Goal: Transaction & Acquisition: Book appointment/travel/reservation

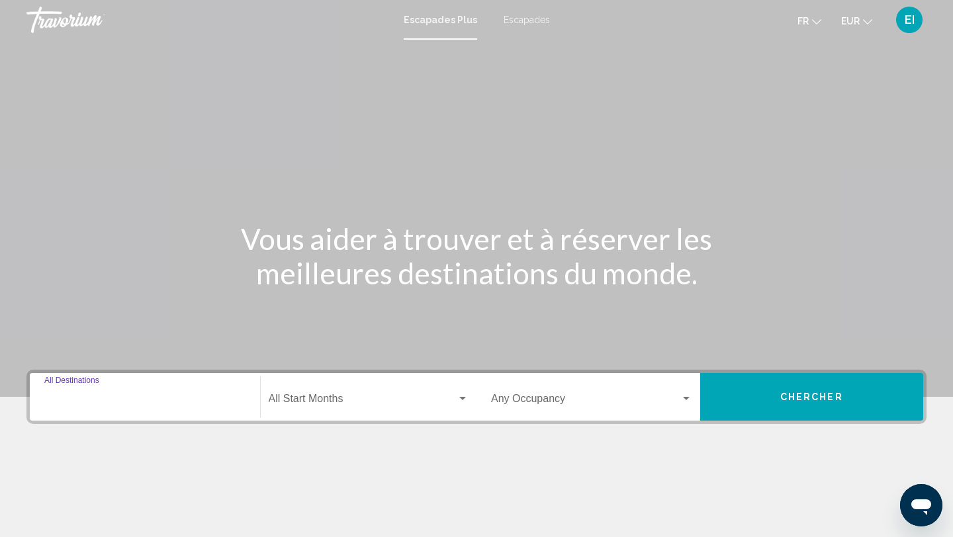
click at [107, 405] on input "Destination All Destinations" at bounding box center [144, 402] width 201 height 12
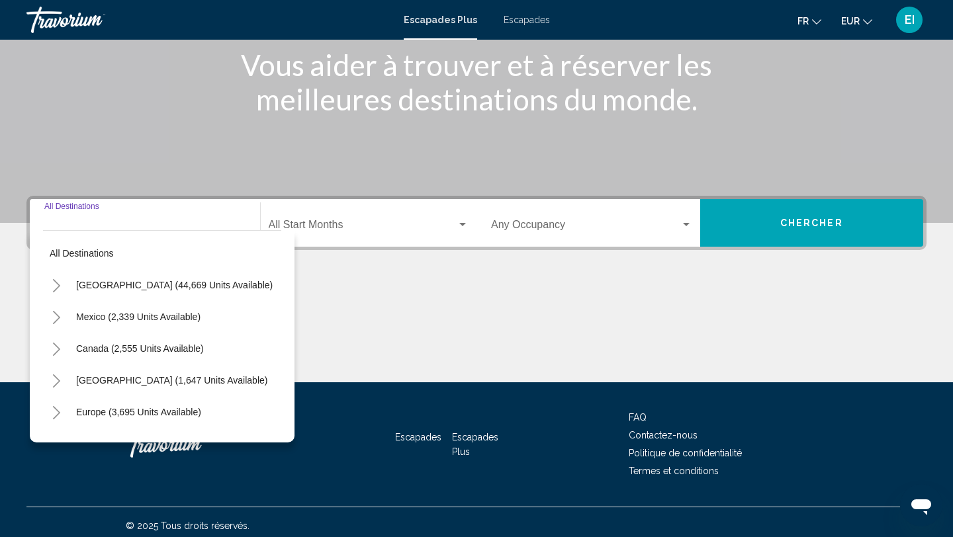
scroll to position [181, 0]
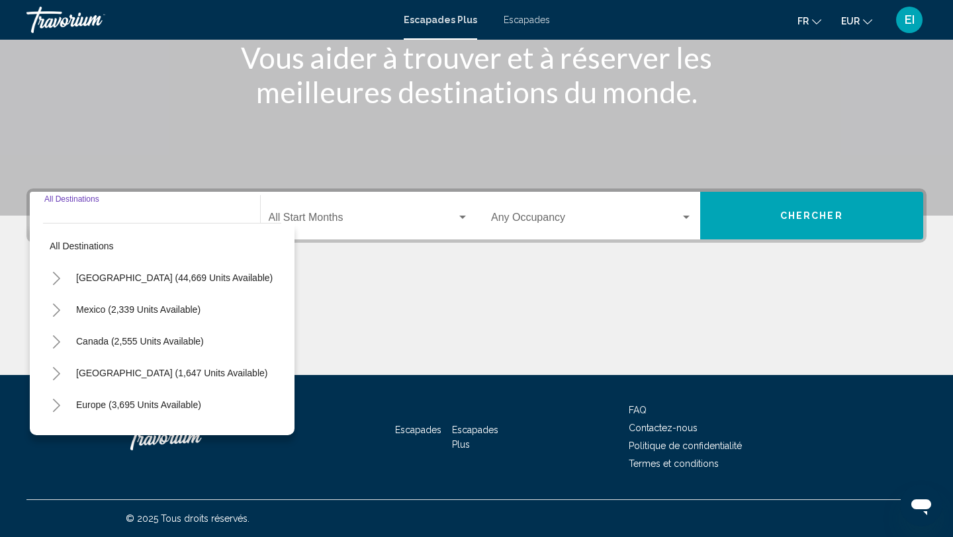
click at [58, 404] on icon "Toggle Europe (3,695 units available)" at bounding box center [56, 405] width 7 height 13
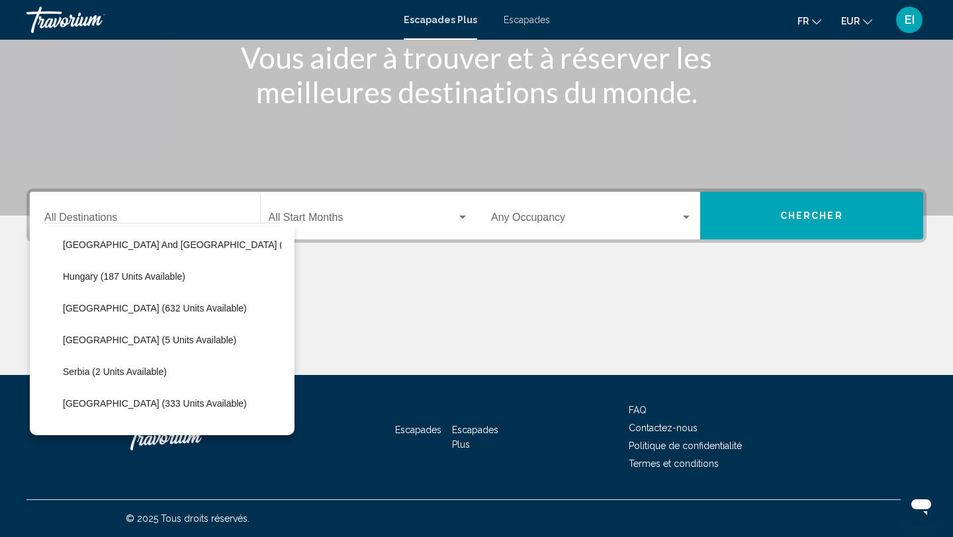
scroll to position [415, 0]
click at [58, 404] on button "[GEOGRAPHIC_DATA] (333 units available)" at bounding box center [154, 403] width 197 height 30
type input "**********"
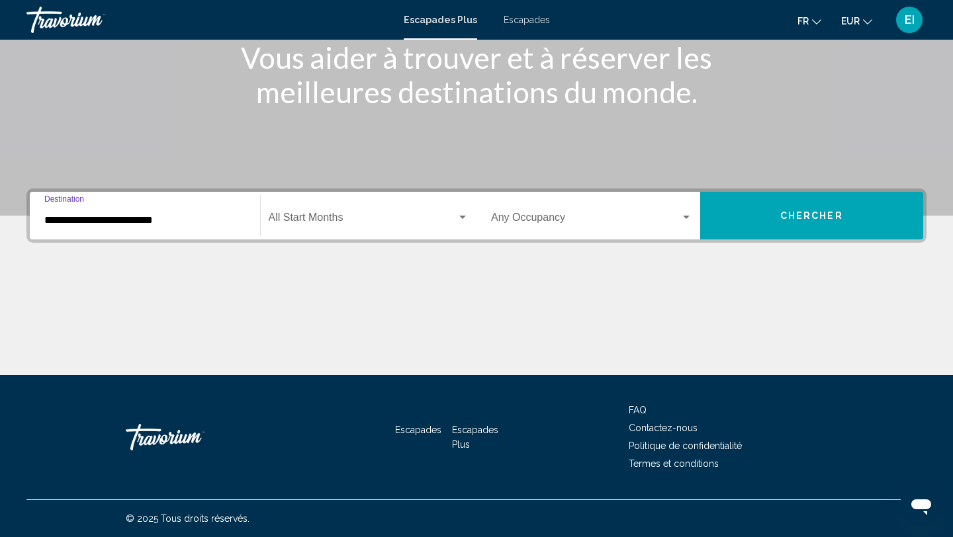
click at [416, 223] on span "Widget de recherche" at bounding box center [363, 220] width 189 height 12
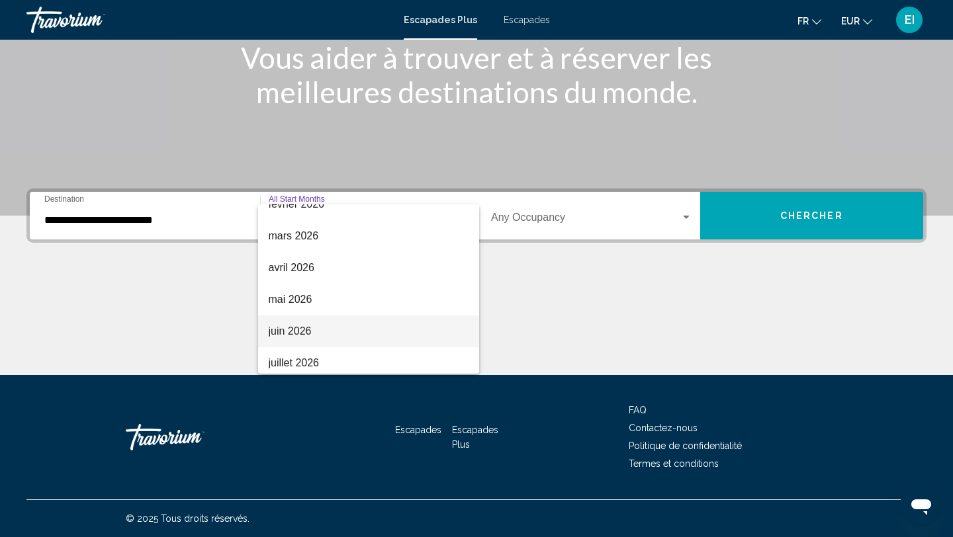
scroll to position [246, 0]
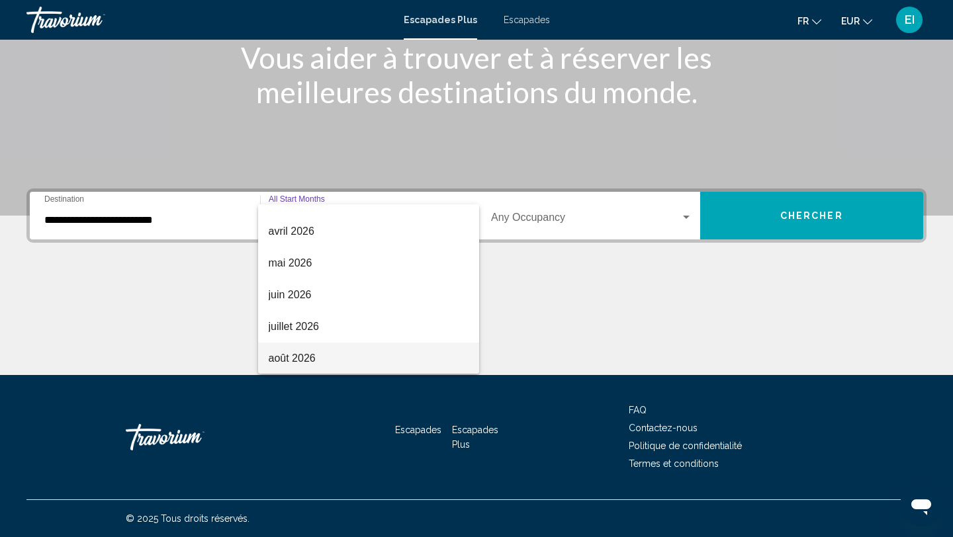
click at [367, 354] on span "août 2026" at bounding box center [369, 359] width 201 height 32
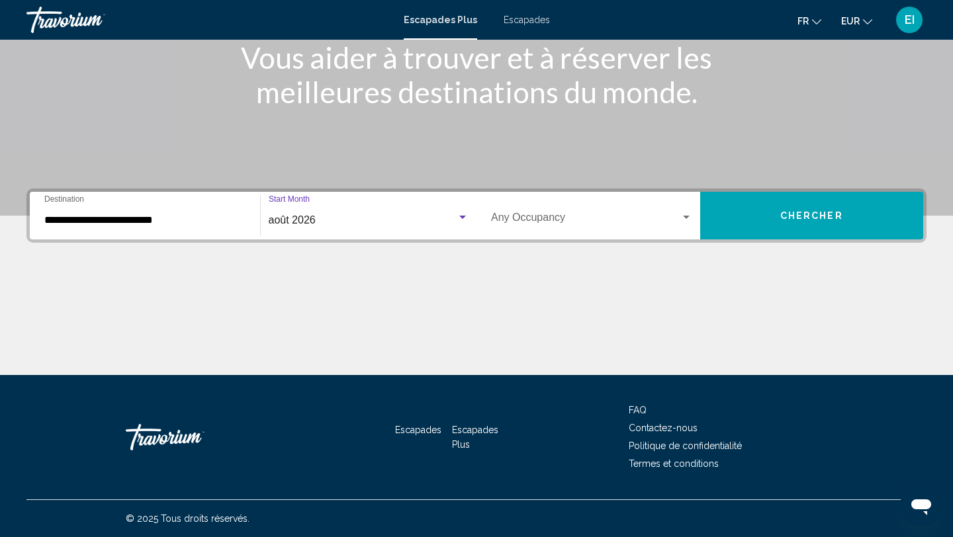
scroll to position [275, 0]
click at [537, 217] on span "Widget de recherche" at bounding box center [585, 220] width 189 height 12
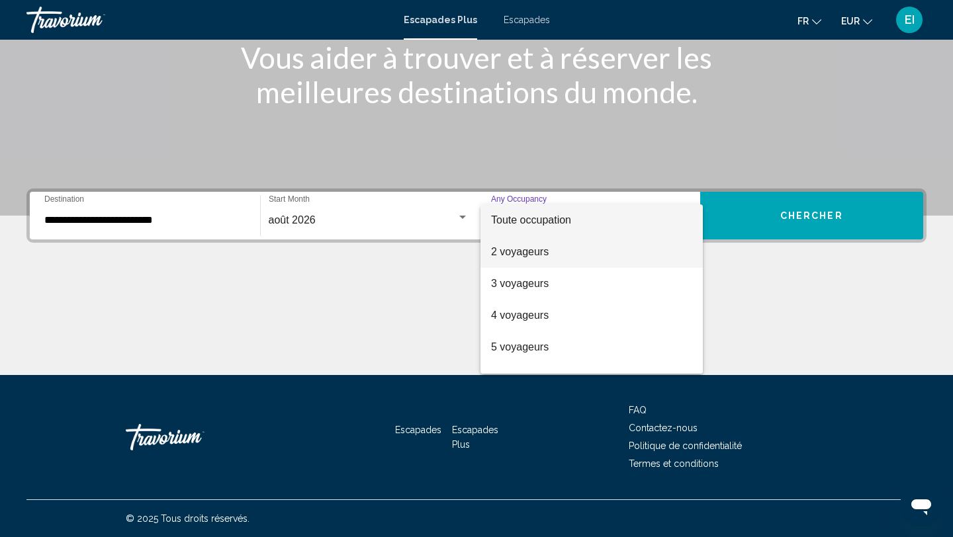
click at [532, 250] on font "2 voyageurs" at bounding box center [520, 251] width 58 height 11
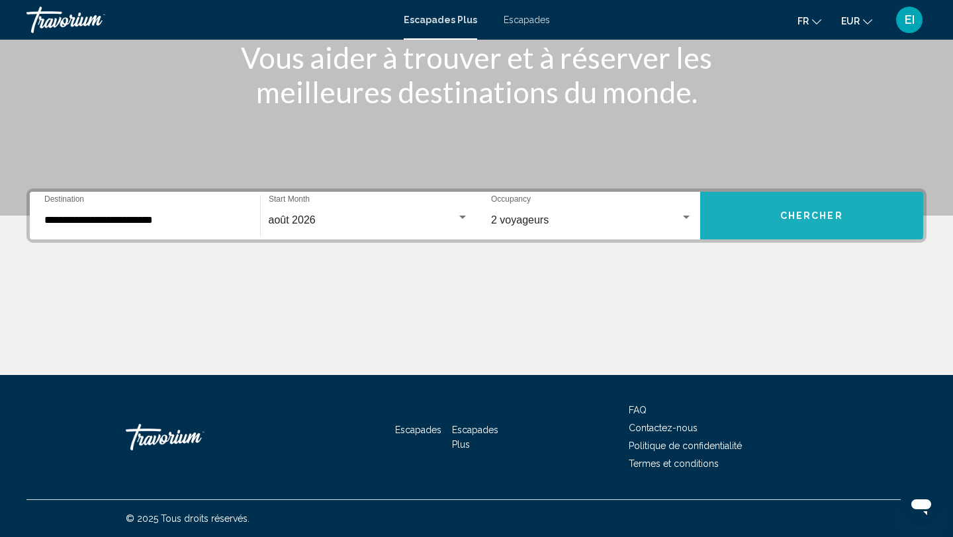
click at [753, 222] on button "Chercher" at bounding box center [812, 216] width 224 height 48
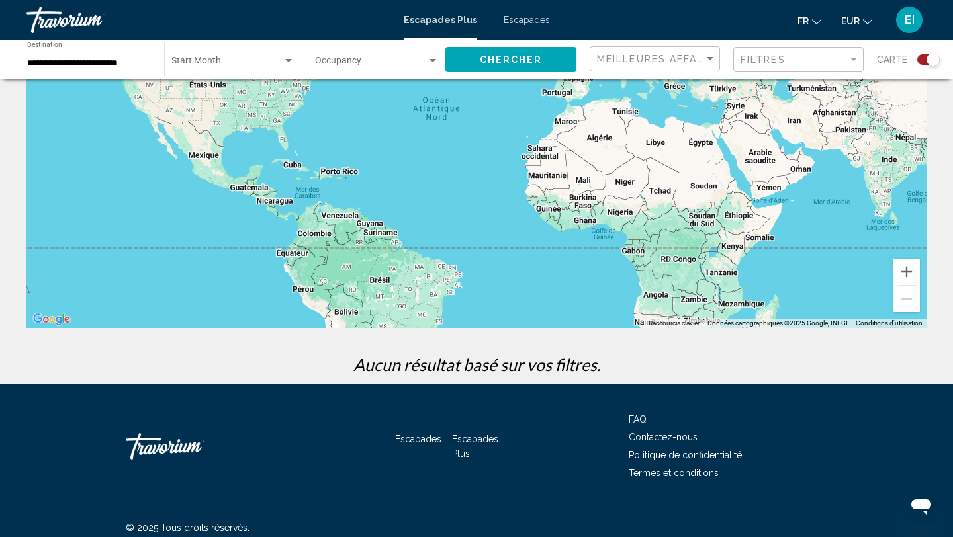
scroll to position [171, 0]
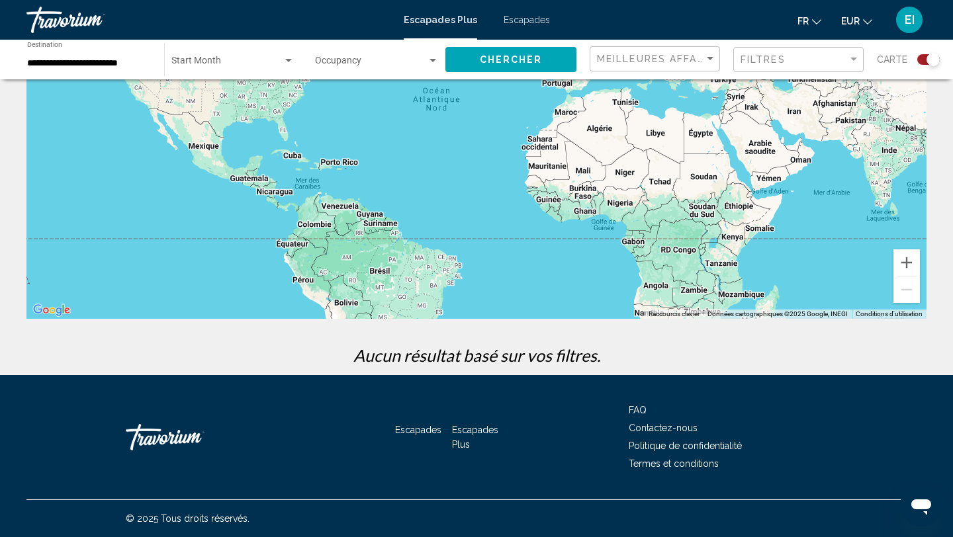
click at [540, 28] on div "Escapades Plus Escapades fr English Español Français Italiano Português русский…" at bounding box center [476, 20] width 953 height 28
click at [533, 17] on font "Escapades" at bounding box center [527, 20] width 46 height 11
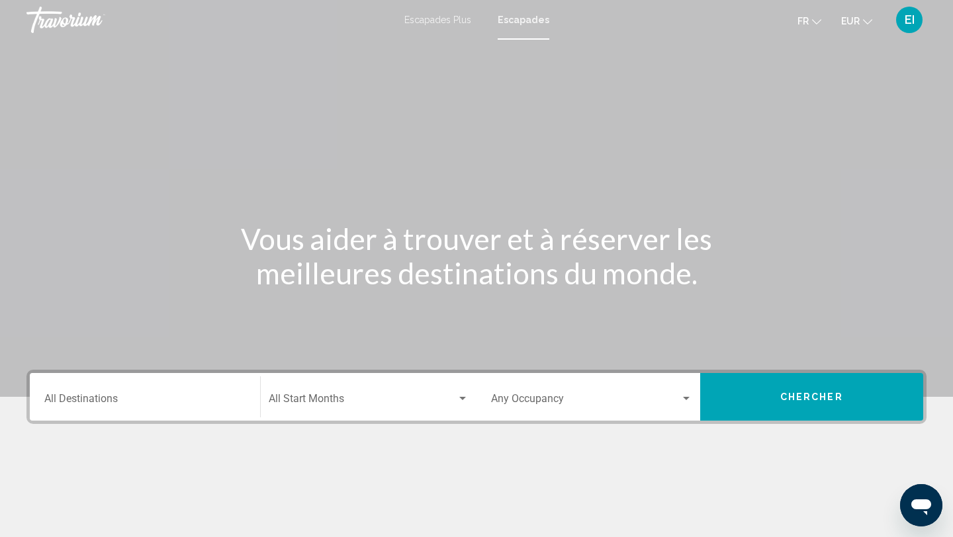
click at [103, 406] on input "Destination All Destinations" at bounding box center [144, 402] width 201 height 12
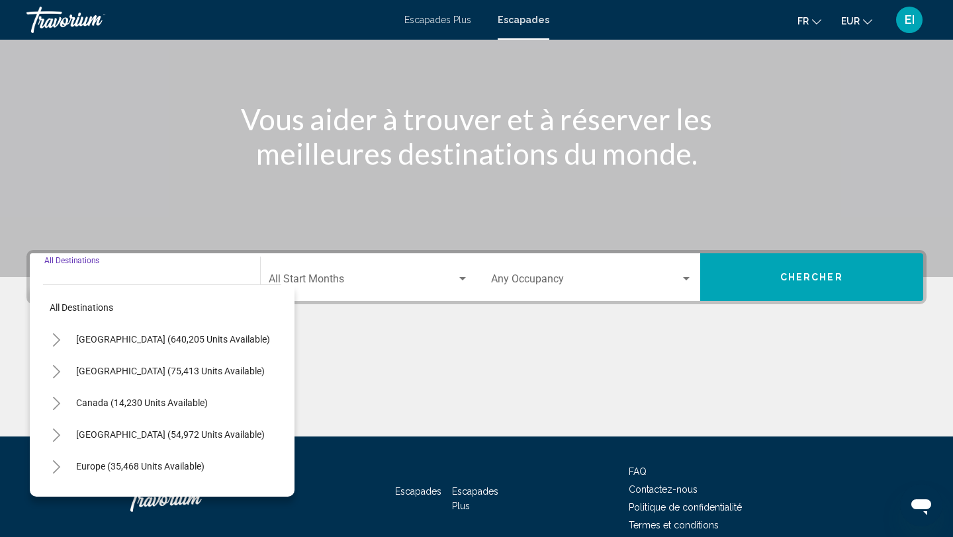
scroll to position [181, 0]
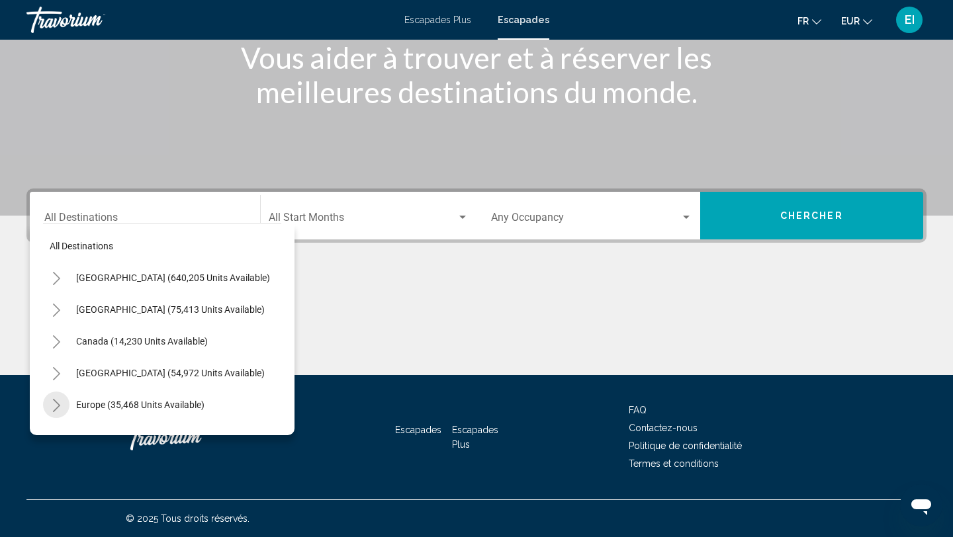
click at [62, 406] on button "Toggle Europe (35,468 units available)" at bounding box center [56, 405] width 26 height 26
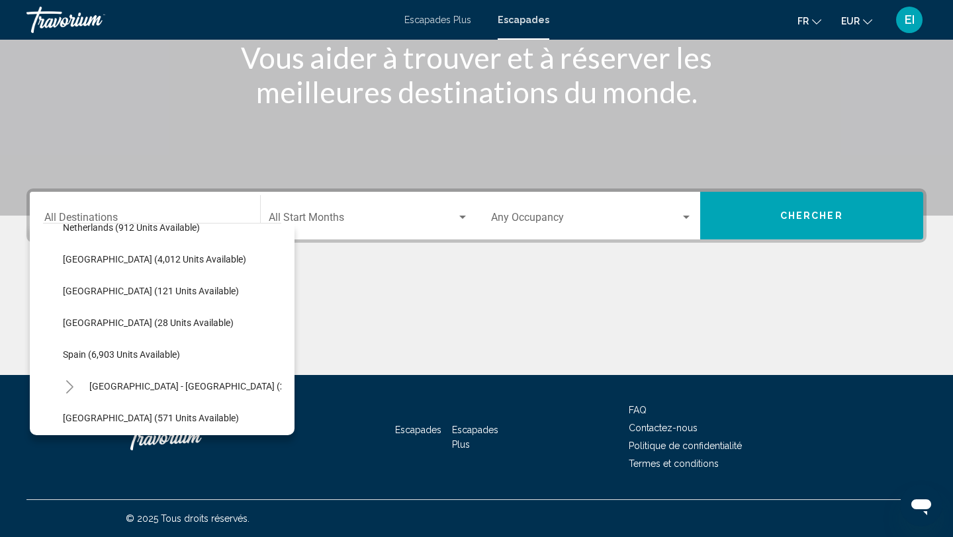
scroll to position [624, 0]
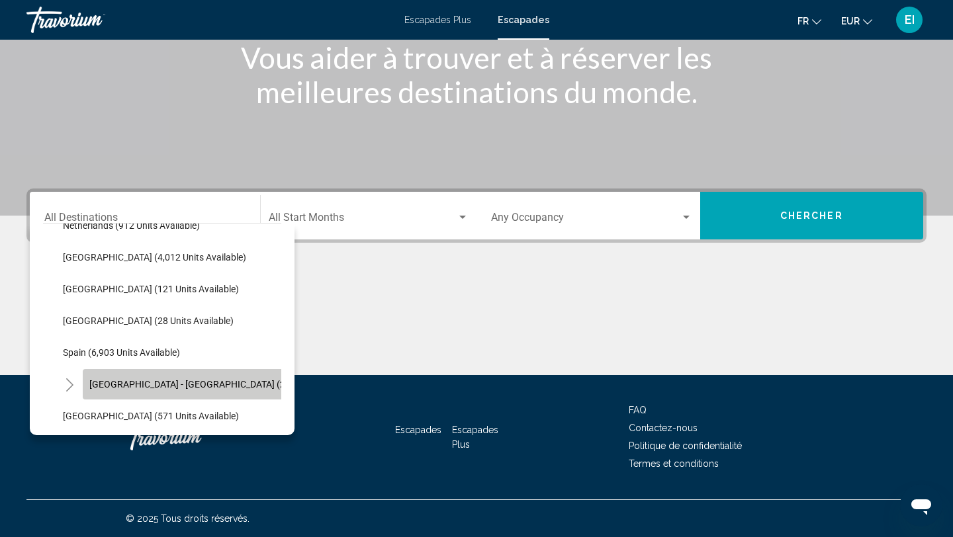
click at [103, 389] on span "[GEOGRAPHIC_DATA] - [GEOGRAPHIC_DATA] (2,523 units available)" at bounding box center [228, 384] width 279 height 11
type input "**********"
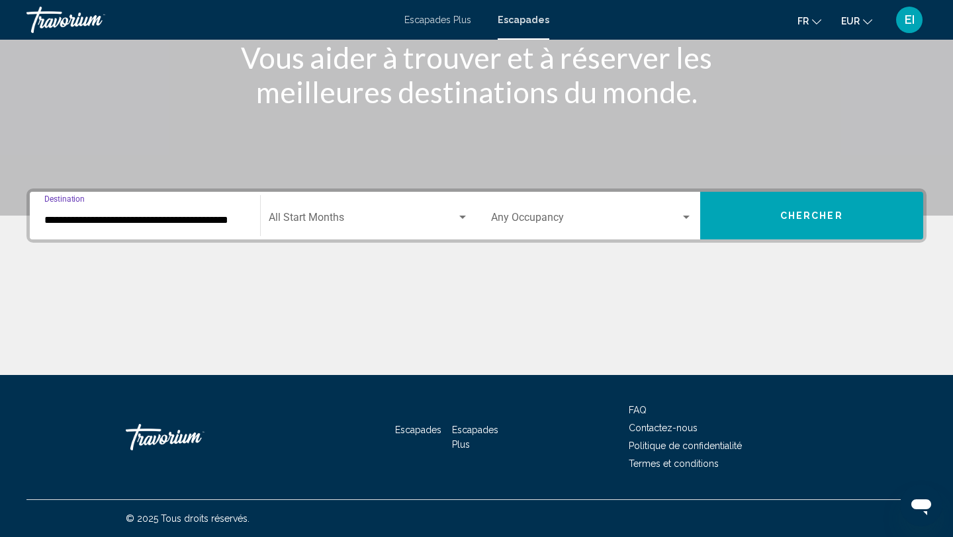
click at [398, 224] on span "Search widget" at bounding box center [363, 220] width 189 height 12
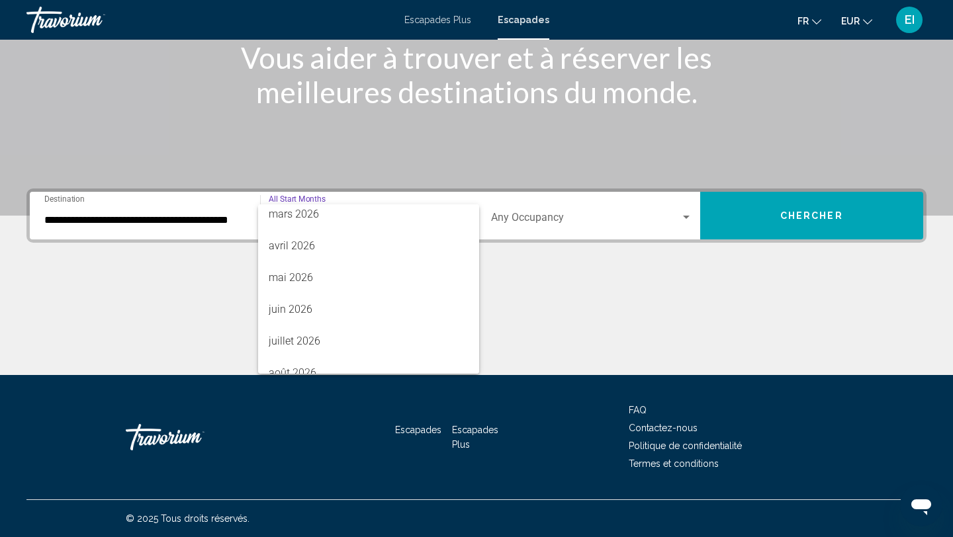
scroll to position [275, 0]
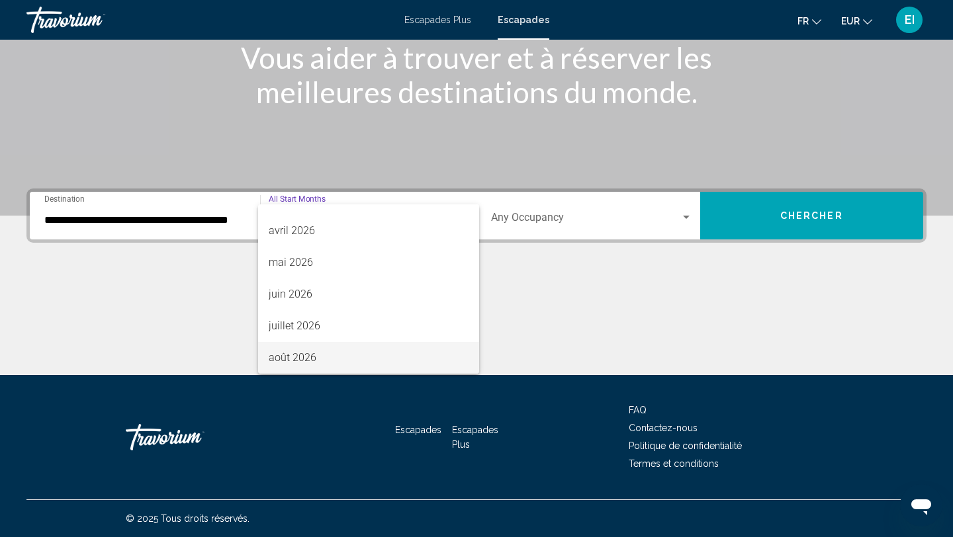
click at [320, 355] on span "août 2026" at bounding box center [369, 358] width 201 height 32
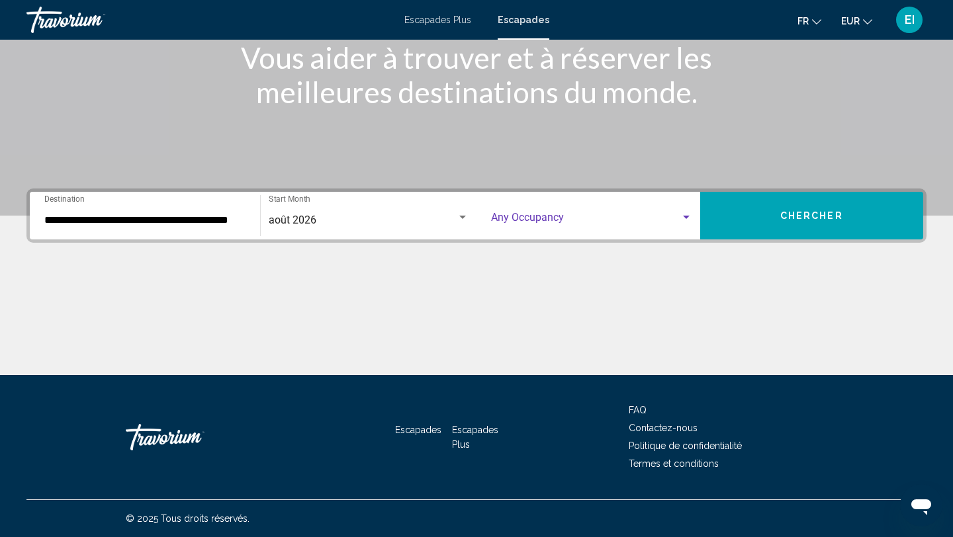
click at [561, 216] on span "Search widget" at bounding box center [585, 220] width 189 height 12
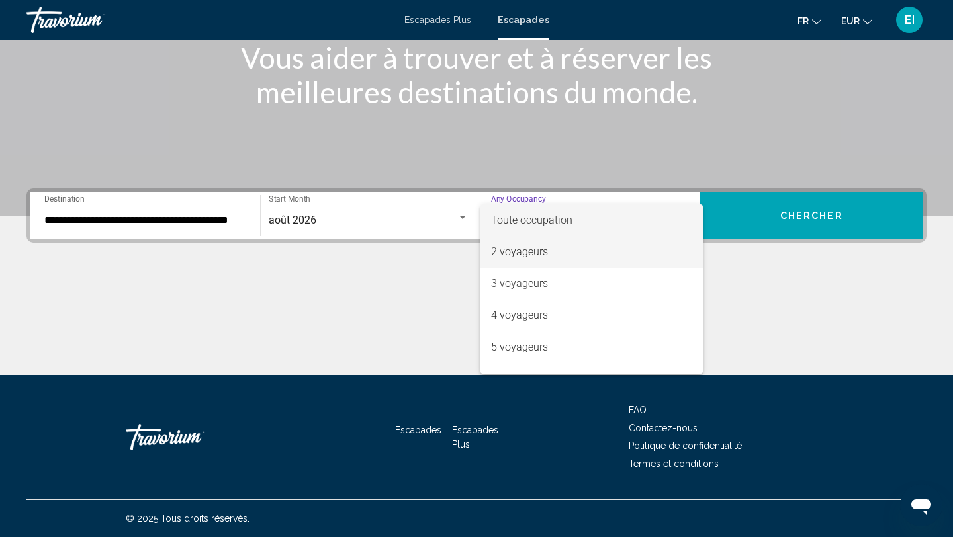
click at [551, 250] on span "2 voyageurs" at bounding box center [591, 252] width 201 height 32
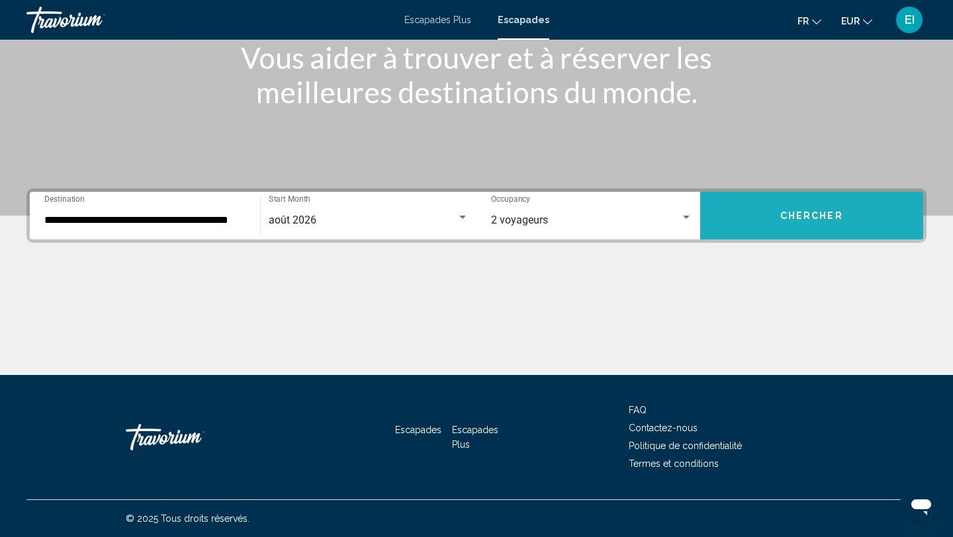
click at [765, 228] on button "Chercher" at bounding box center [812, 216] width 224 height 48
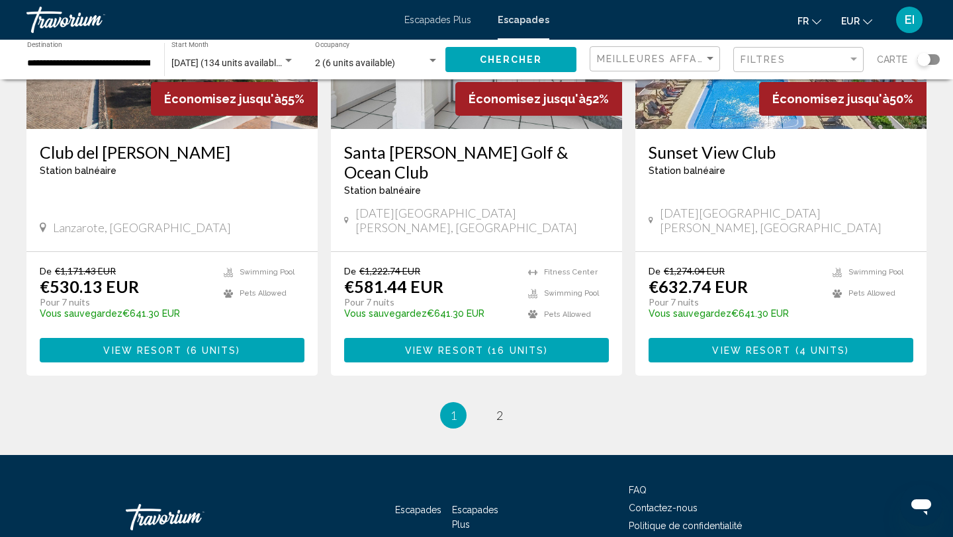
scroll to position [1639, 0]
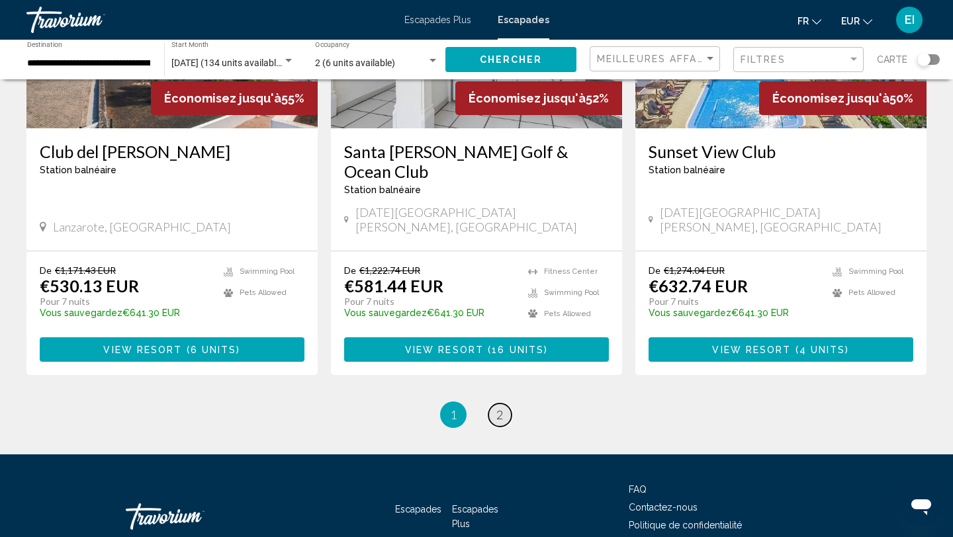
click at [499, 408] on span "2" at bounding box center [499, 415] width 7 height 15
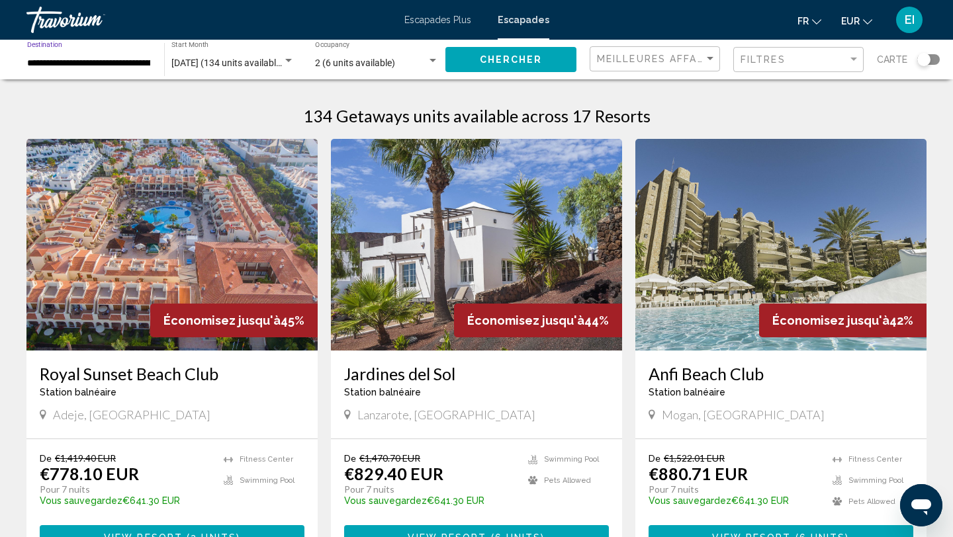
click at [80, 60] on input "**********" at bounding box center [89, 63] width 124 height 11
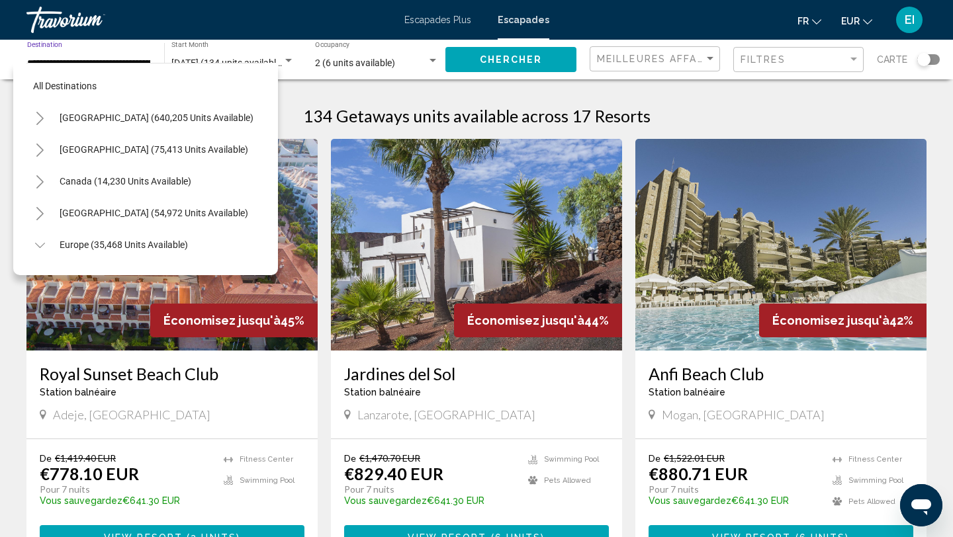
scroll to position [682, 0]
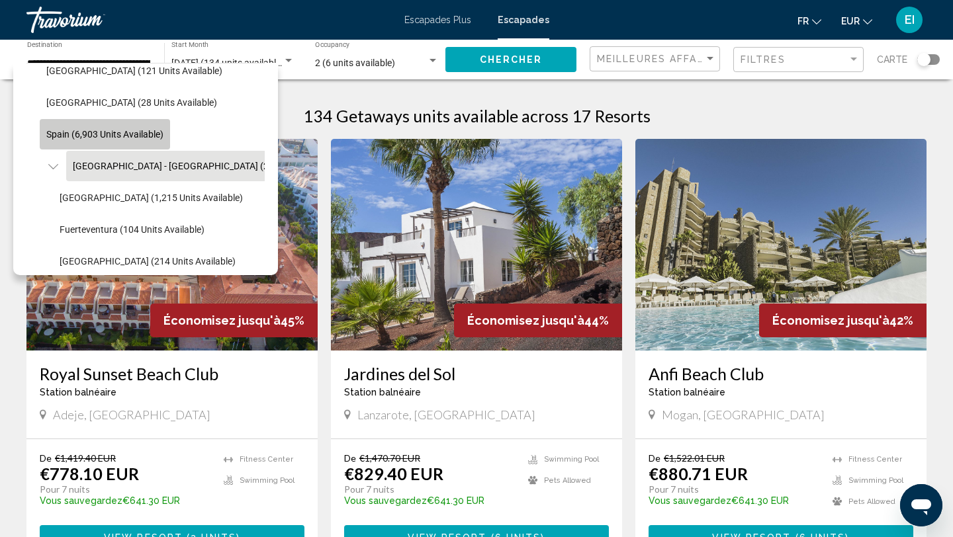
click at [52, 134] on span "Spain (6,903 units available)" at bounding box center [104, 134] width 117 height 11
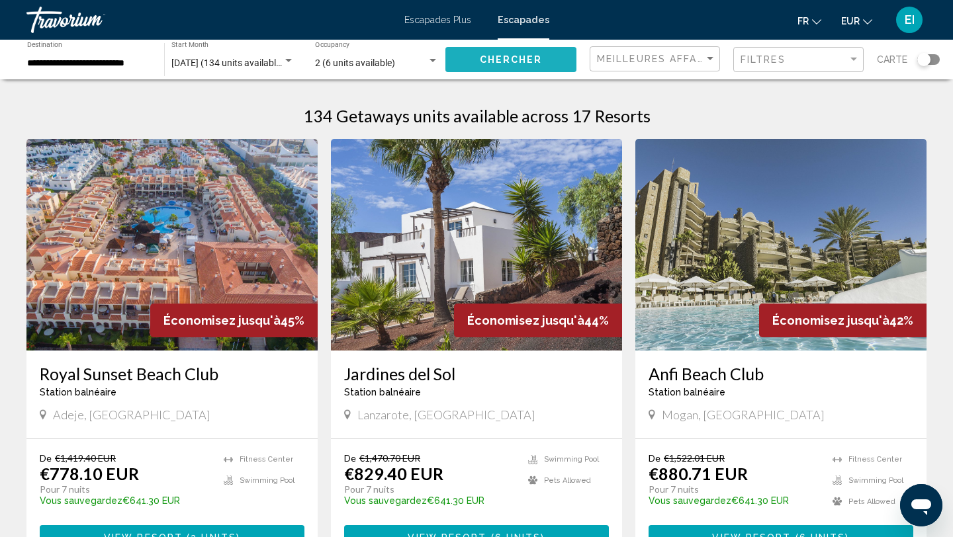
click at [477, 60] on button "Chercher" at bounding box center [510, 59] width 131 height 24
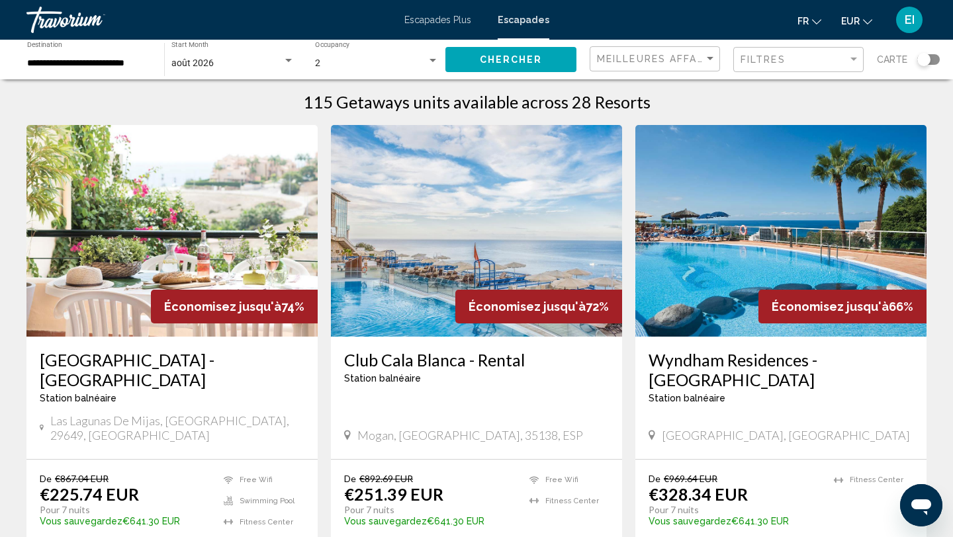
scroll to position [15, 0]
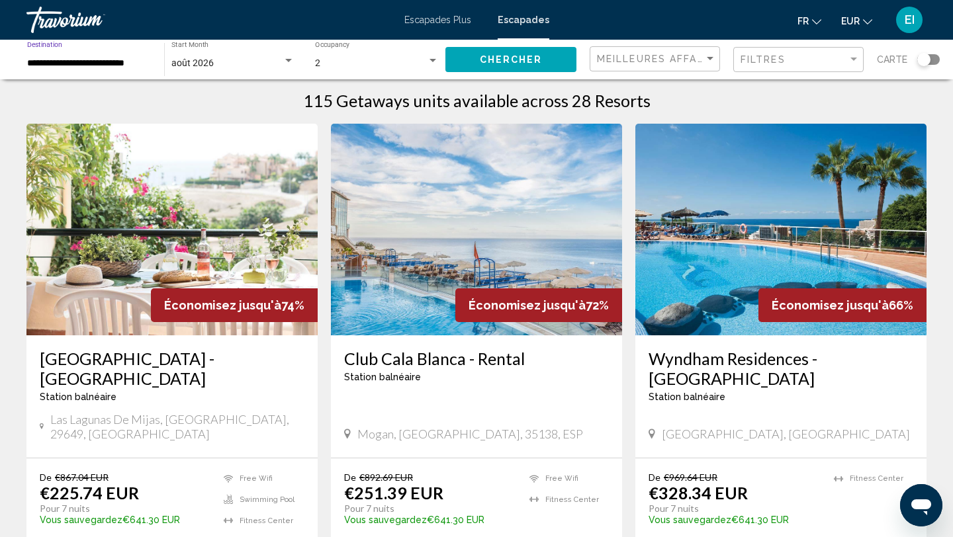
click at [127, 60] on input "**********" at bounding box center [89, 63] width 124 height 11
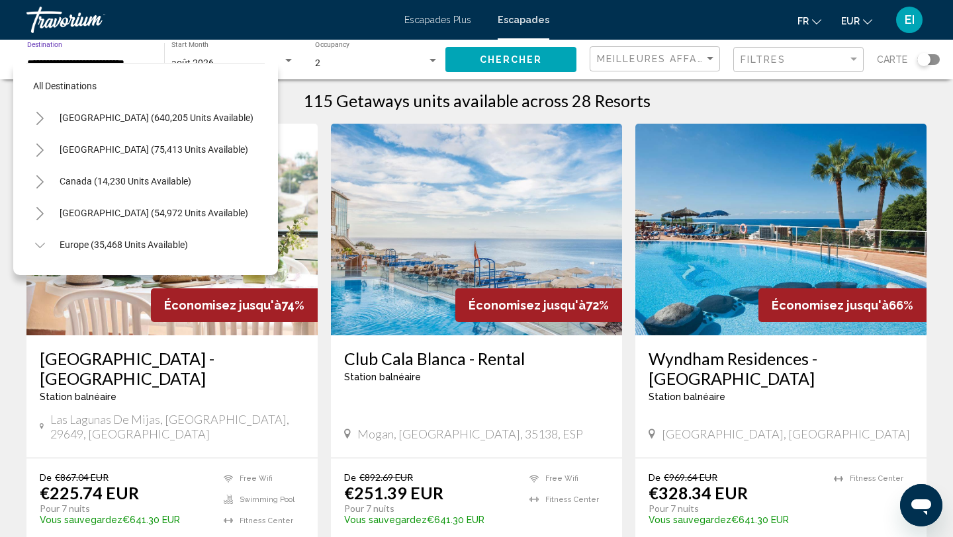
scroll to position [651, 0]
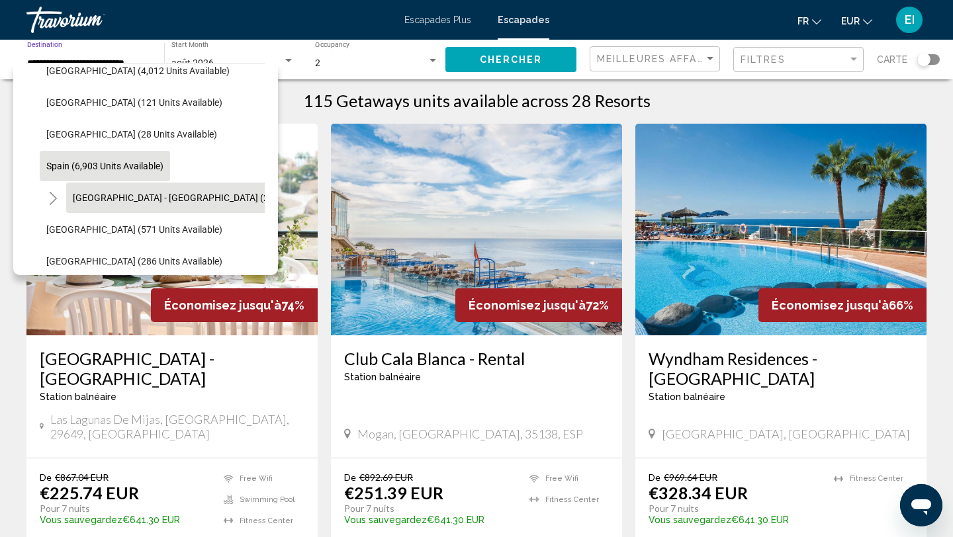
click at [105, 202] on span "[GEOGRAPHIC_DATA] - [GEOGRAPHIC_DATA] (2,523 units available)" at bounding box center [212, 198] width 279 height 11
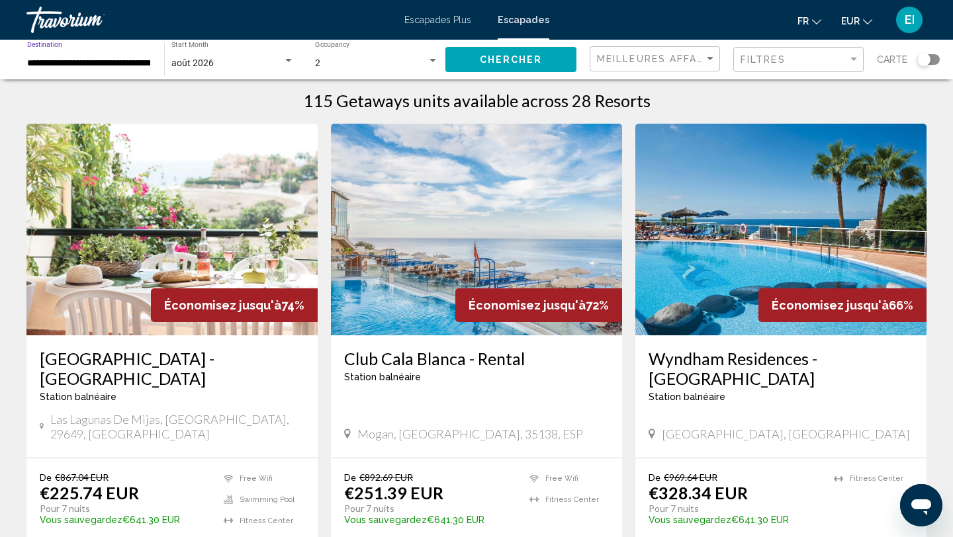
scroll to position [21, 0]
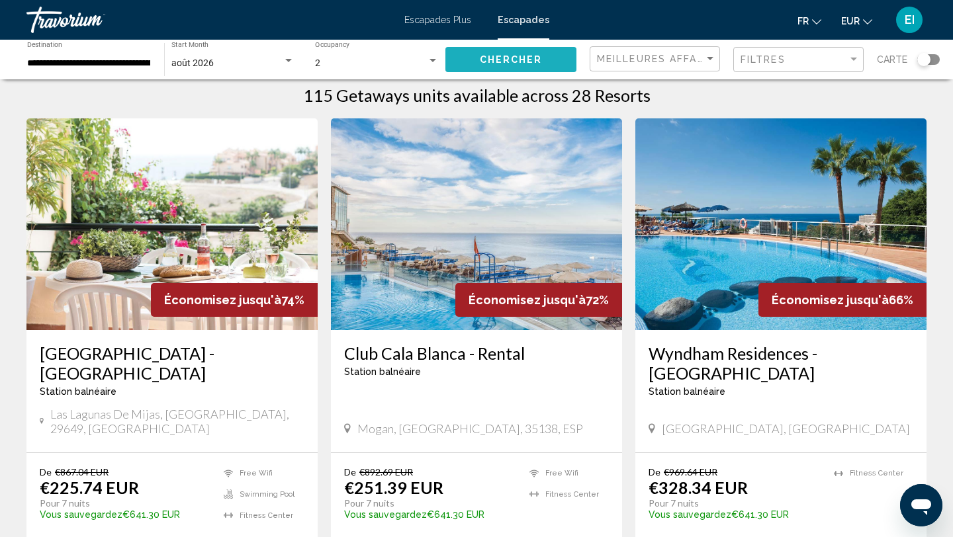
click at [471, 60] on button "Chercher" at bounding box center [510, 59] width 131 height 24
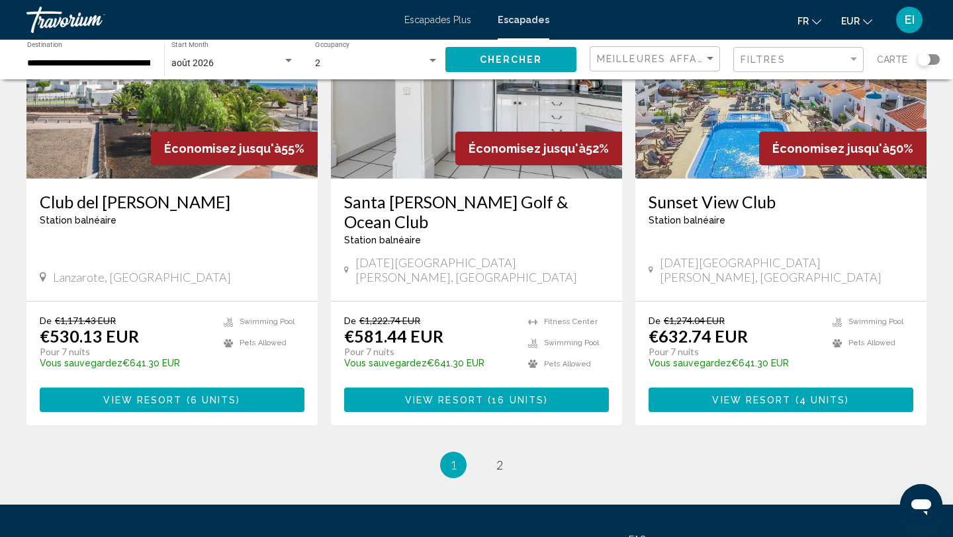
scroll to position [1639, 0]
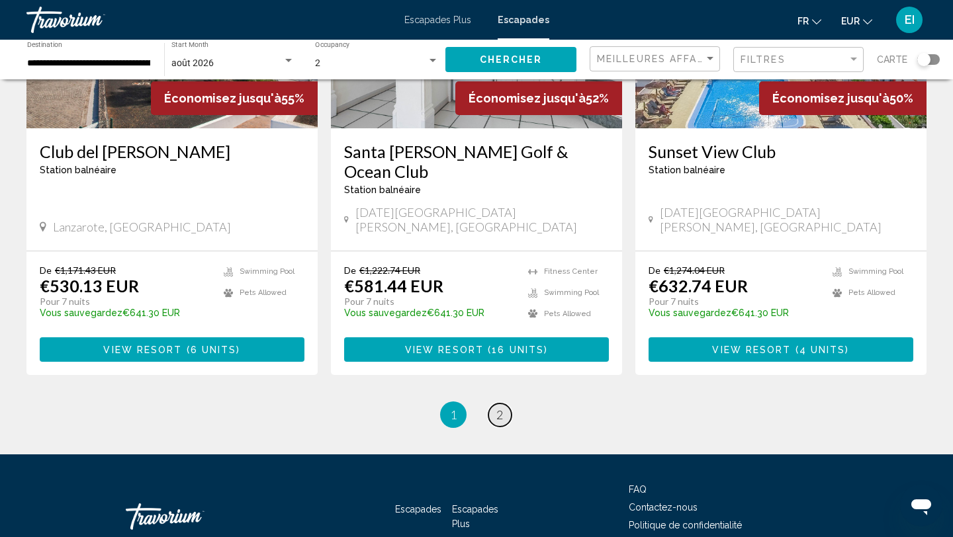
click at [508, 404] on link "page 2" at bounding box center [499, 415] width 23 height 23
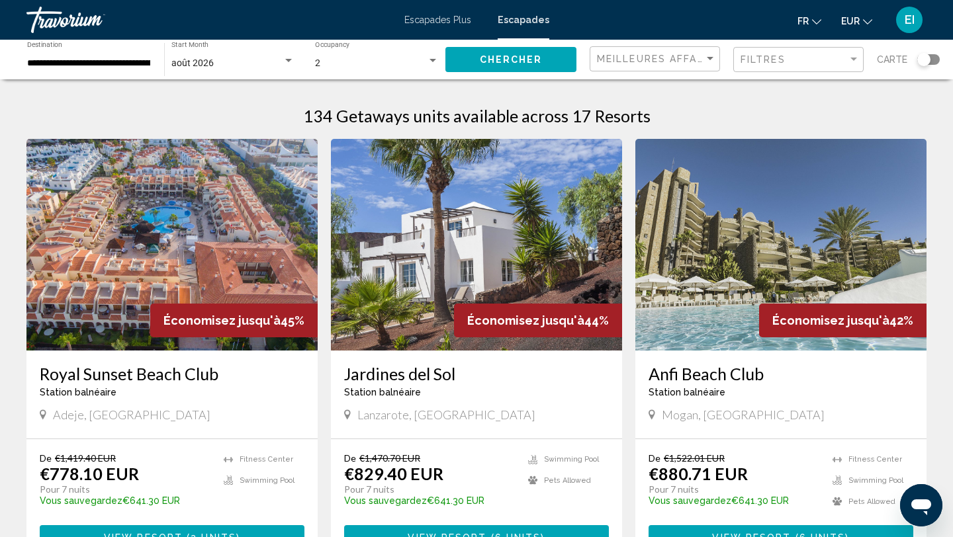
click at [154, 61] on div "**********" at bounding box center [89, 60] width 138 height 36
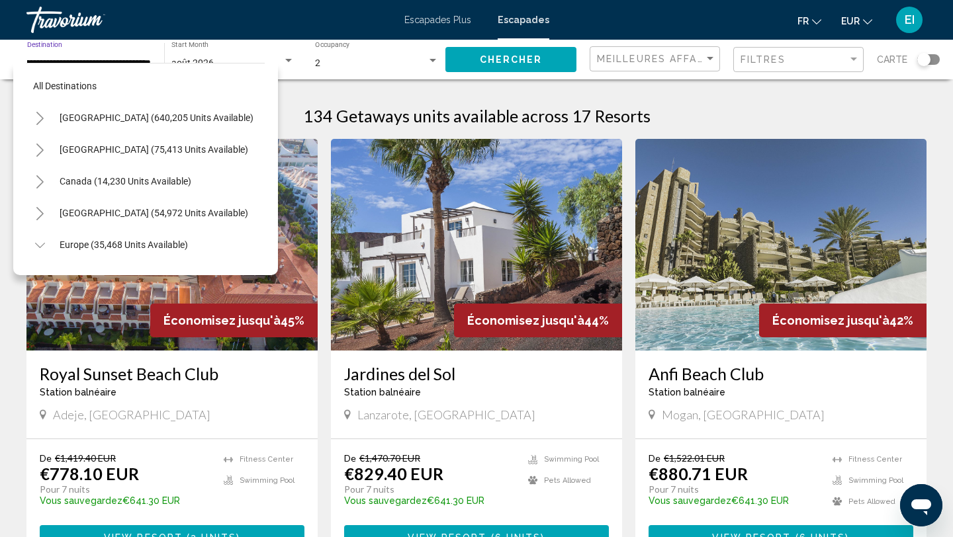
scroll to position [682, 0]
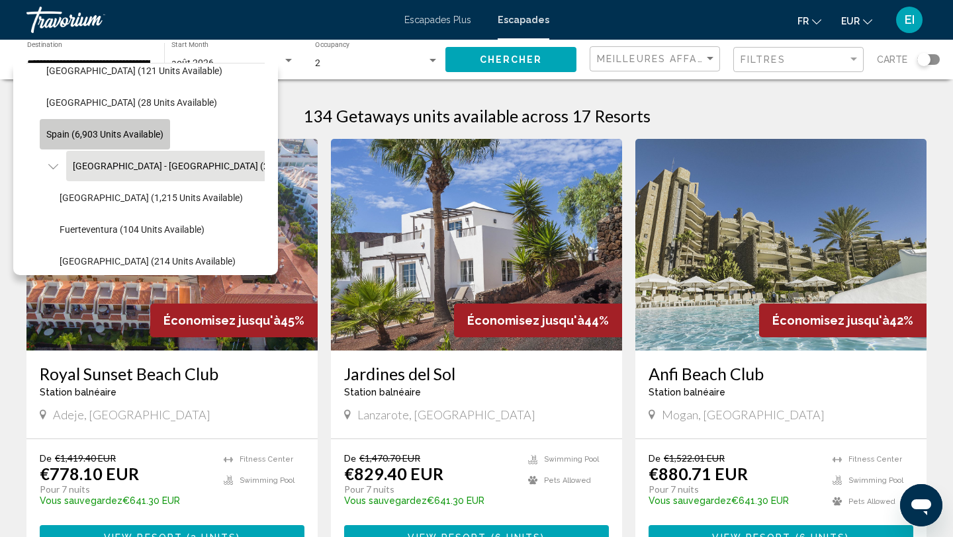
click at [97, 124] on button "Spain (6,903 units available)" at bounding box center [105, 134] width 130 height 30
type input "**********"
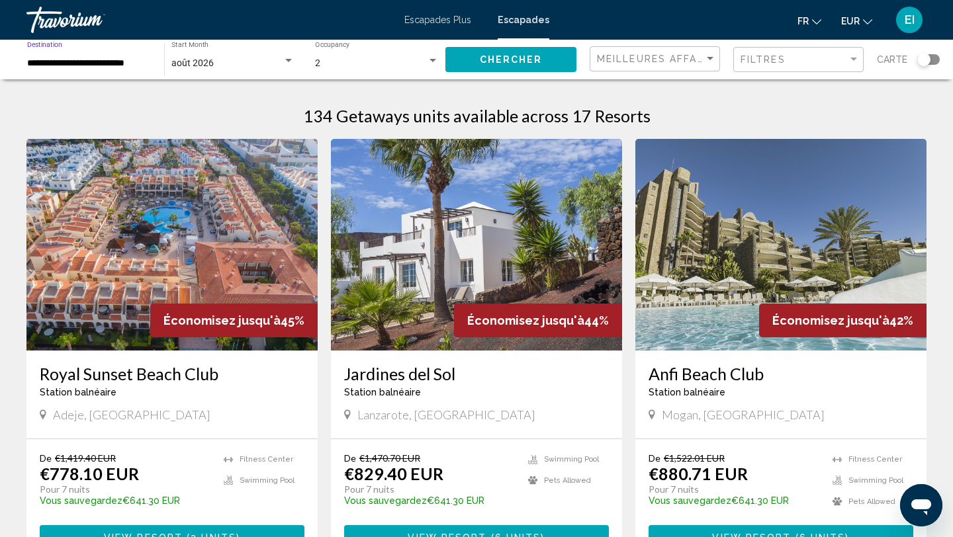
scroll to position [0, 0]
click at [91, 60] on input "**********" at bounding box center [89, 63] width 124 height 11
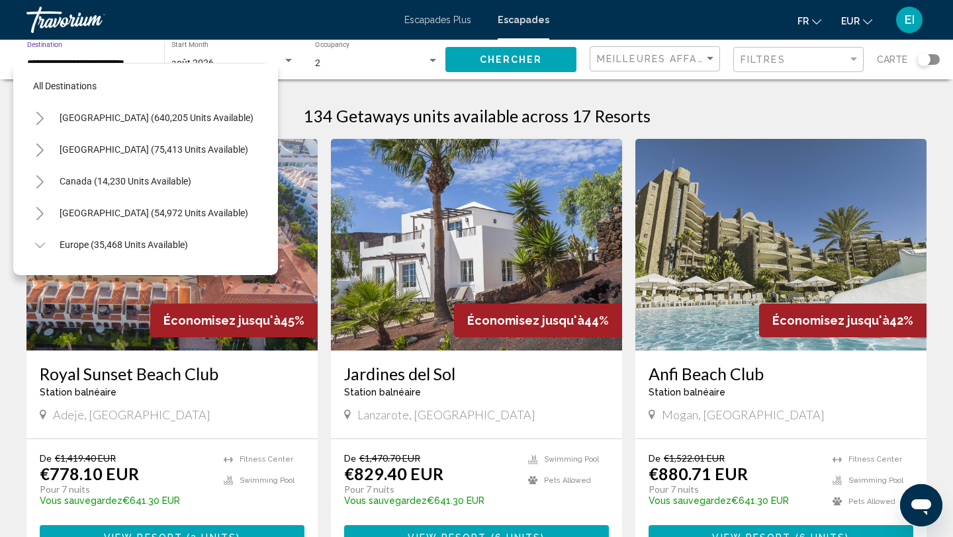
scroll to position [651, 0]
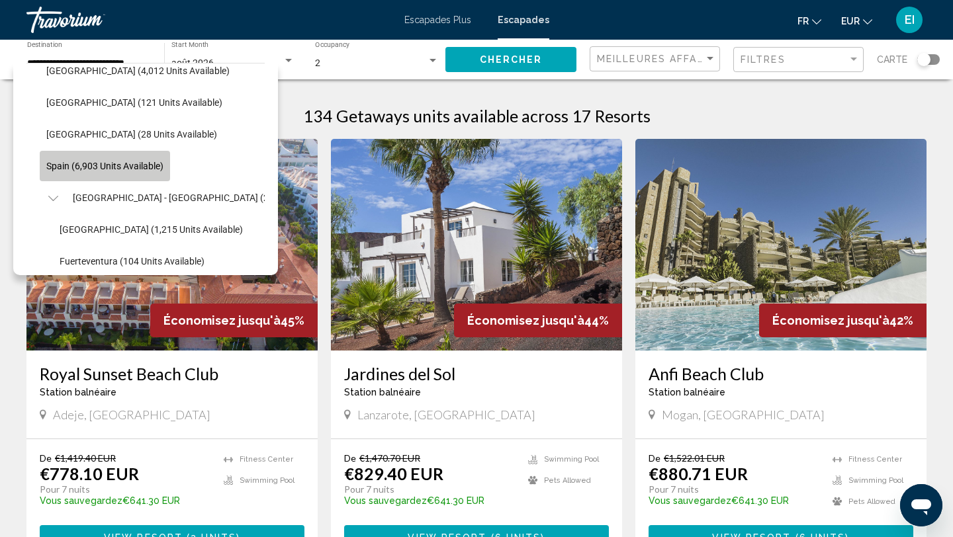
click at [77, 161] on span "Spain (6,903 units available)" at bounding box center [104, 166] width 117 height 11
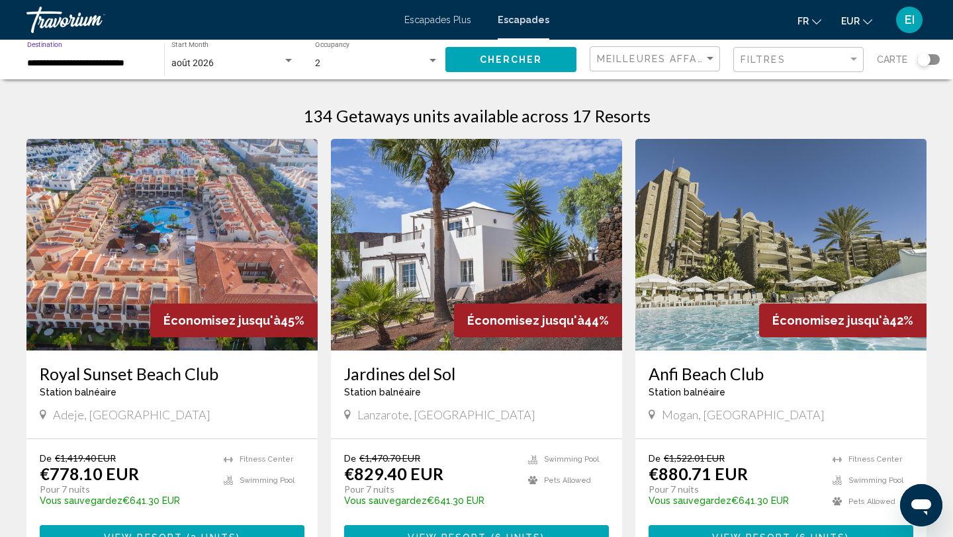
click at [495, 62] on span "Chercher" at bounding box center [511, 60] width 63 height 11
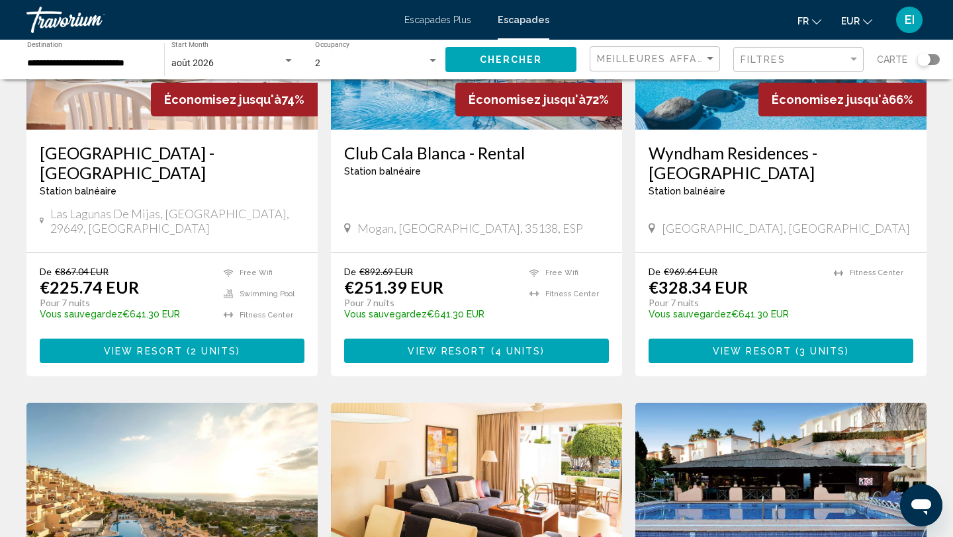
scroll to position [226, 0]
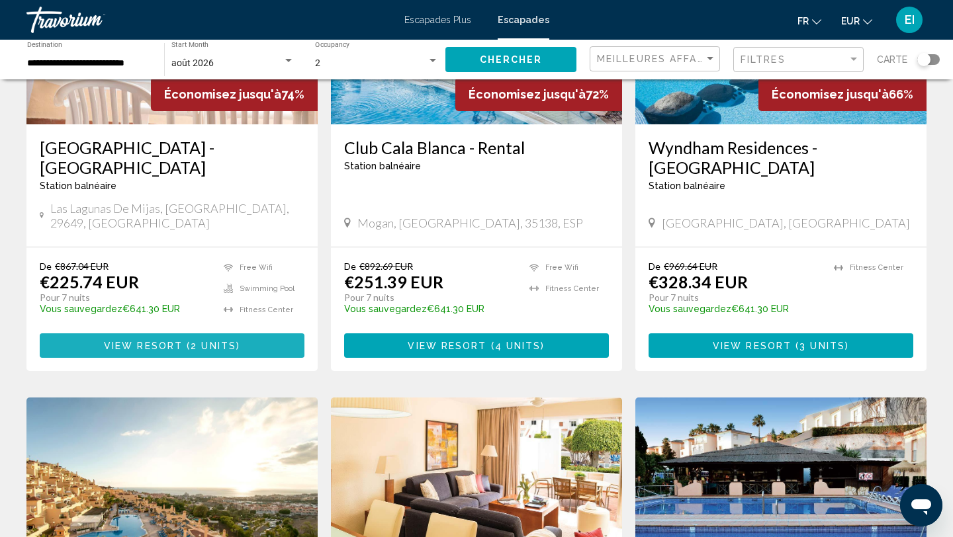
click at [189, 341] on span "( 2 units )" at bounding box center [212, 346] width 58 height 11
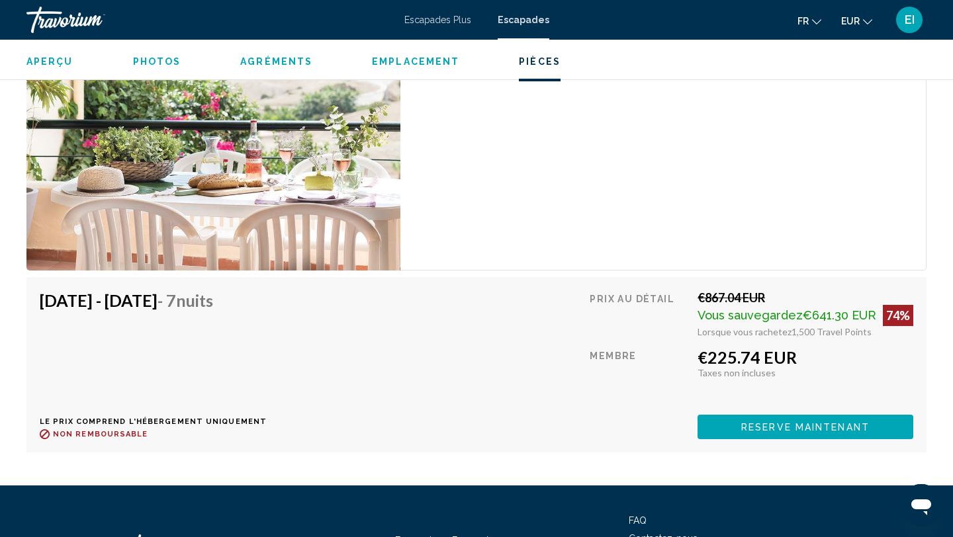
scroll to position [2408, 0]
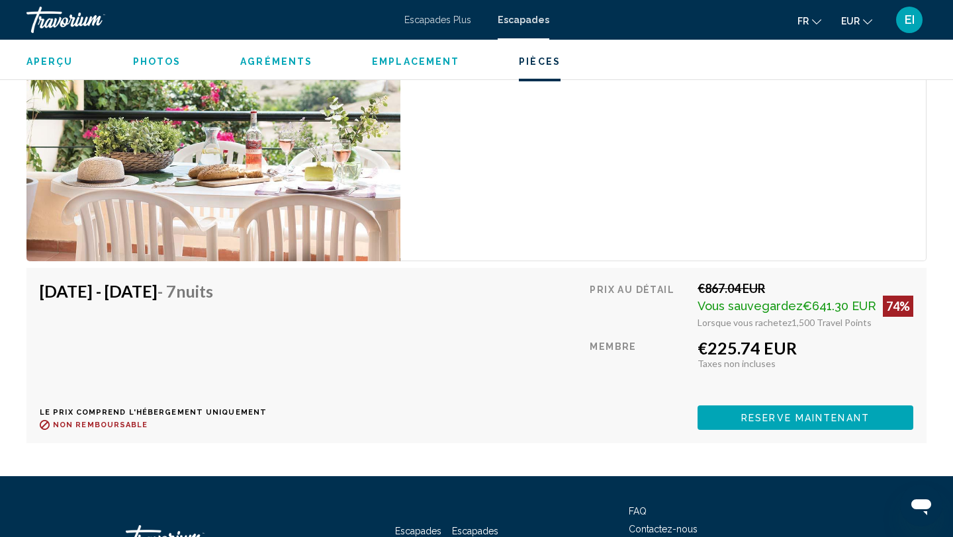
click at [725, 404] on div "Prix au détail €867.04 EUR Vous sauvegardez €641.30 EUR 74% Lorsque vous rachet…" at bounding box center [752, 355] width 324 height 149
click at [729, 417] on button "Reserve maintenant" at bounding box center [806, 418] width 216 height 24
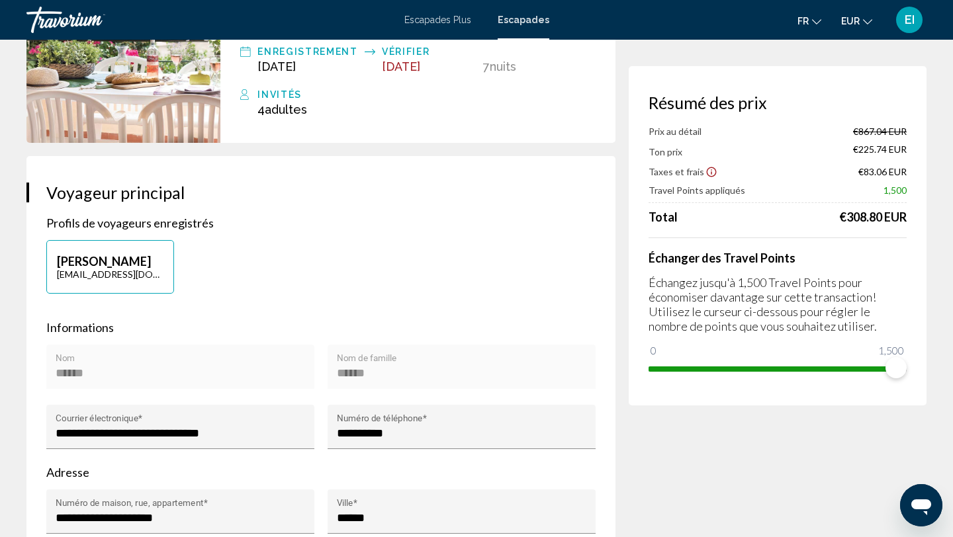
scroll to position [185, 0]
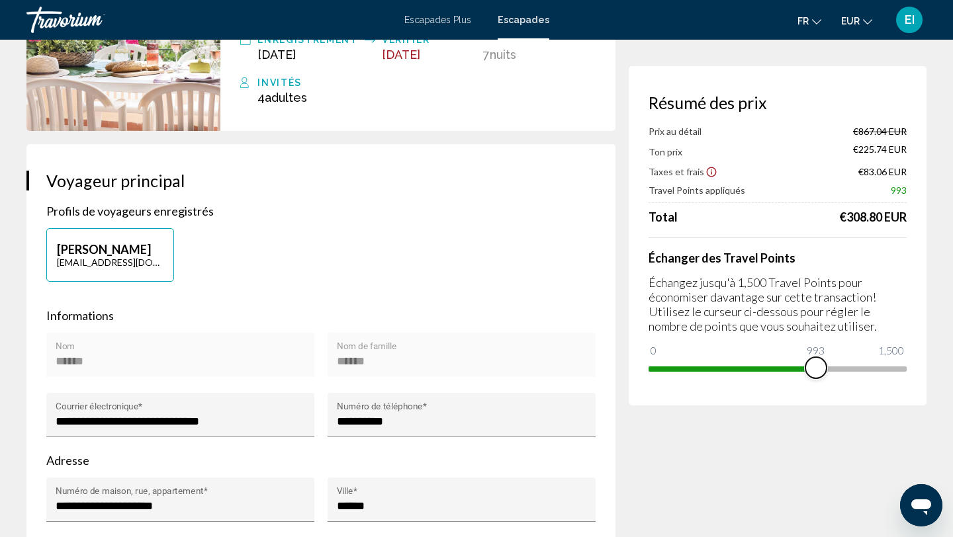
drag, startPoint x: 892, startPoint y: 365, endPoint x: 817, endPoint y: 352, distance: 75.3
click at [816, 367] on ngx-slider "0 1,500 993" at bounding box center [778, 368] width 258 height 3
drag, startPoint x: 817, startPoint y: 358, endPoint x: 793, endPoint y: 357, distance: 24.5
click at [793, 357] on span "Contenu principal" at bounding box center [792, 367] width 21 height 21
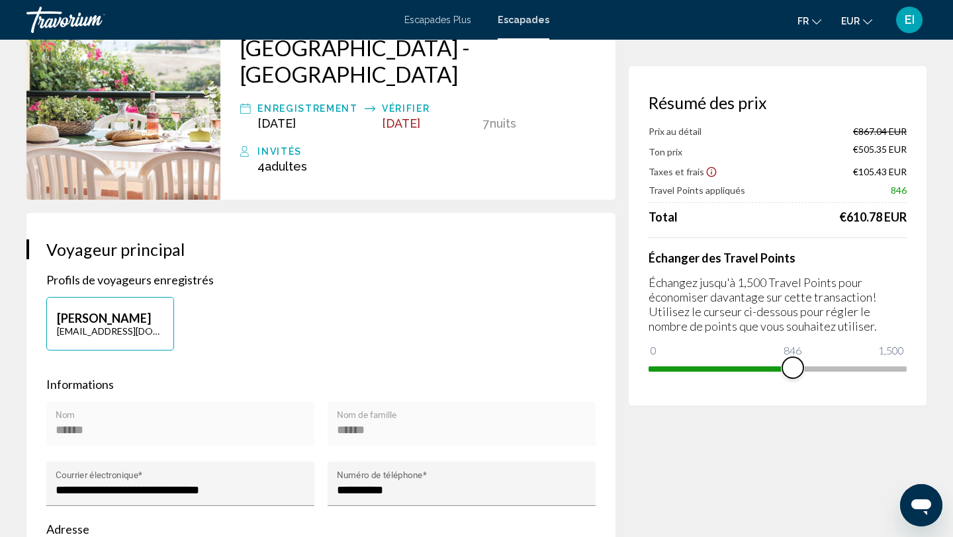
scroll to position [0, 0]
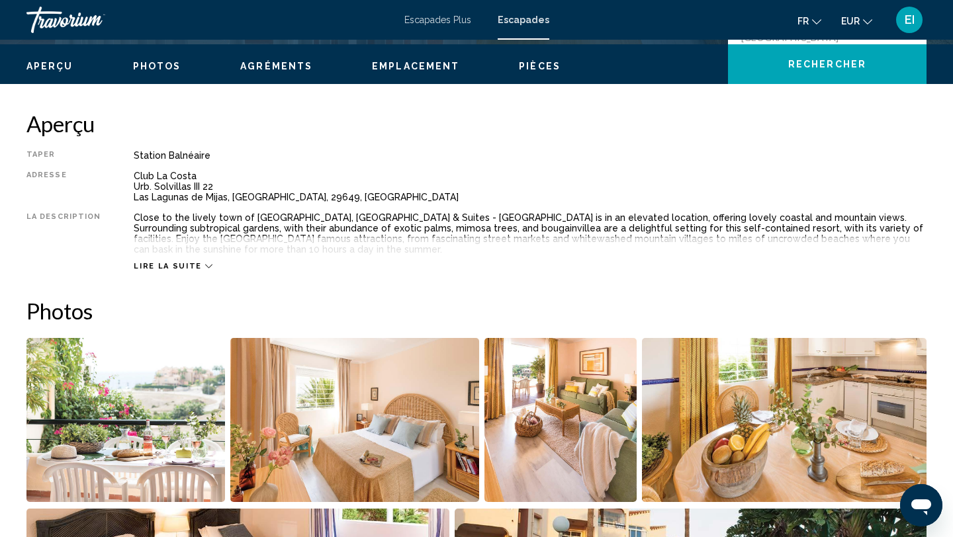
scroll to position [376, 0]
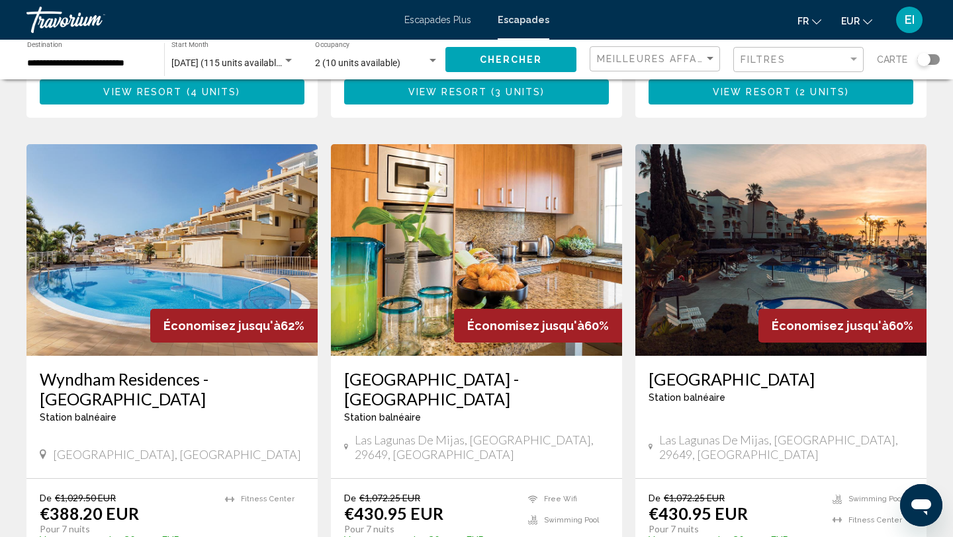
scroll to position [982, 0]
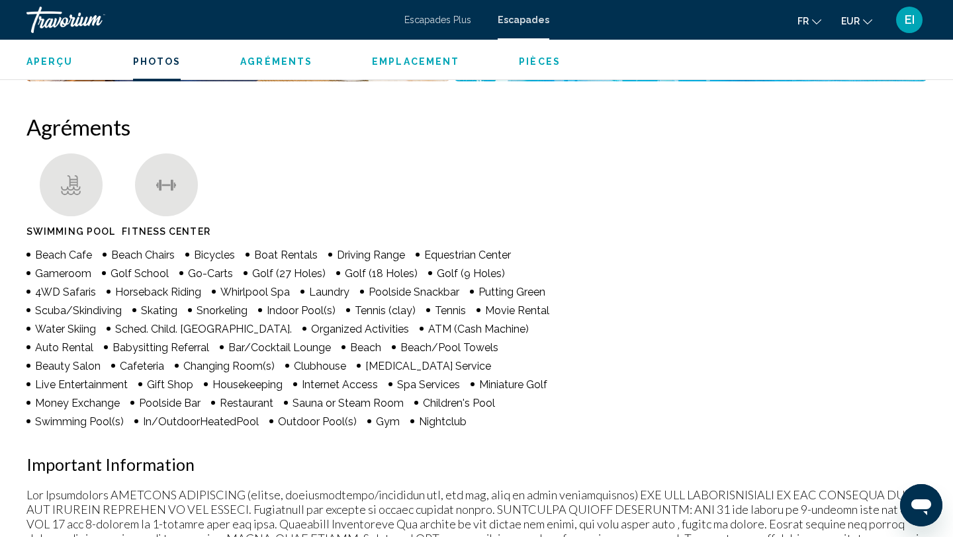
scroll to position [851, 0]
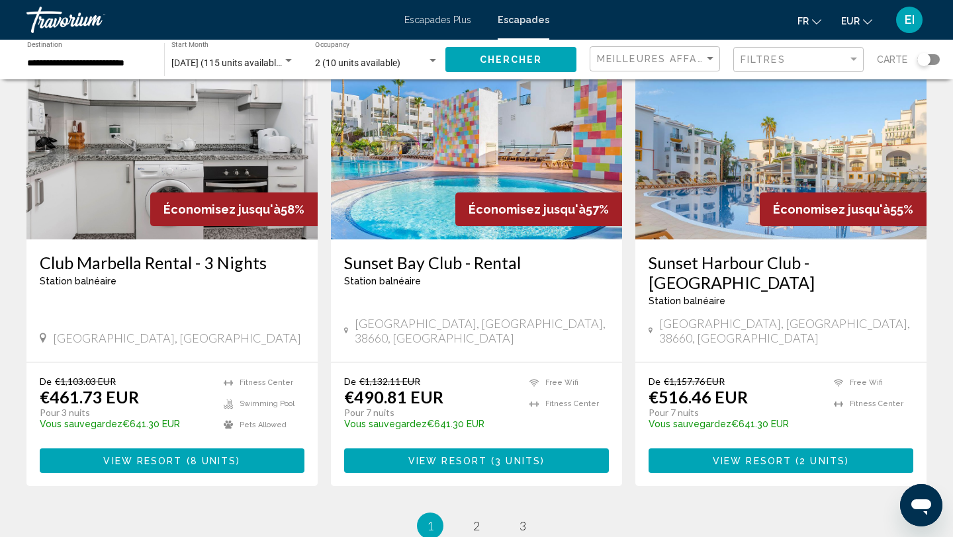
scroll to position [1679, 0]
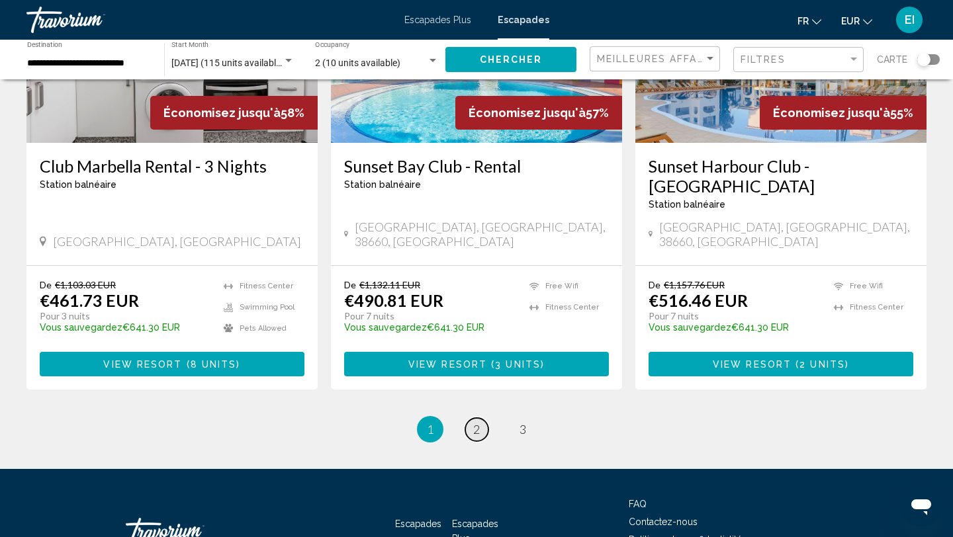
click at [474, 422] on span "2" at bounding box center [476, 429] width 7 height 15
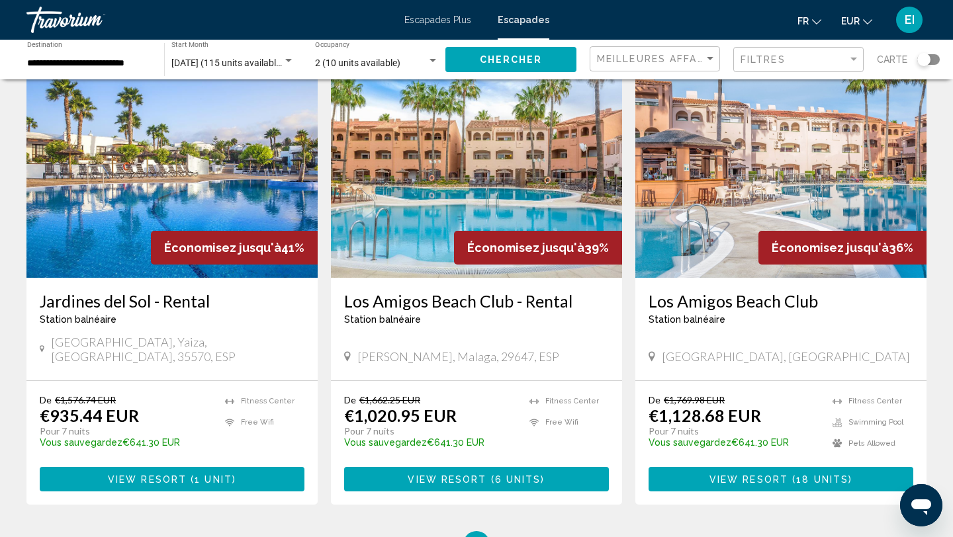
scroll to position [1659, 0]
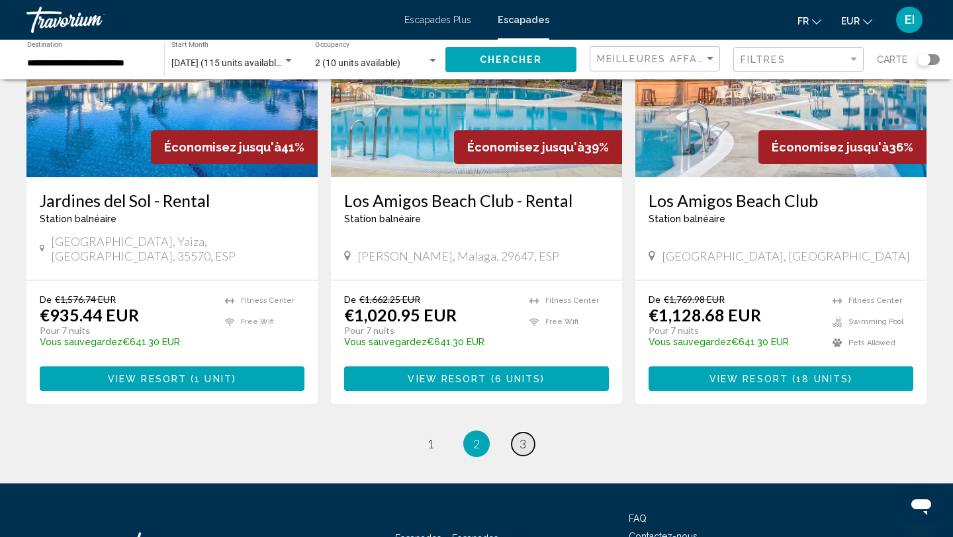
click at [518, 433] on link "page 3" at bounding box center [523, 444] width 23 height 23
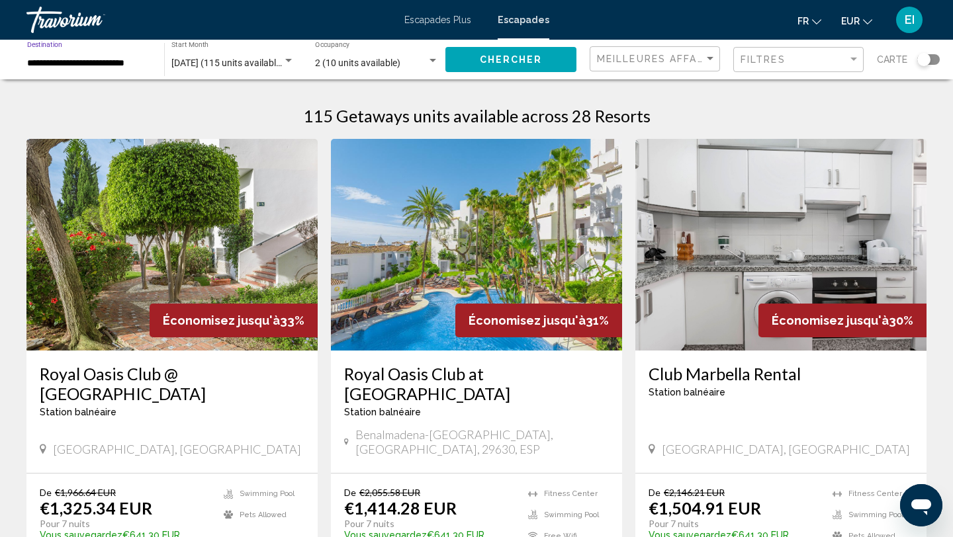
click at [127, 65] on input "**********" at bounding box center [89, 63] width 124 height 11
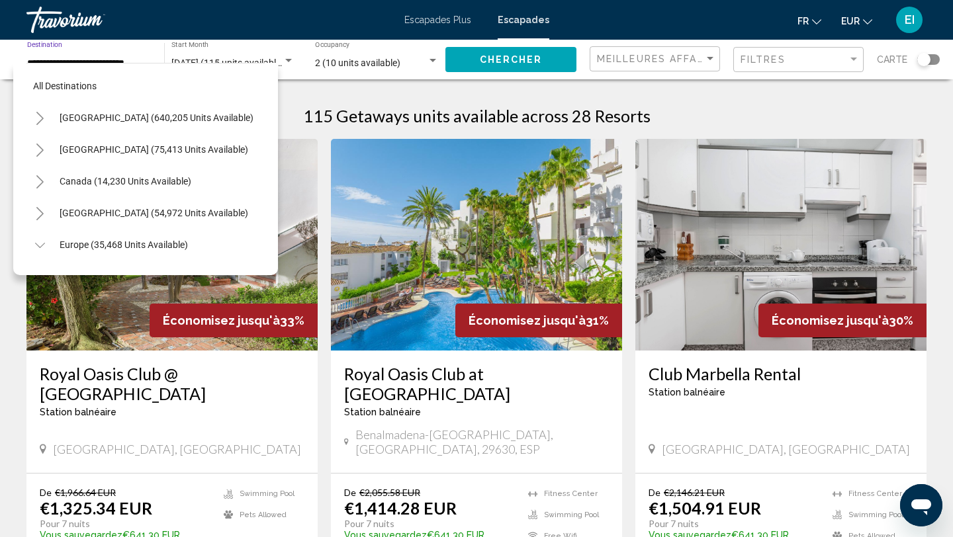
scroll to position [651, 0]
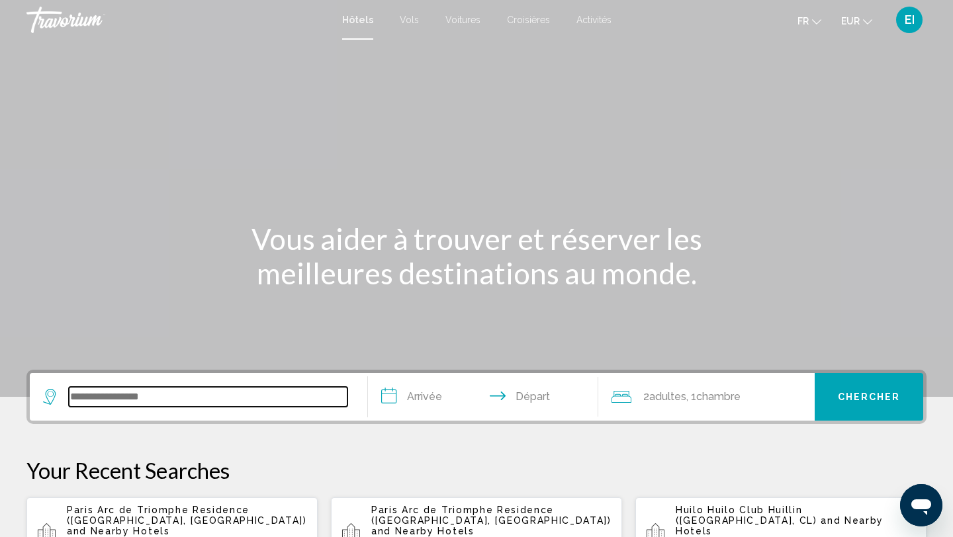
click at [97, 398] on input "Search widget" at bounding box center [208, 397] width 279 height 20
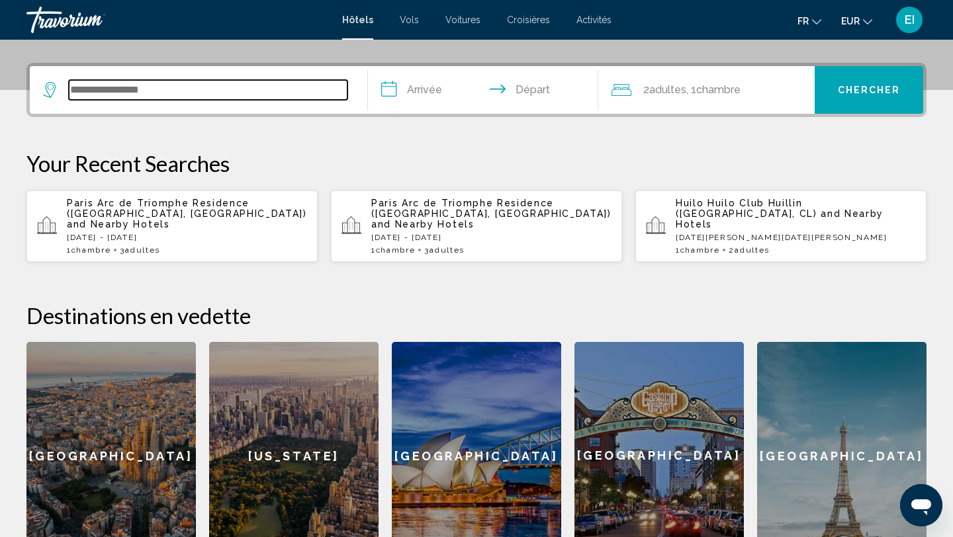
scroll to position [327, 0]
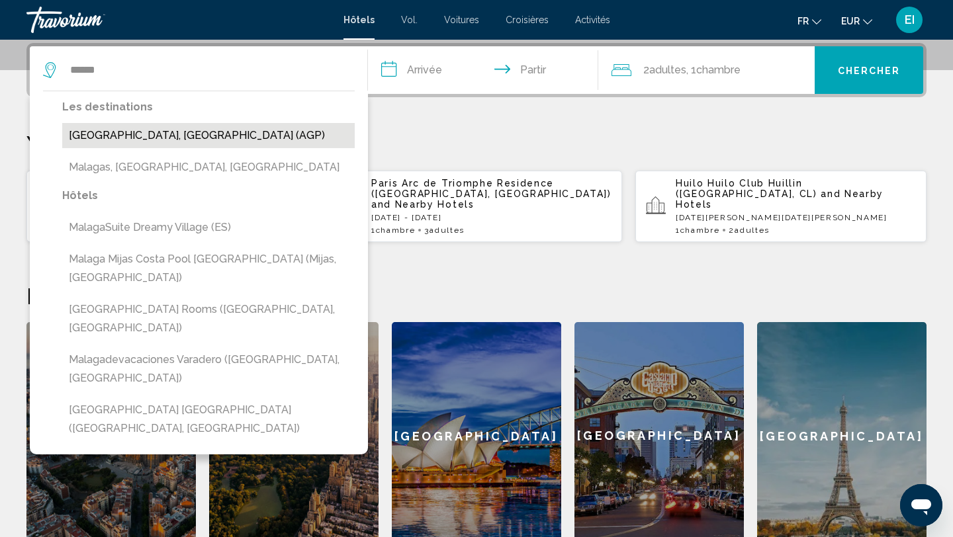
click at [137, 137] on button "Malaga, Spain (AGP)" at bounding box center [208, 135] width 293 height 25
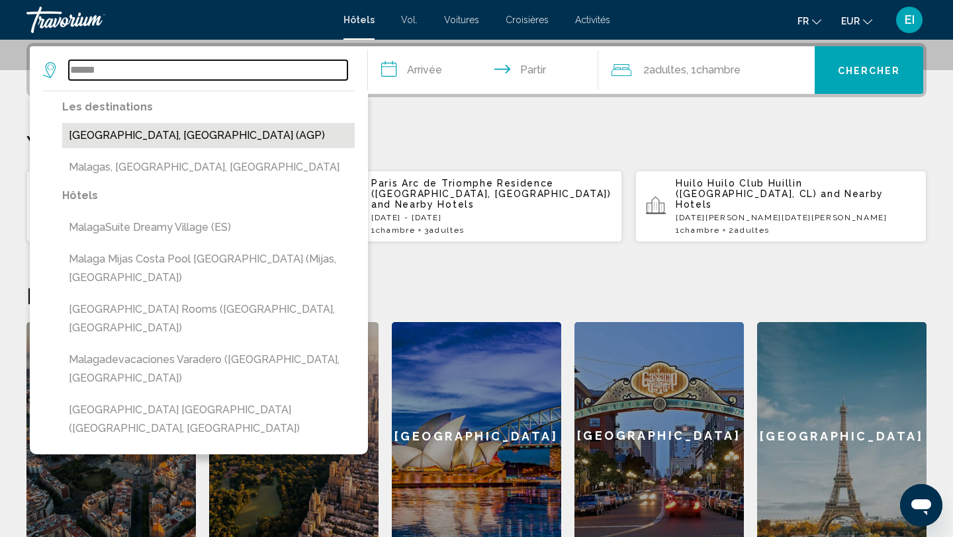
type input "**********"
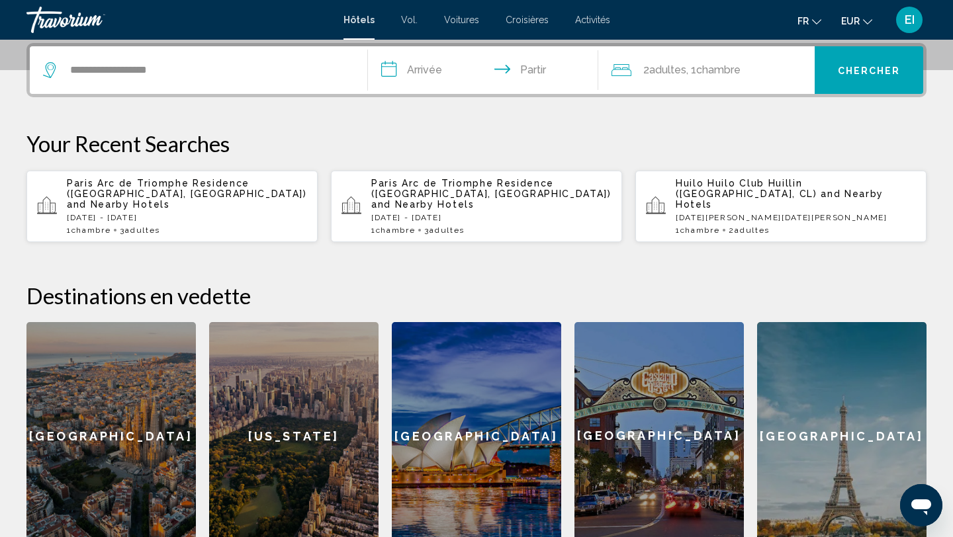
click at [415, 77] on input "**********" at bounding box center [486, 72] width 236 height 52
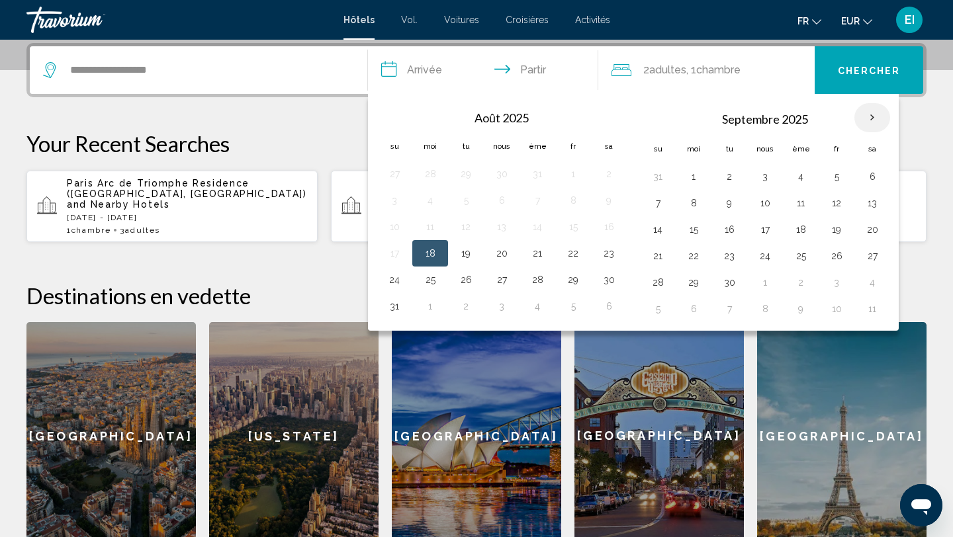
click at [870, 120] on th "Mois prochain" at bounding box center [872, 117] width 36 height 29
click at [510, 277] on button "27" at bounding box center [501, 282] width 21 height 19
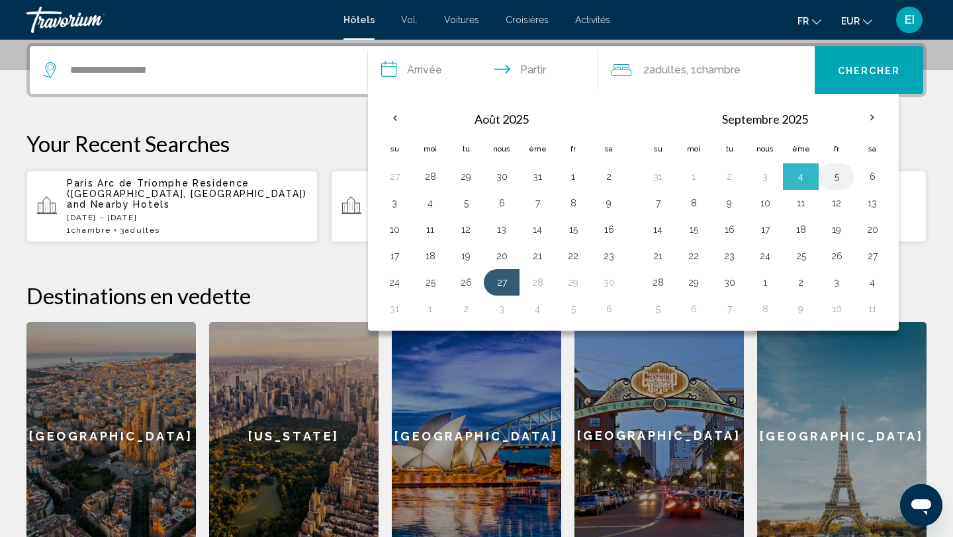
click at [831, 175] on button "5" at bounding box center [836, 176] width 21 height 19
type input "**********"
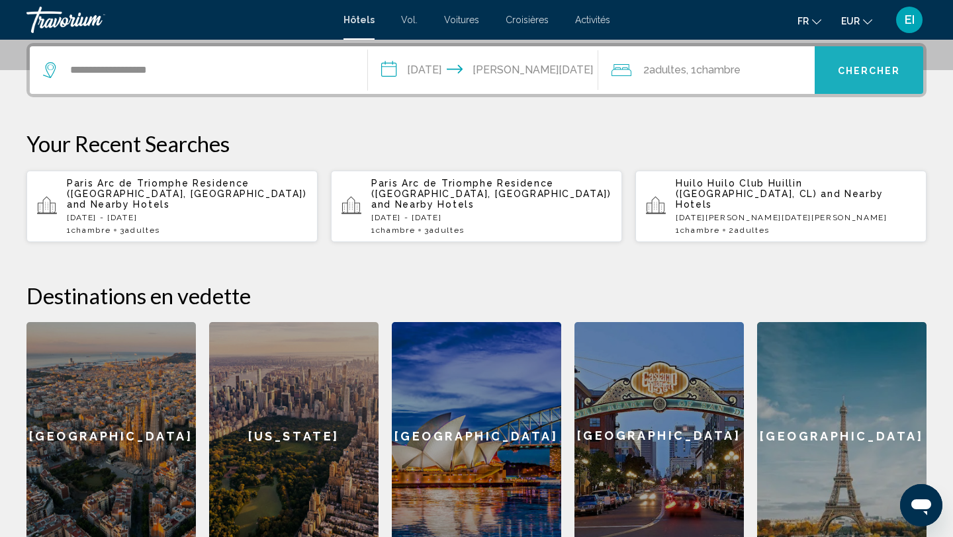
click at [854, 75] on button "Chercher" at bounding box center [869, 70] width 109 height 48
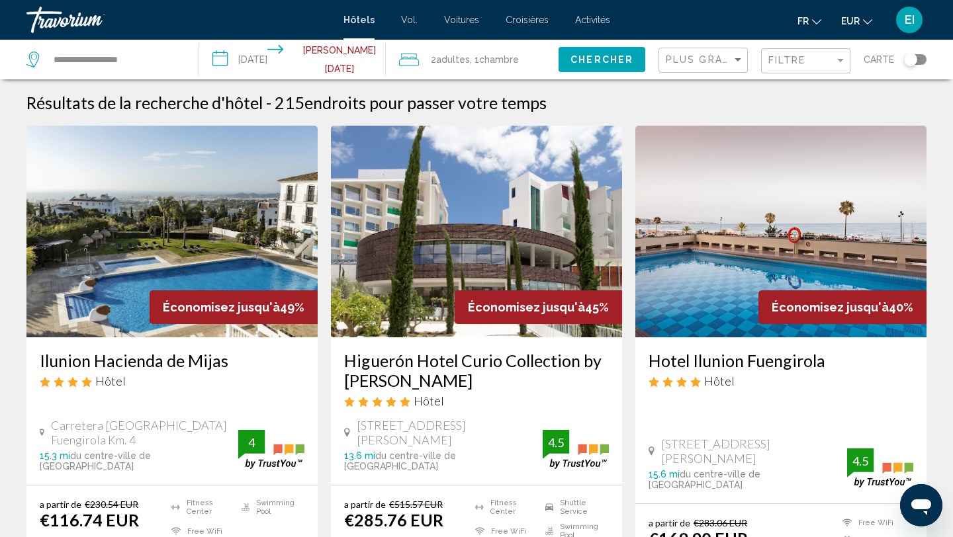
click at [291, 59] on input "**********" at bounding box center [294, 62] width 191 height 44
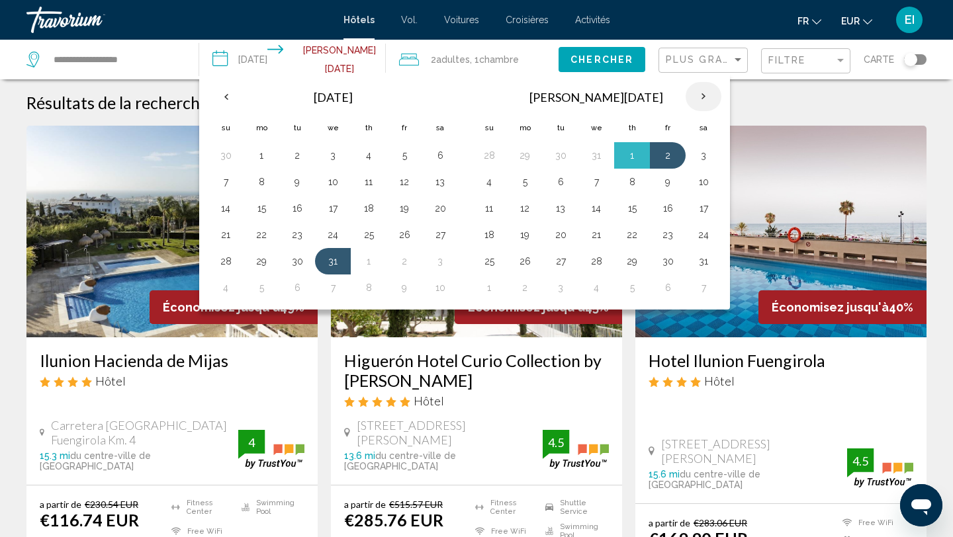
click at [702, 92] on th "Next month" at bounding box center [704, 96] width 36 height 29
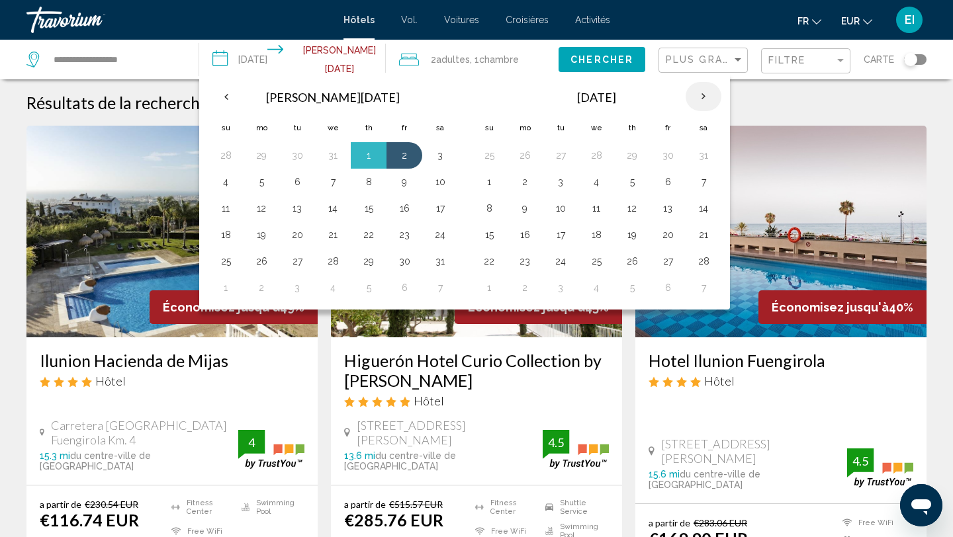
click at [702, 92] on th "Next month" at bounding box center [704, 96] width 36 height 29
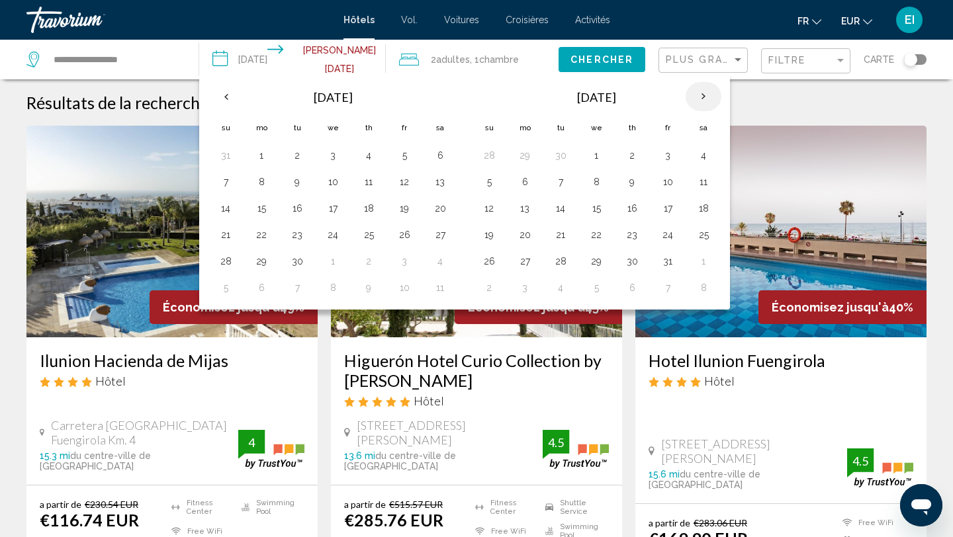
click at [702, 92] on th "Next month" at bounding box center [704, 96] width 36 height 29
click at [698, 154] on button "1" at bounding box center [703, 155] width 21 height 19
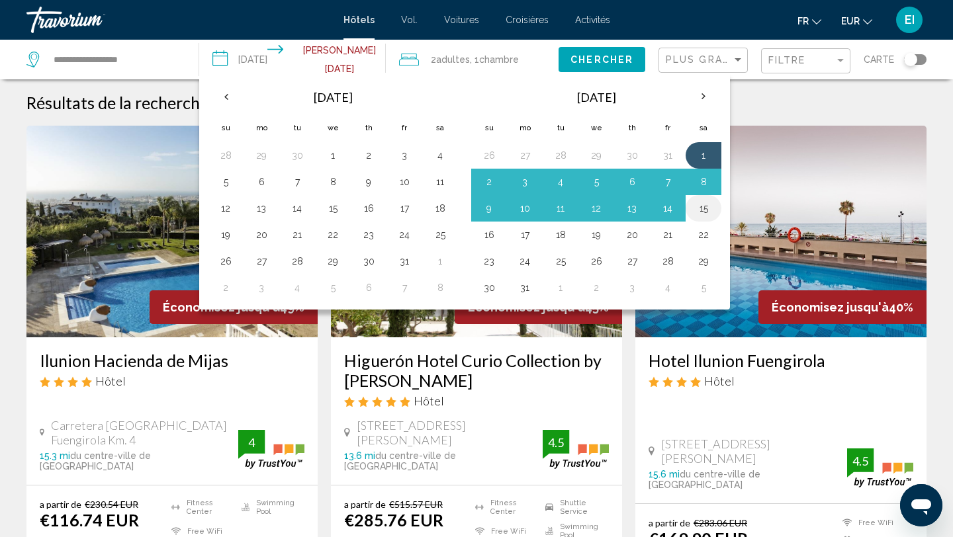
click at [705, 209] on button "15" at bounding box center [703, 208] width 21 height 19
type input "**********"
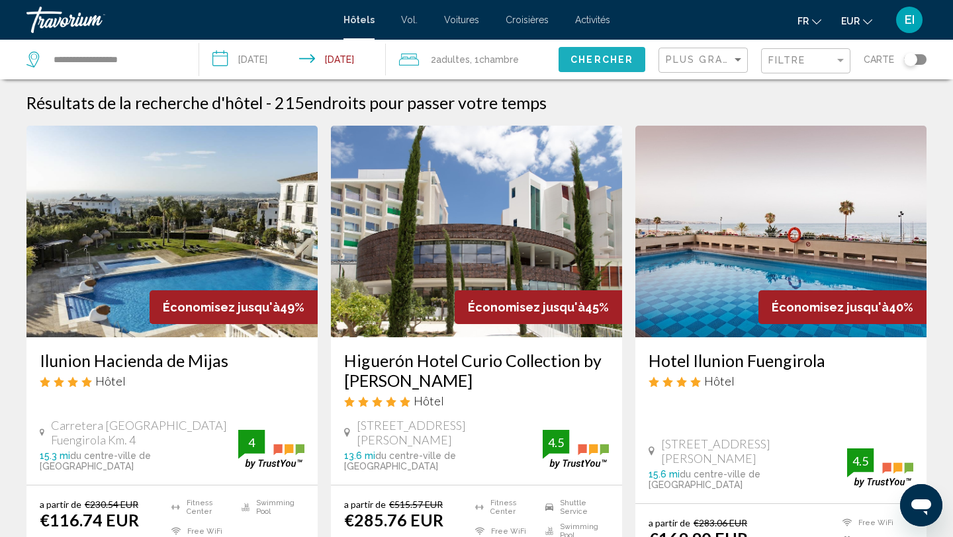
click at [610, 65] on span "Chercher" at bounding box center [602, 60] width 63 height 11
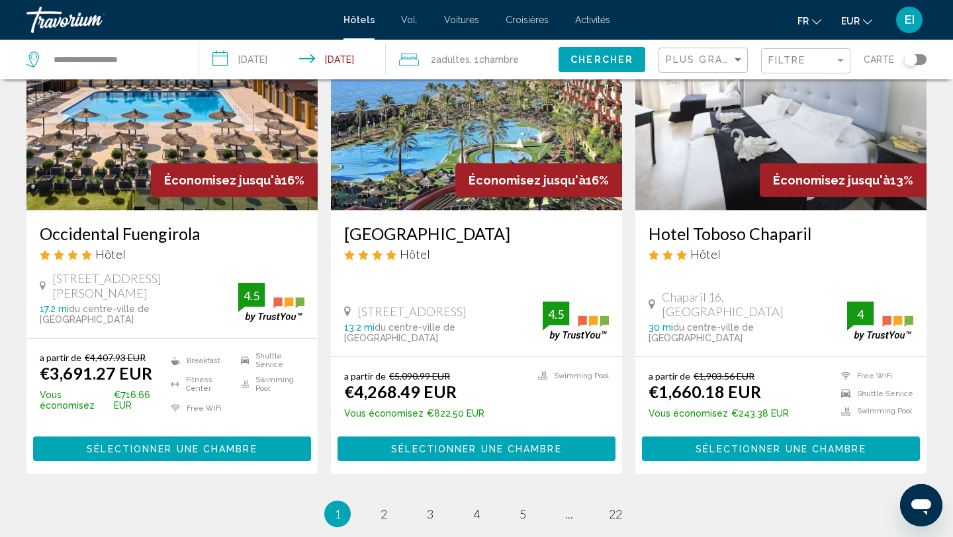
scroll to position [1731, 0]
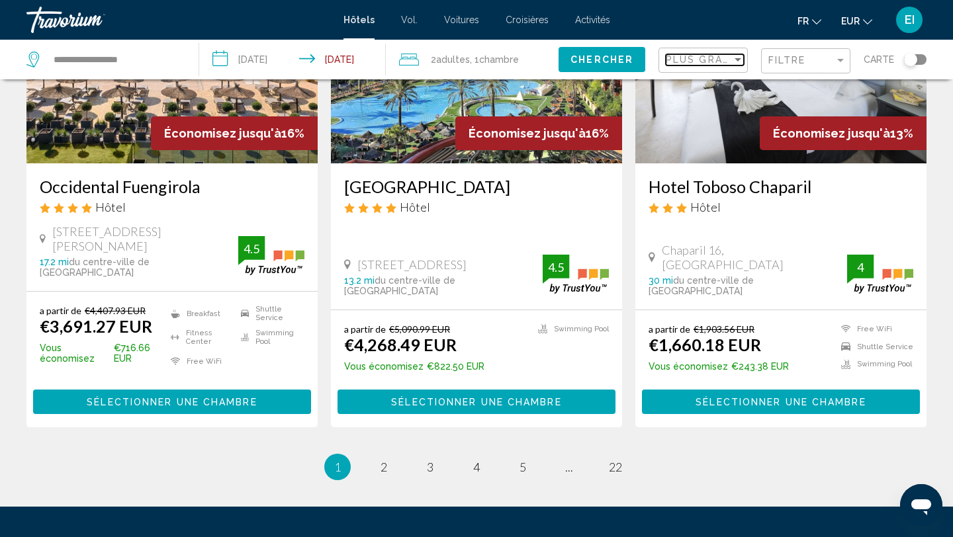
click at [717, 59] on span "Plus grandes économies" at bounding box center [745, 59] width 158 height 11
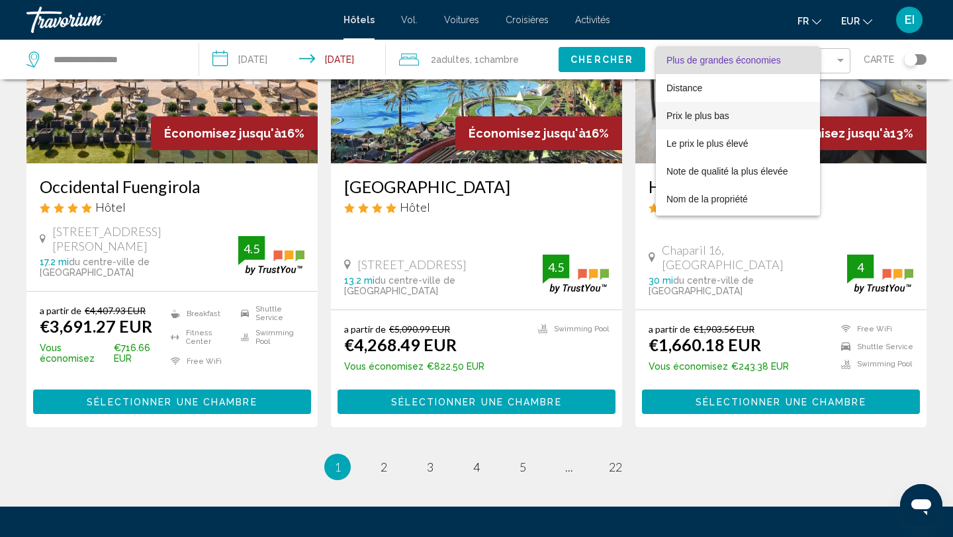
click at [701, 116] on font "Prix le plus bas" at bounding box center [698, 116] width 63 height 11
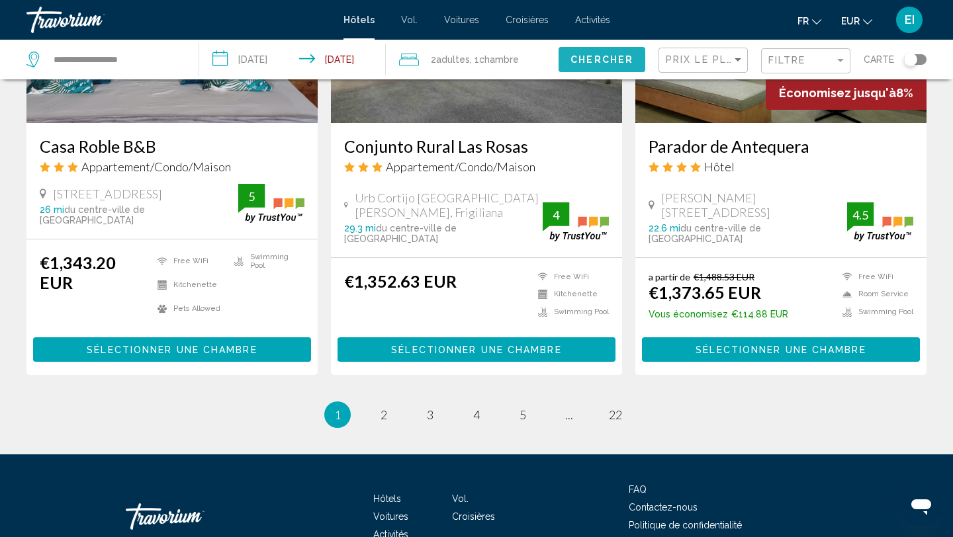
click at [594, 65] on span "Chercher" at bounding box center [602, 60] width 63 height 11
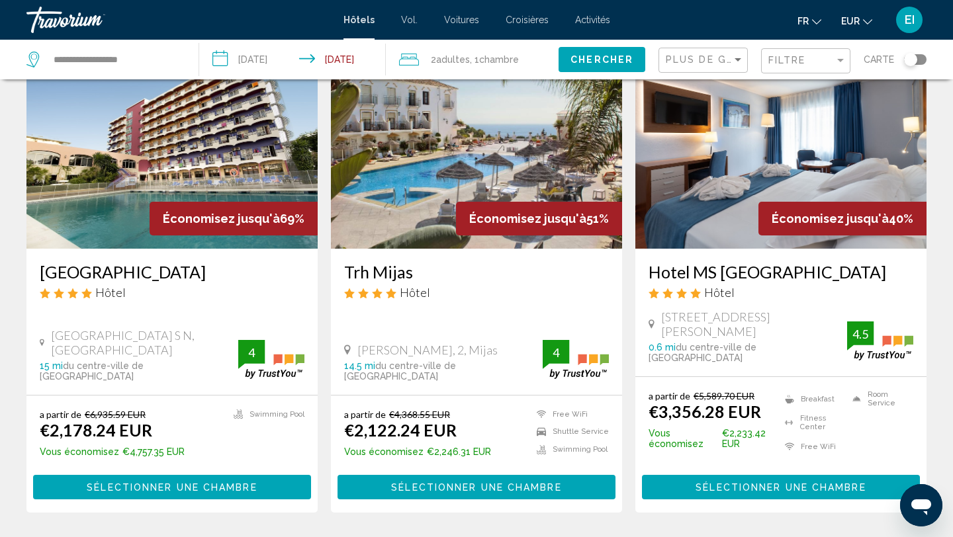
scroll to position [90, 0]
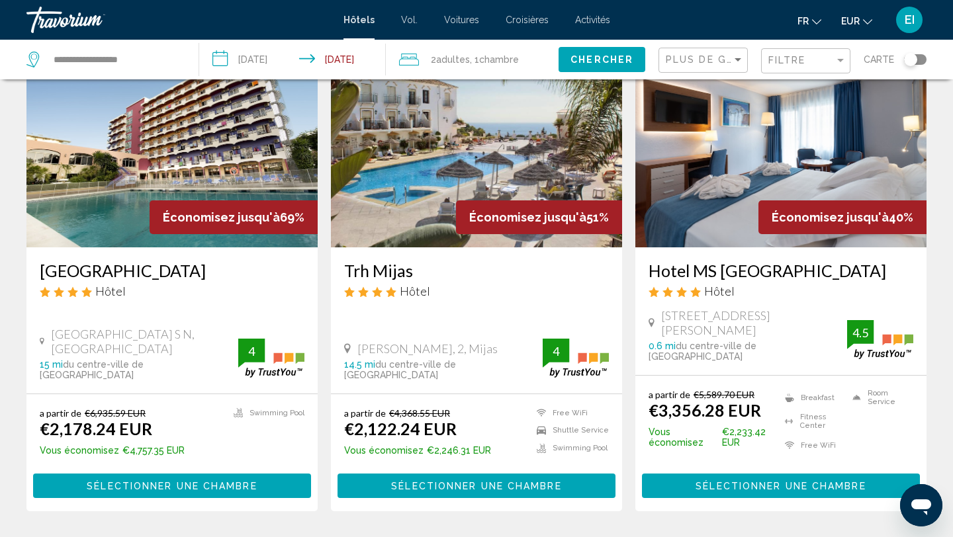
click at [515, 481] on span "Sélectionner une chambre" at bounding box center [476, 486] width 170 height 11
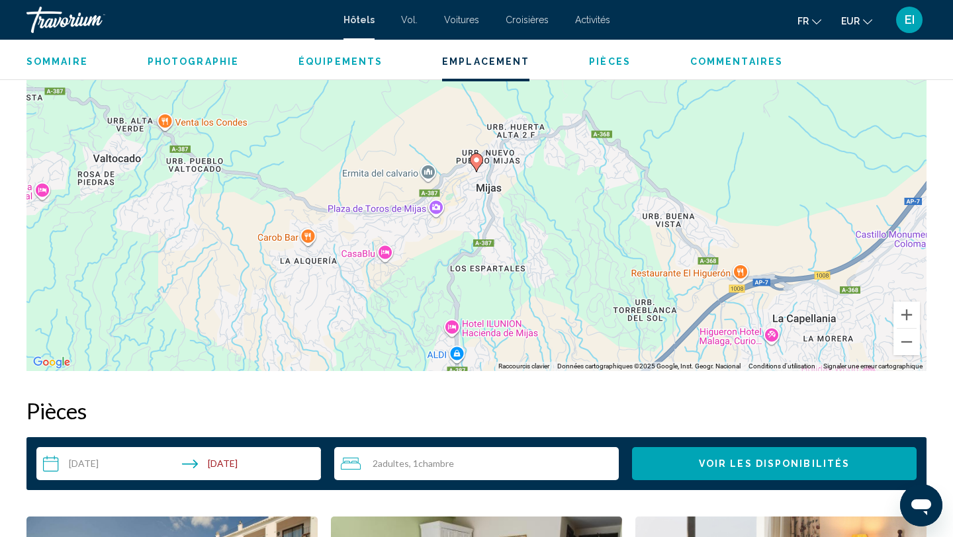
scroll to position [1346, 0]
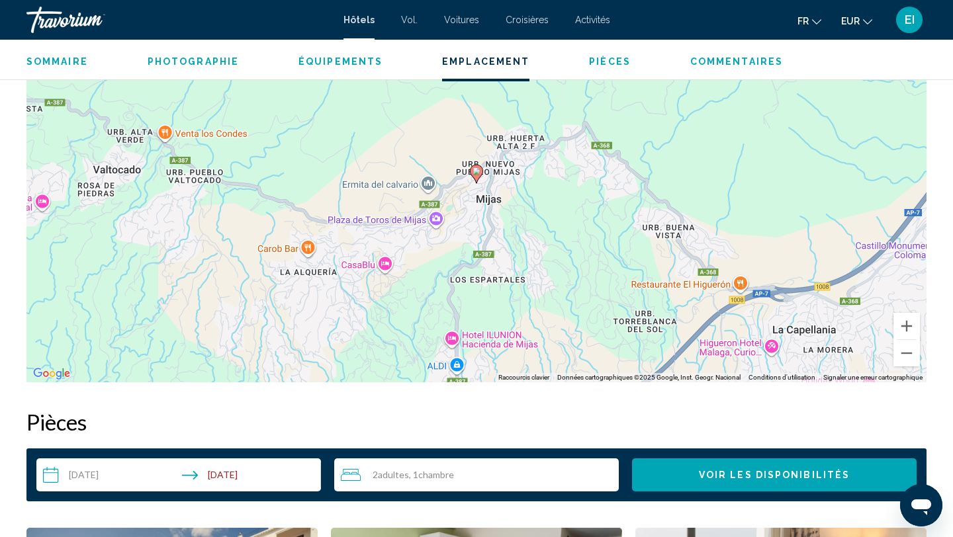
click at [199, 467] on input "**********" at bounding box center [181, 477] width 290 height 37
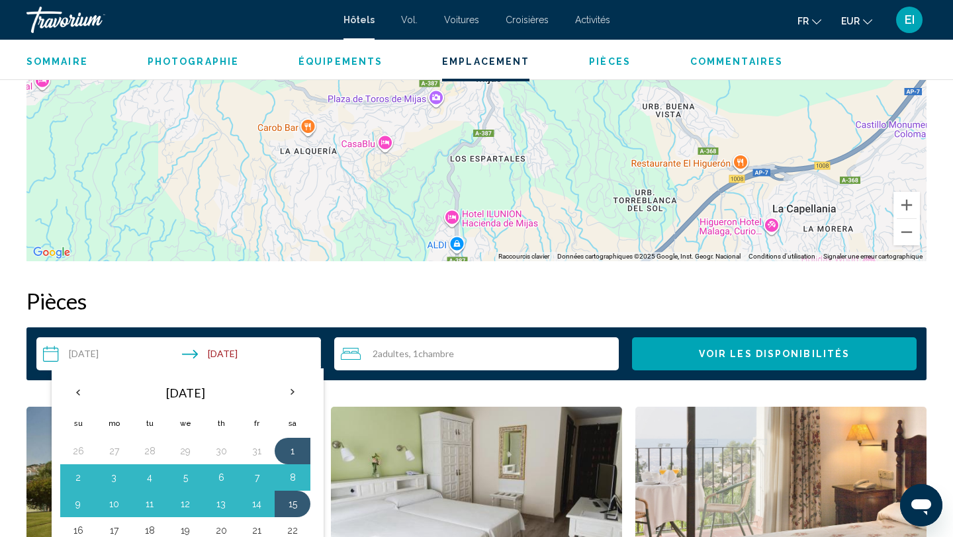
scroll to position [1468, 0]
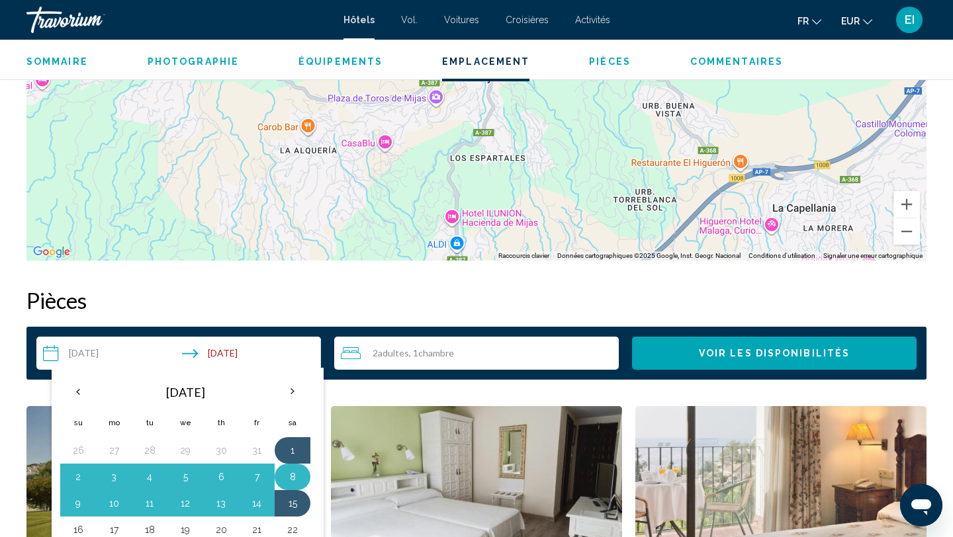
click at [293, 478] on button "8" at bounding box center [292, 477] width 21 height 19
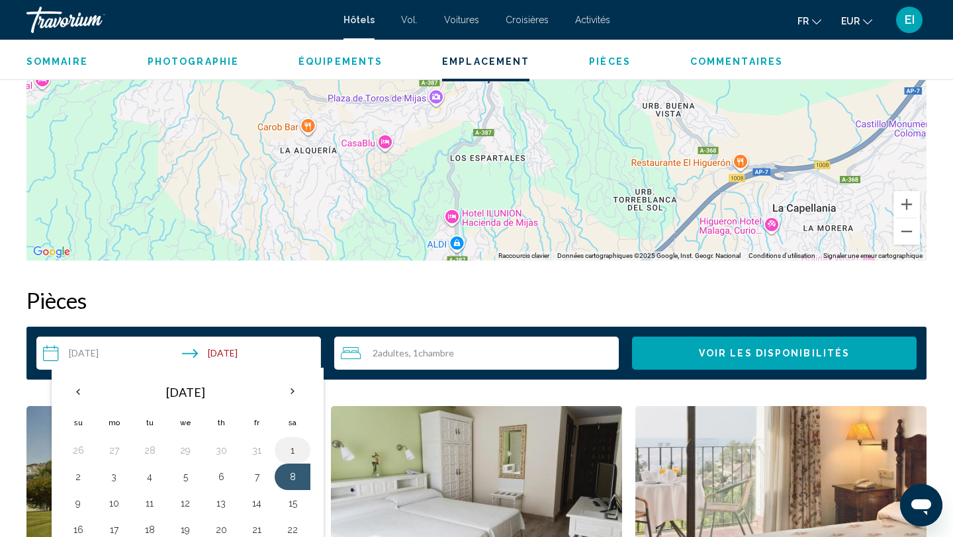
click at [295, 453] on button "1" at bounding box center [292, 450] width 21 height 19
type input "**********"
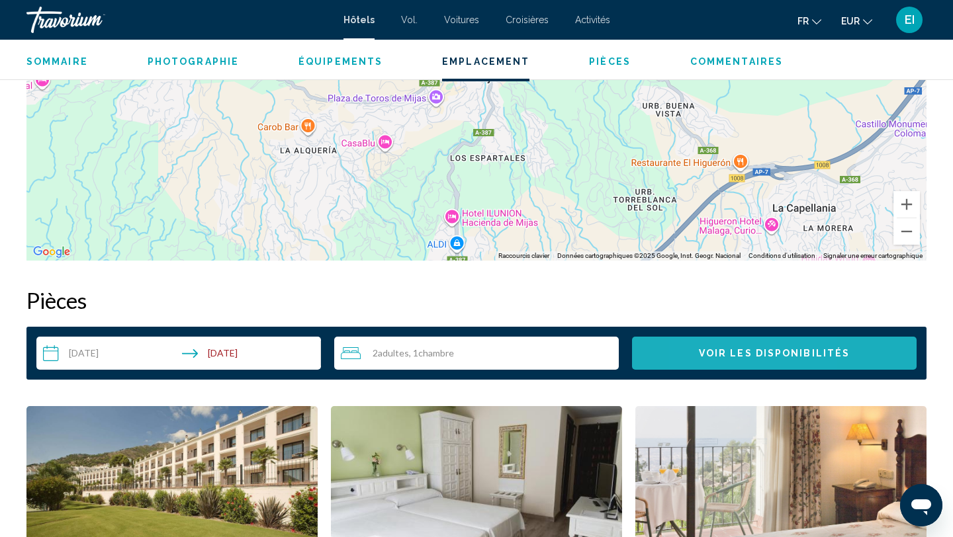
click at [709, 353] on span "Voir les disponibilités" at bounding box center [774, 354] width 151 height 11
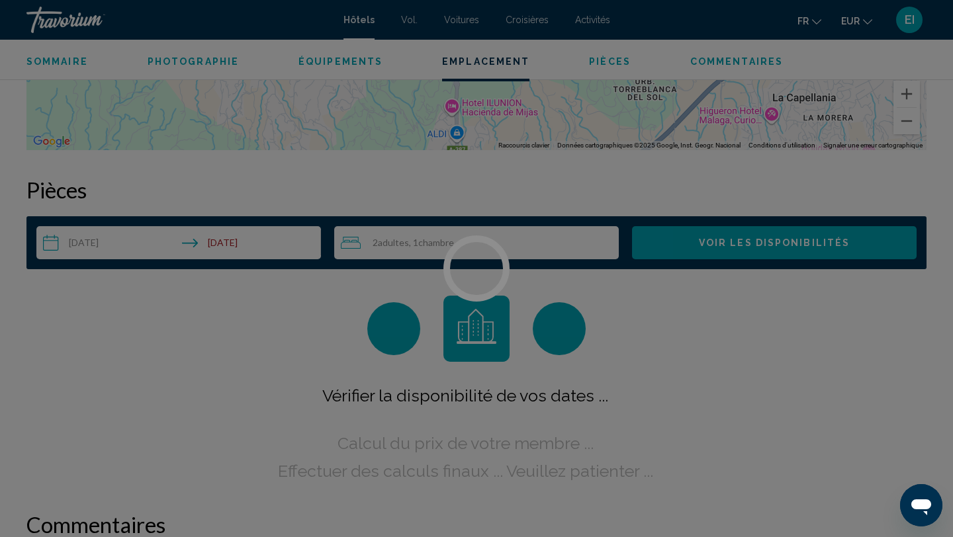
scroll to position [1676, 0]
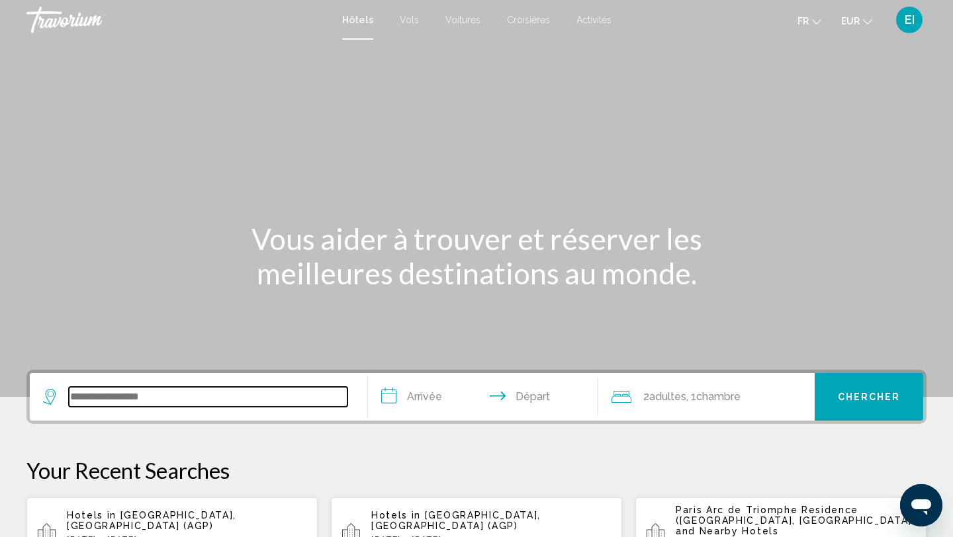
click at [88, 405] on input "Search widget" at bounding box center [208, 397] width 279 height 20
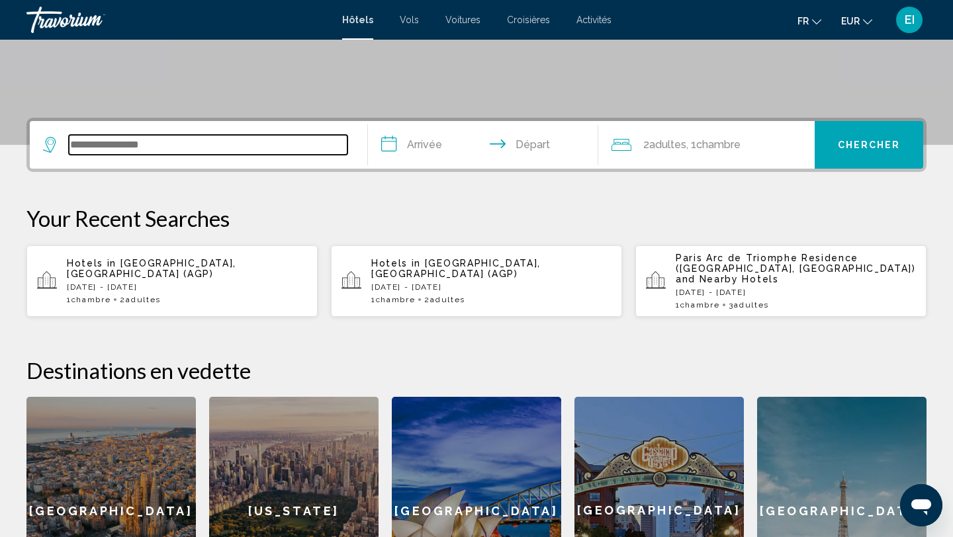
scroll to position [327, 0]
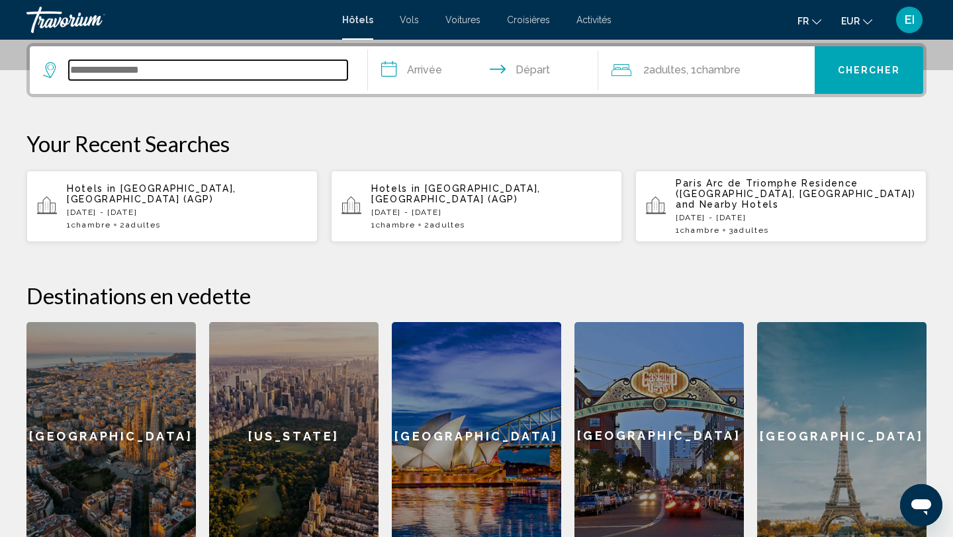
type input "*"
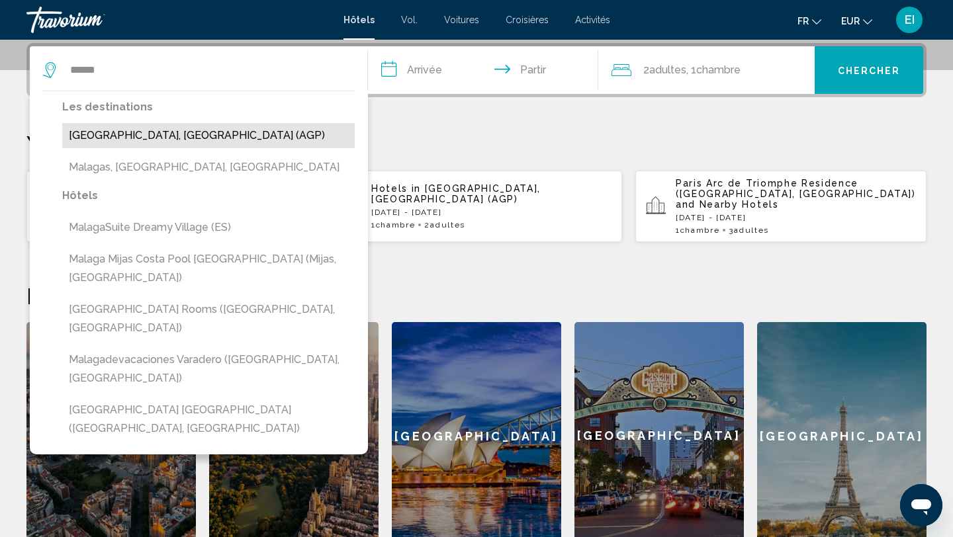
click at [277, 143] on button "Malaga, Spain (AGP)" at bounding box center [208, 135] width 293 height 25
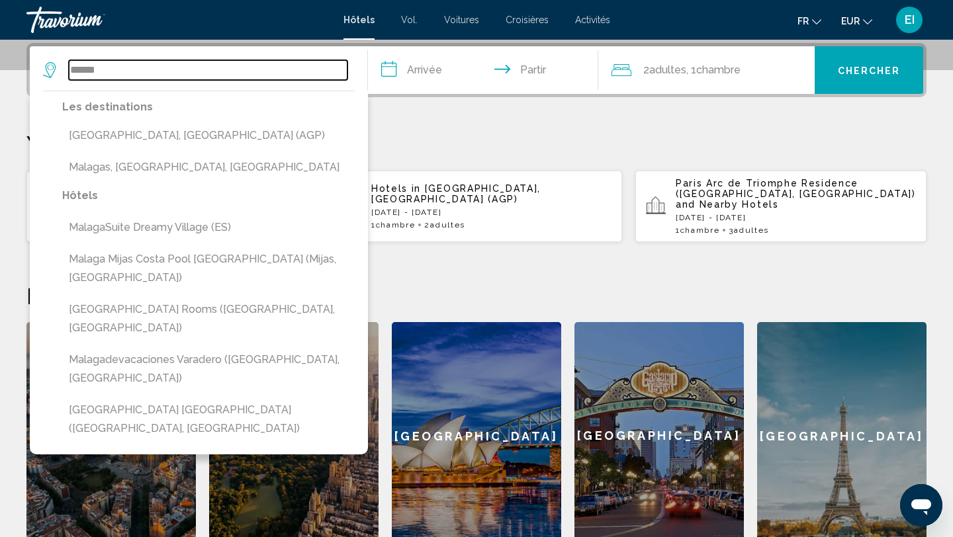
type input "**********"
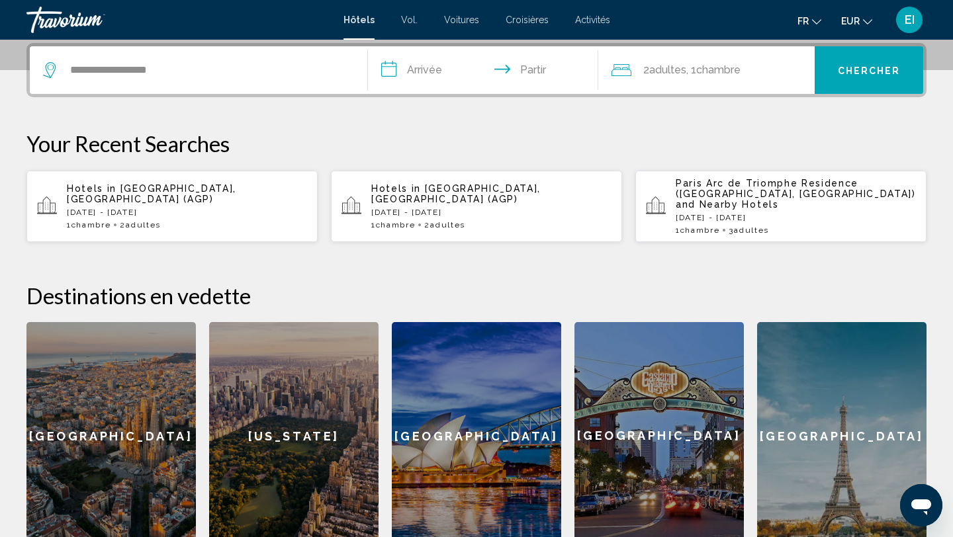
click at [434, 69] on input "**********" at bounding box center [486, 72] width 236 height 52
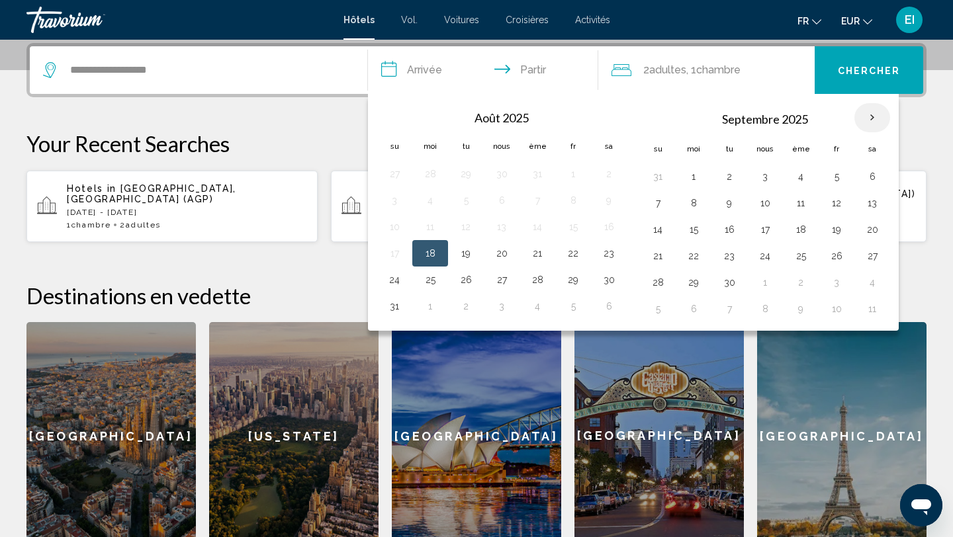
click at [870, 124] on th "Mois prochain" at bounding box center [872, 117] width 36 height 29
click at [574, 281] on button "29" at bounding box center [573, 282] width 21 height 19
click at [574, 275] on button "29" at bounding box center [573, 282] width 21 height 19
type input "**********"
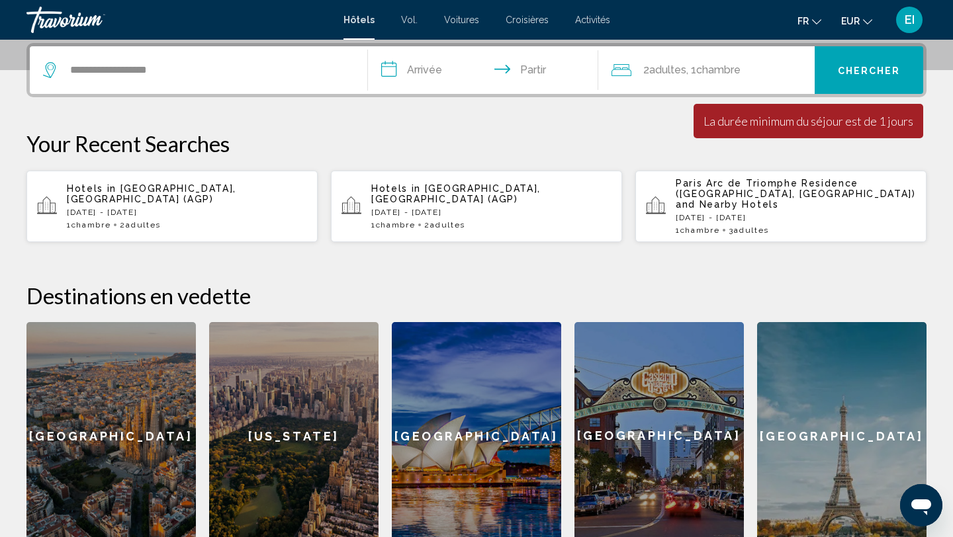
click at [456, 69] on input "**********" at bounding box center [486, 72] width 236 height 52
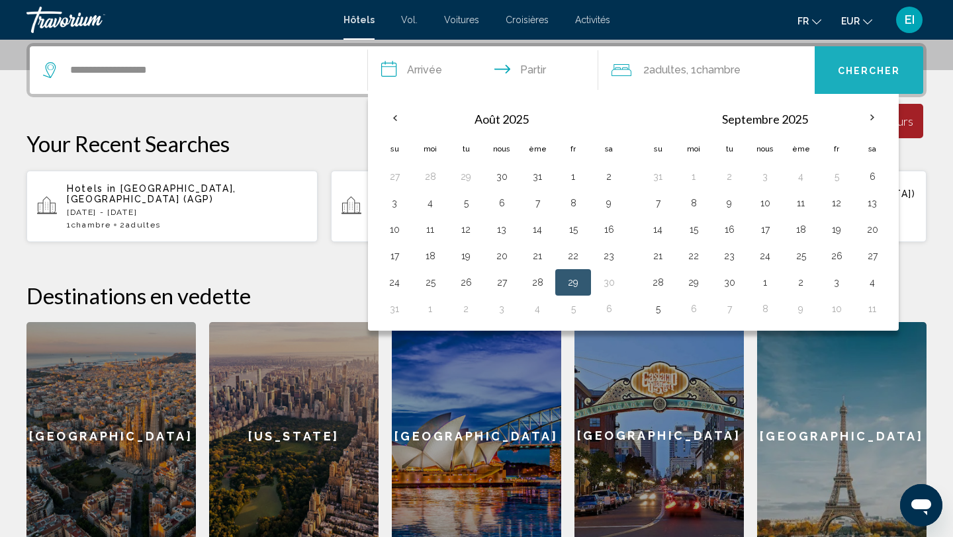
click at [851, 68] on font "Chercher" at bounding box center [869, 71] width 63 height 11
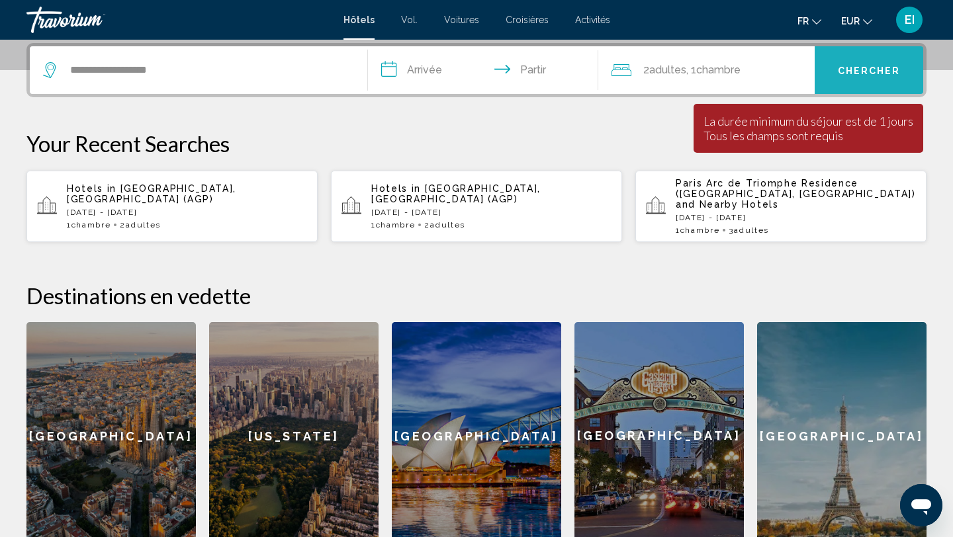
click at [854, 66] on font "Chercher" at bounding box center [869, 71] width 63 height 11
click at [529, 83] on input "**********" at bounding box center [486, 72] width 236 height 52
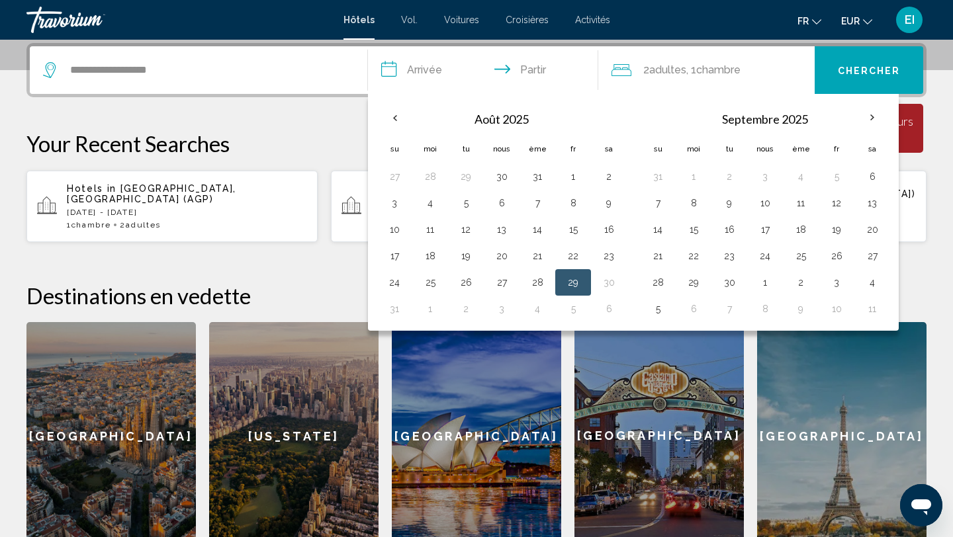
click at [569, 284] on button "29" at bounding box center [573, 282] width 21 height 19
click at [890, 66] on font "Chercher" at bounding box center [869, 71] width 63 height 11
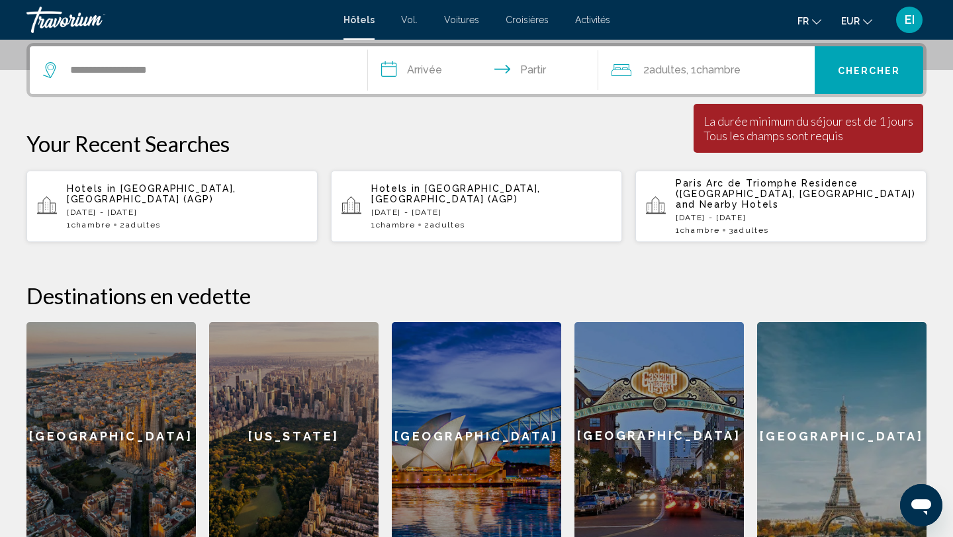
click at [218, 187] on span "Malaga, Spain (AGP)" at bounding box center [151, 193] width 169 height 21
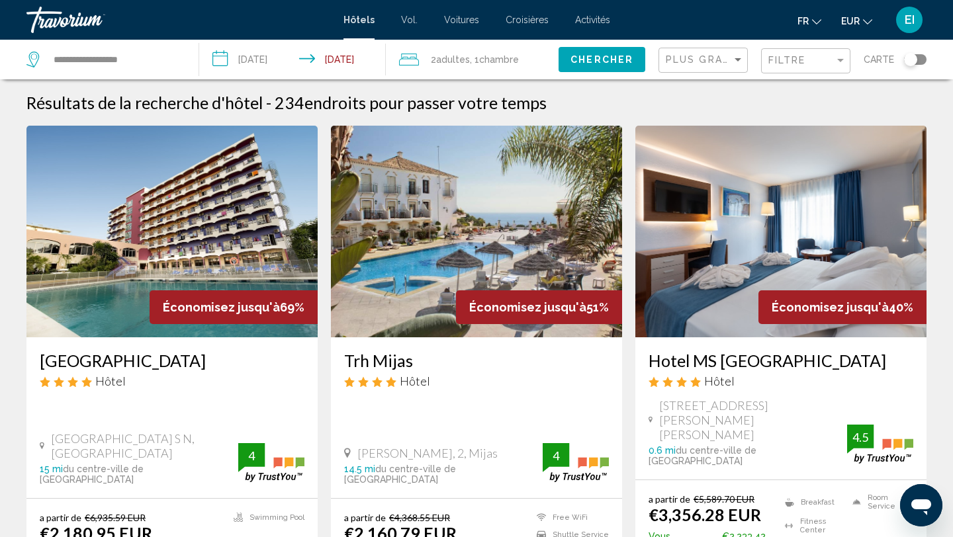
click at [329, 66] on input "**********" at bounding box center [294, 62] width 191 height 44
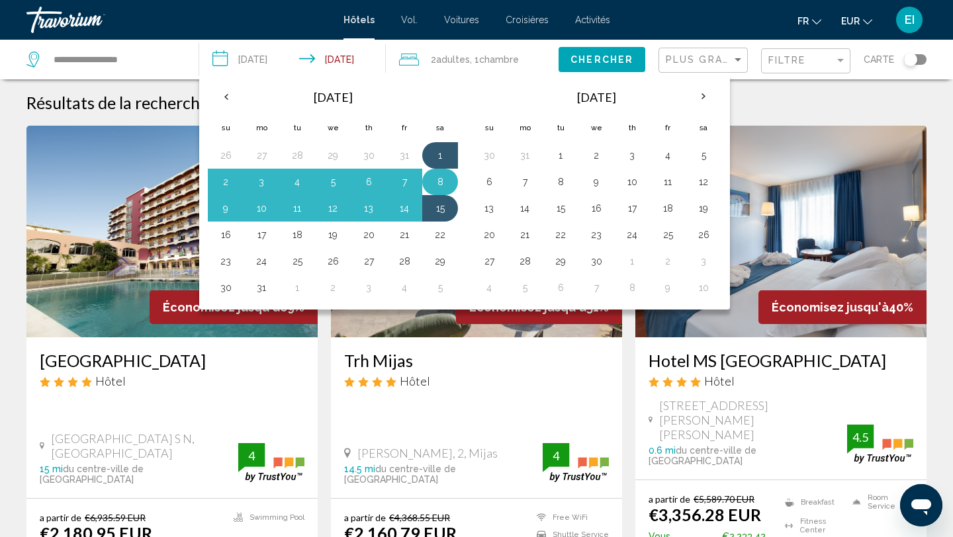
click at [440, 180] on button "8" at bounding box center [440, 182] width 21 height 19
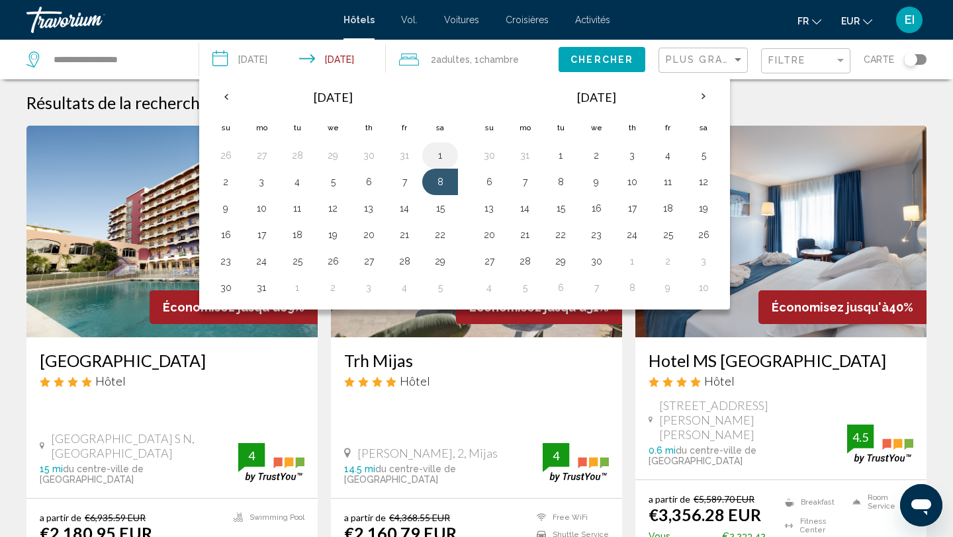
click at [440, 152] on button "1" at bounding box center [440, 155] width 21 height 19
type input "**********"
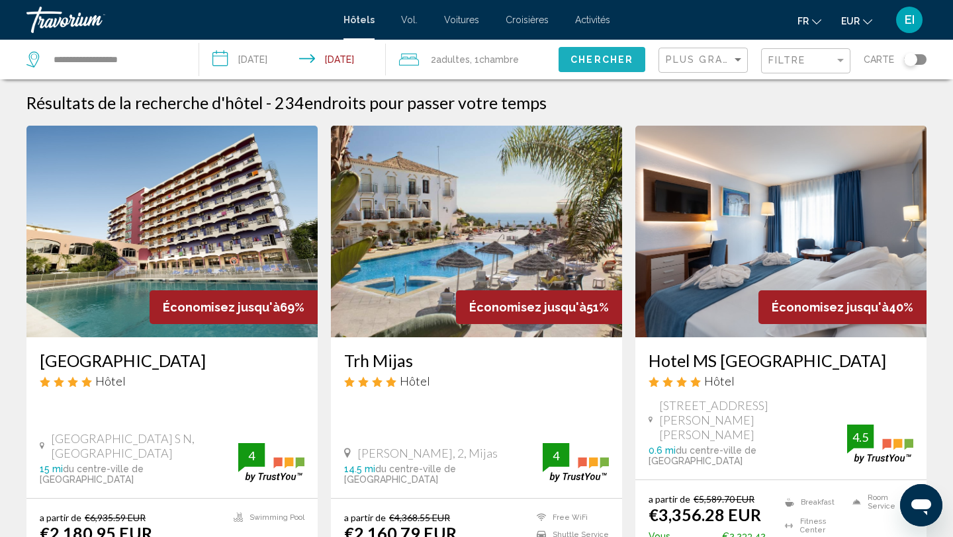
click at [581, 57] on span "Chercher" at bounding box center [602, 60] width 63 height 11
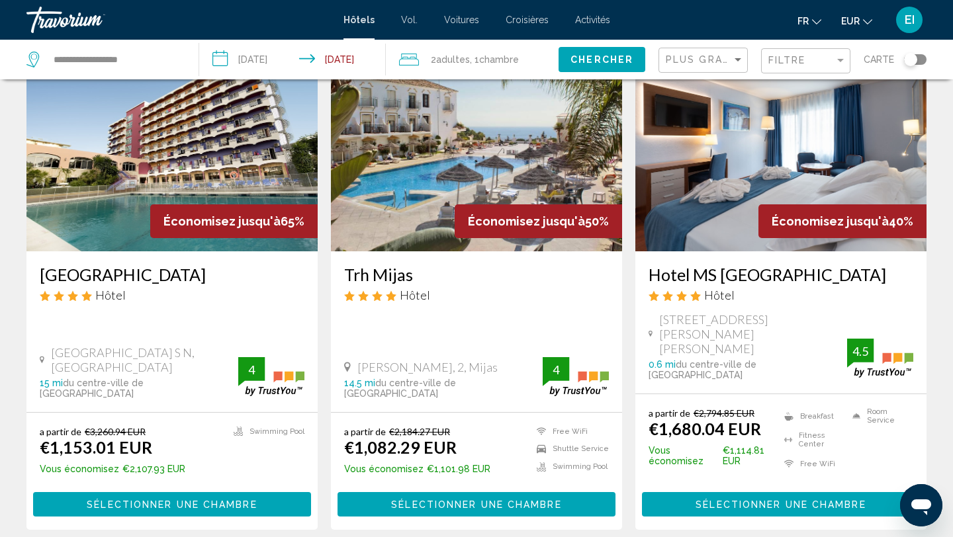
scroll to position [120, 0]
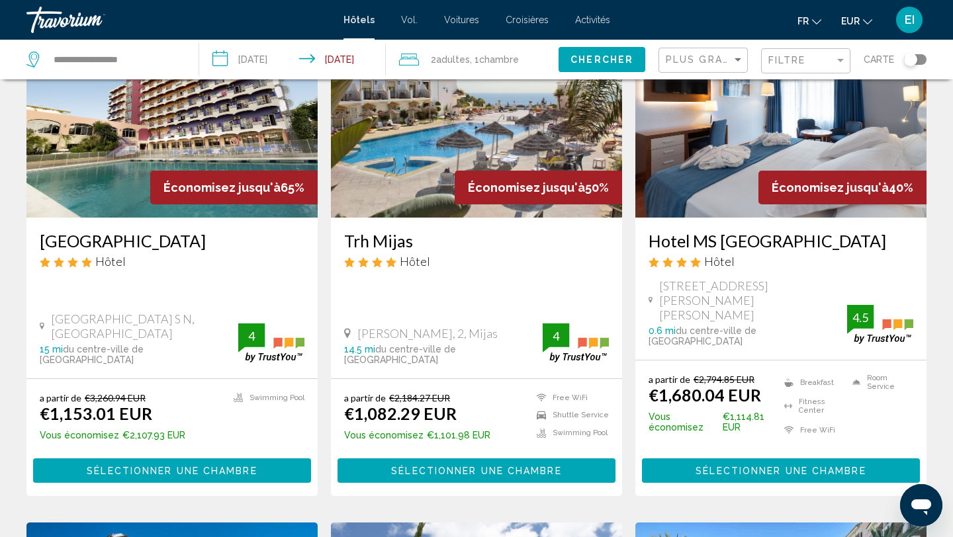
click at [426, 466] on span "Sélectionner une chambre" at bounding box center [476, 471] width 170 height 11
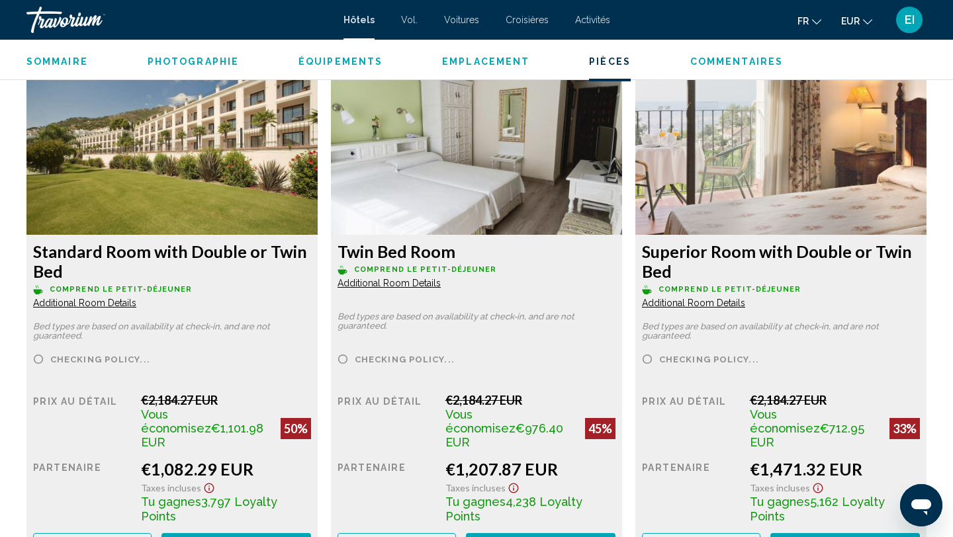
scroll to position [1806, 0]
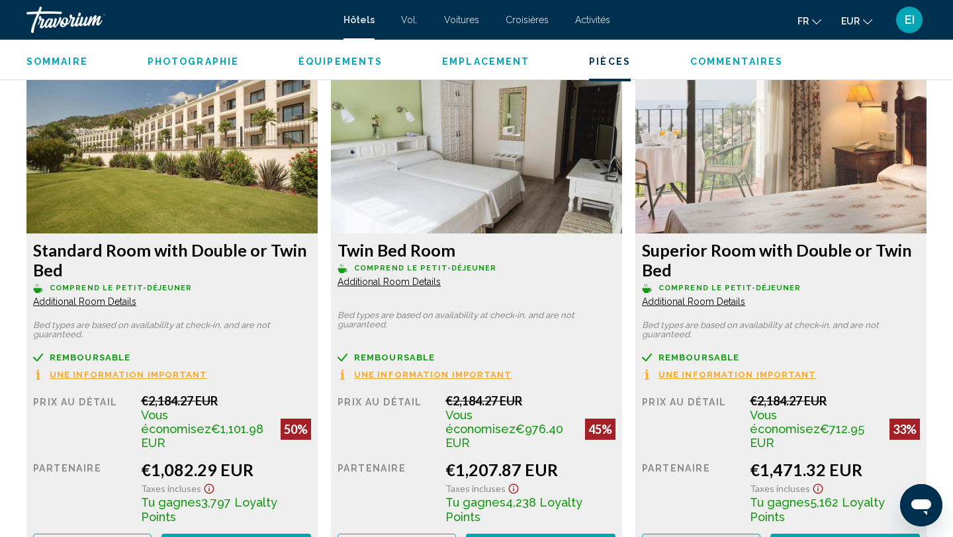
click at [739, 534] on button "More rates" at bounding box center [701, 546] width 118 height 24
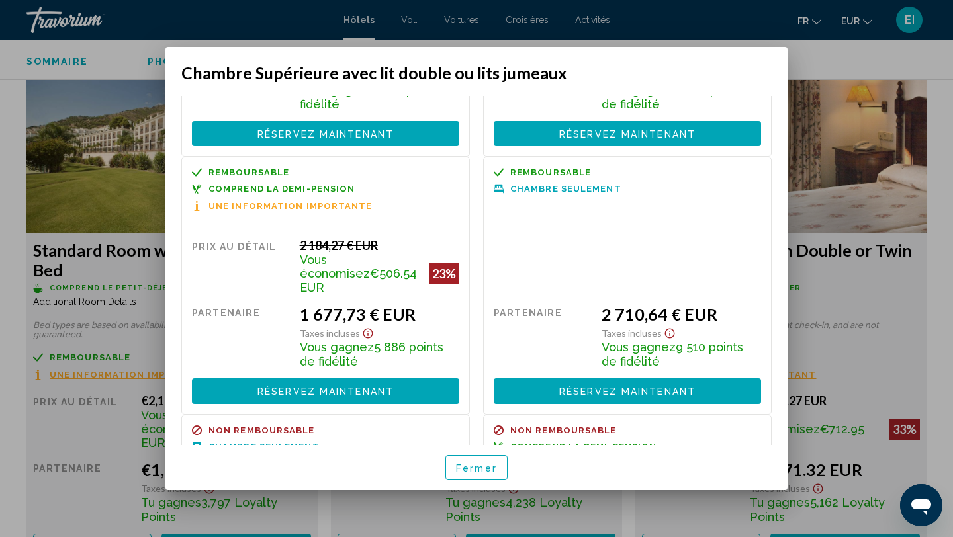
scroll to position [201, 0]
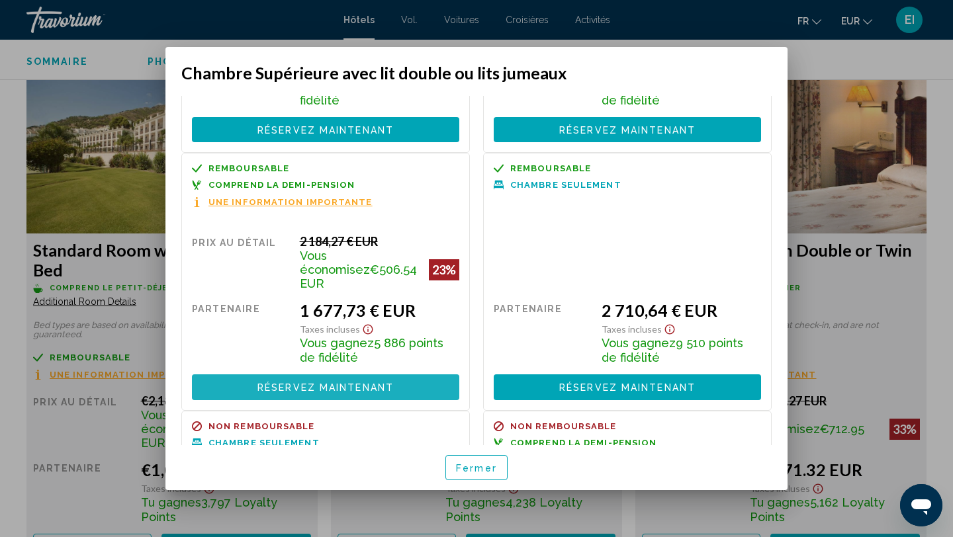
click at [412, 375] on button "Réservez maintenant Plus disponible" at bounding box center [325, 387] width 267 height 25
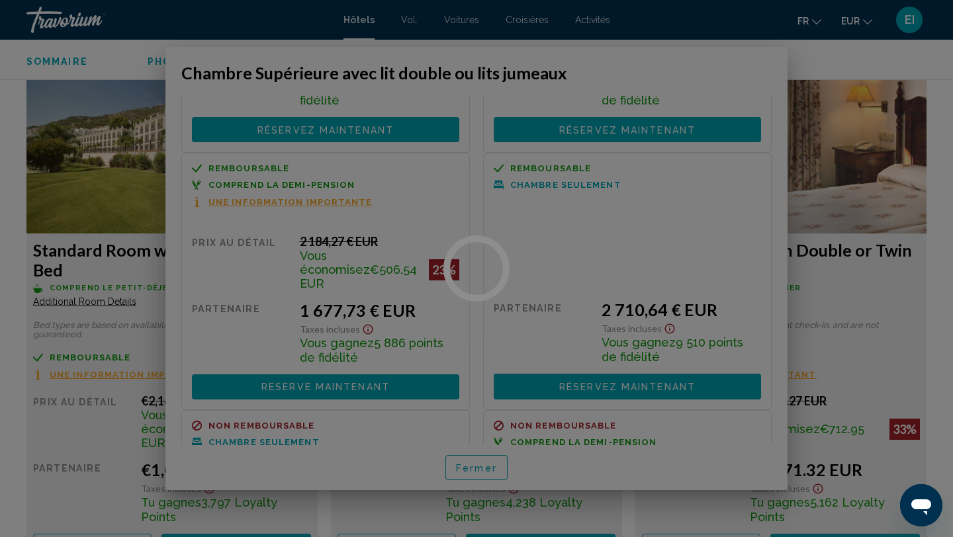
scroll to position [1806, 0]
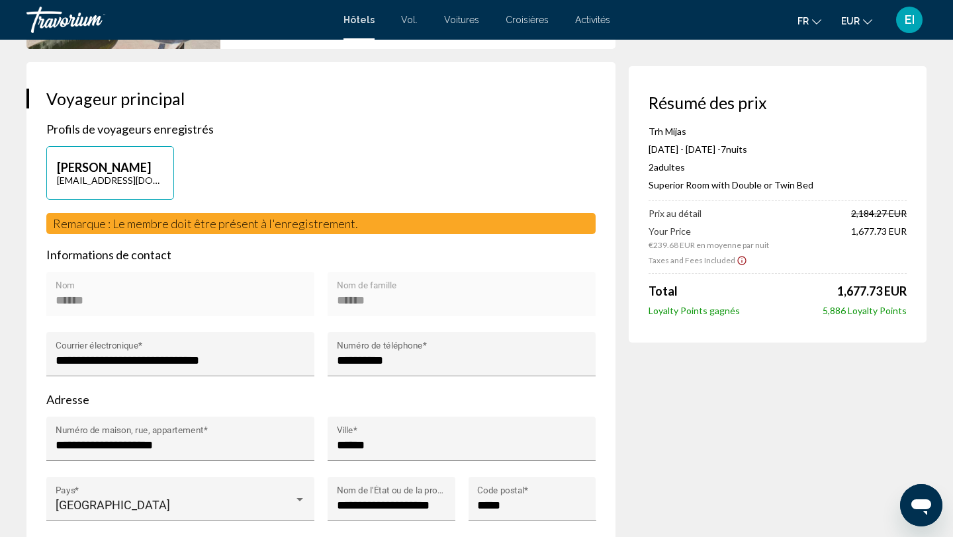
scroll to position [105, 0]
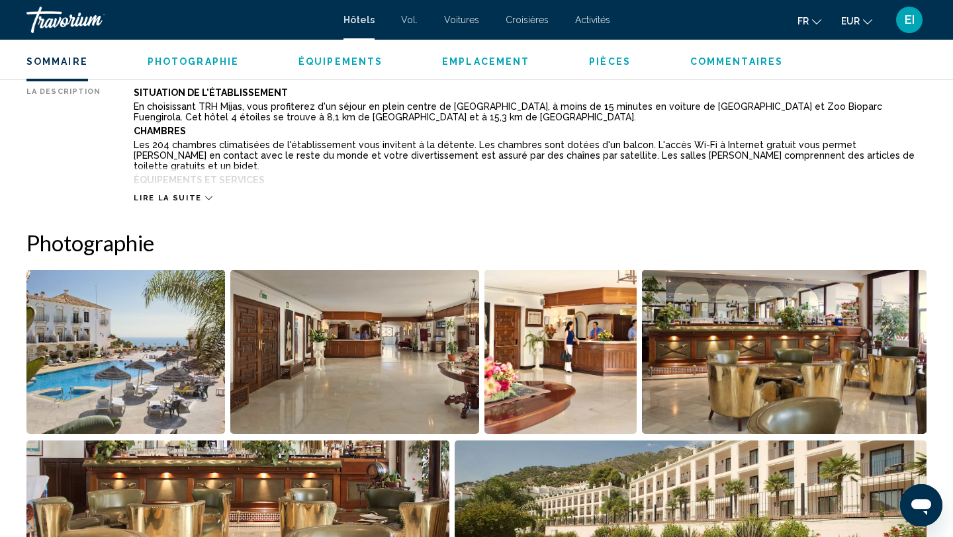
scroll to position [502, 0]
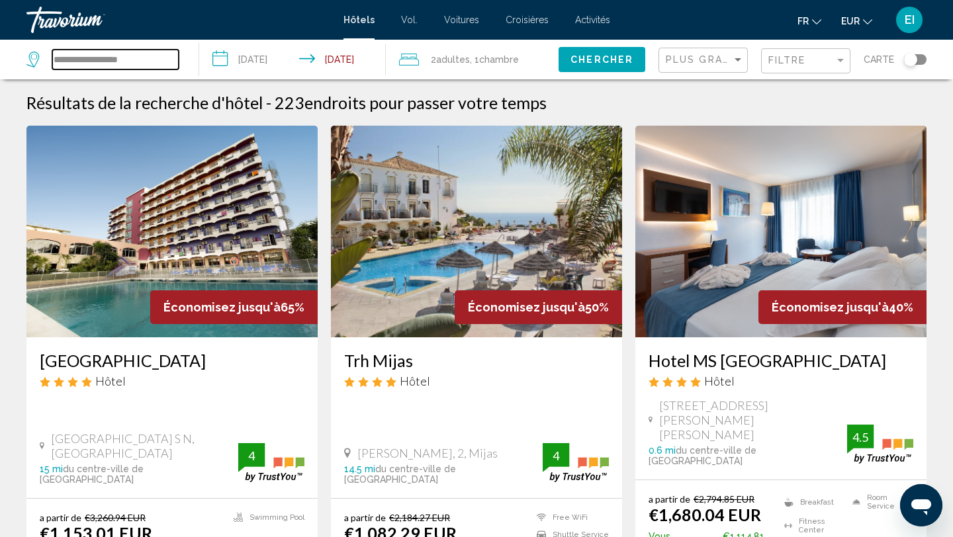
click at [156, 58] on input "**********" at bounding box center [115, 60] width 126 height 20
type input "*"
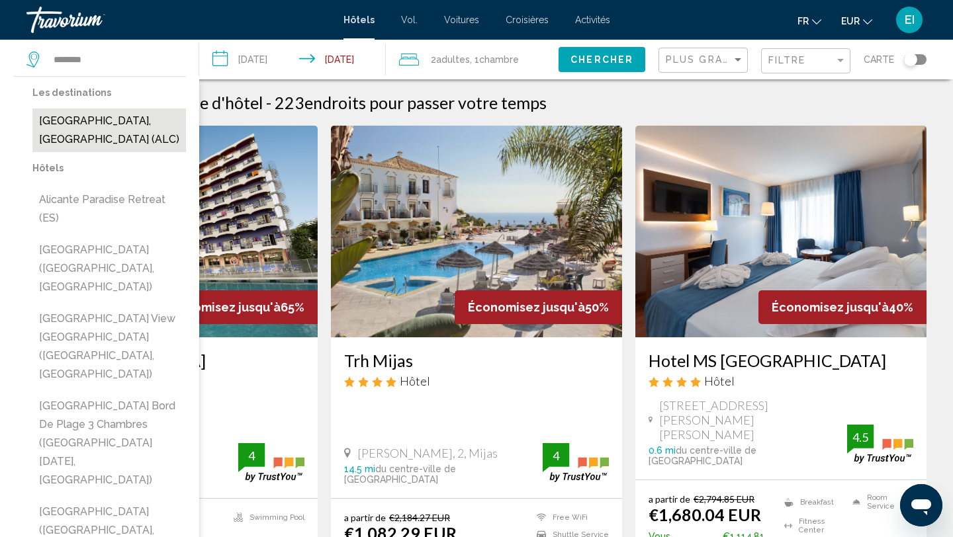
click at [128, 123] on button "Alicante, Spain (ALC)" at bounding box center [109, 131] width 154 height 44
type input "**********"
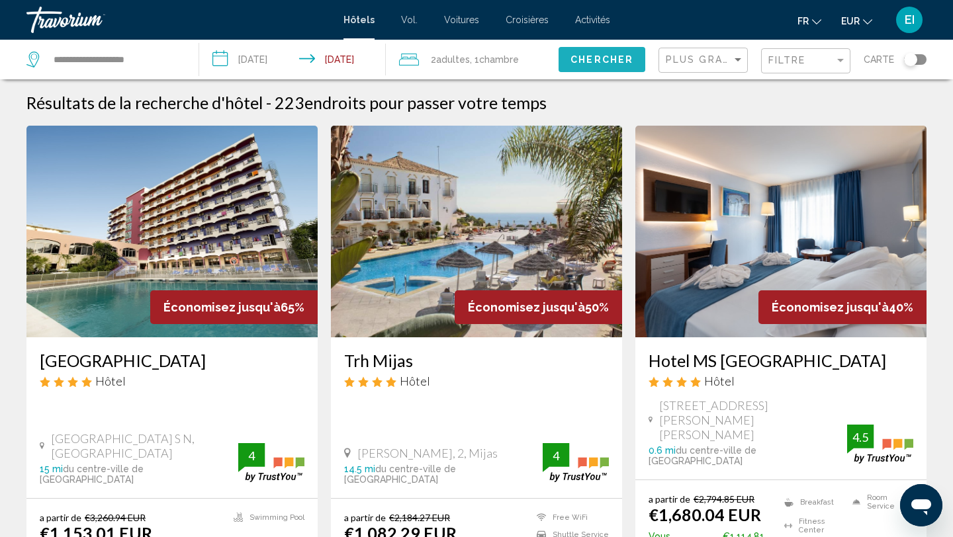
click at [590, 58] on span "Chercher" at bounding box center [602, 60] width 63 height 11
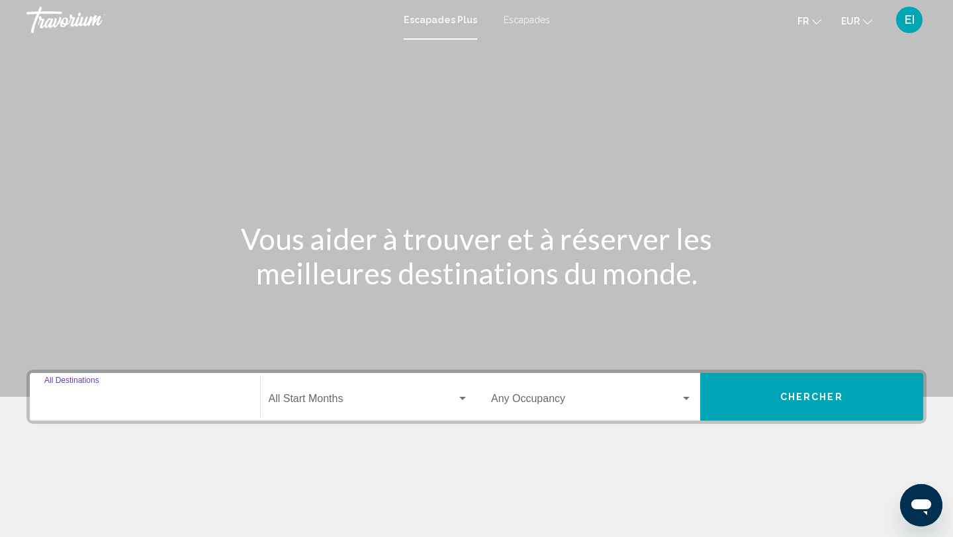
click at [124, 404] on input "Destination All Destinations" at bounding box center [144, 402] width 201 height 12
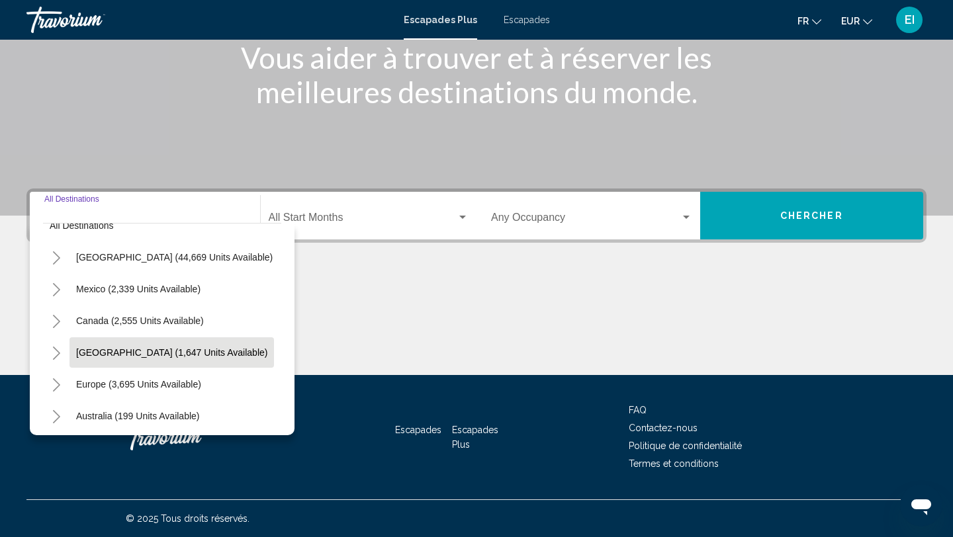
scroll to position [31, 0]
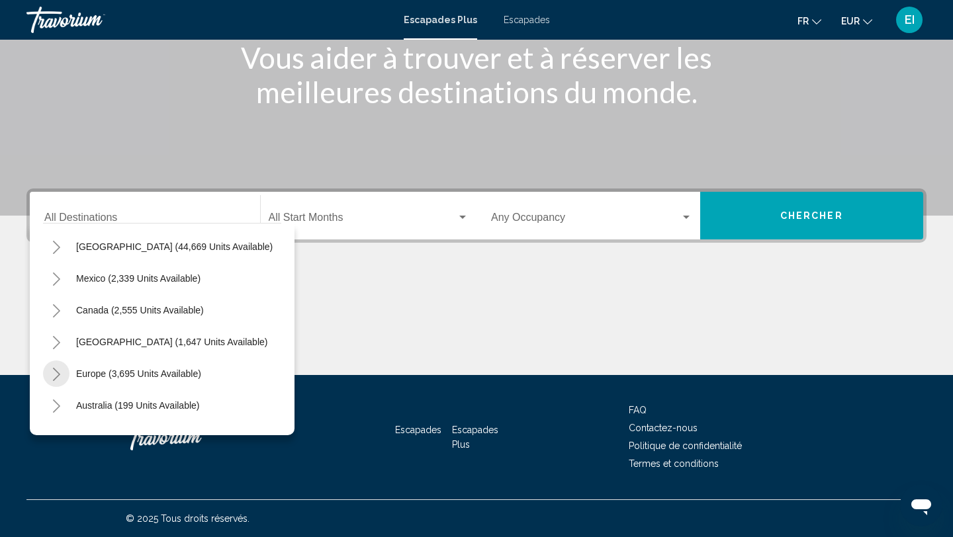
click at [54, 369] on icon "Toggle Europe (3,695 units available)" at bounding box center [56, 374] width 7 height 13
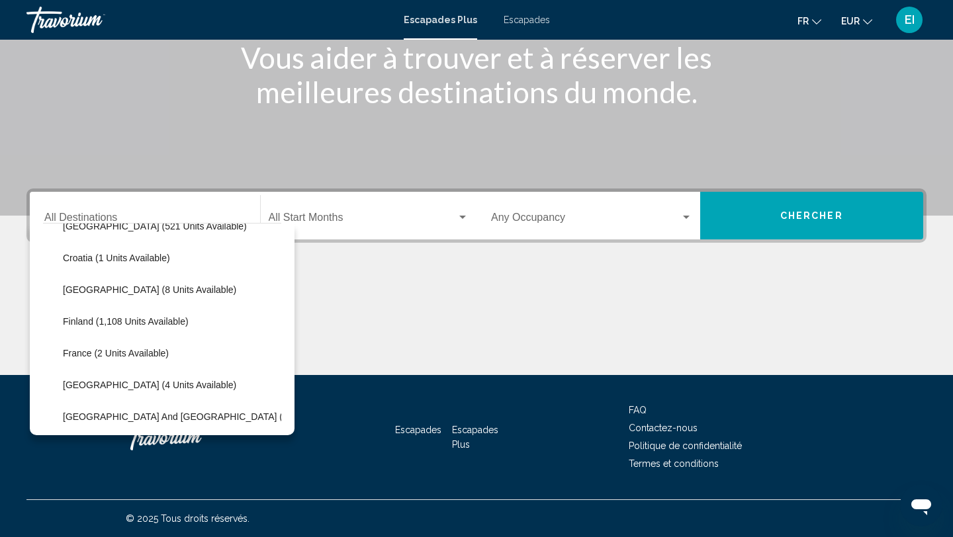
scroll to position [248, 0]
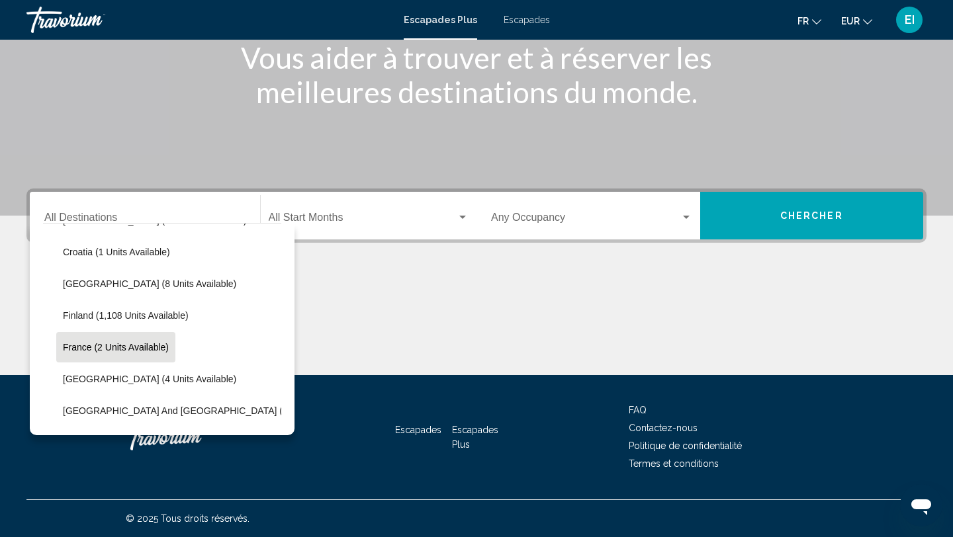
click at [105, 337] on button "France (2 units available)" at bounding box center [115, 347] width 119 height 30
type input "**********"
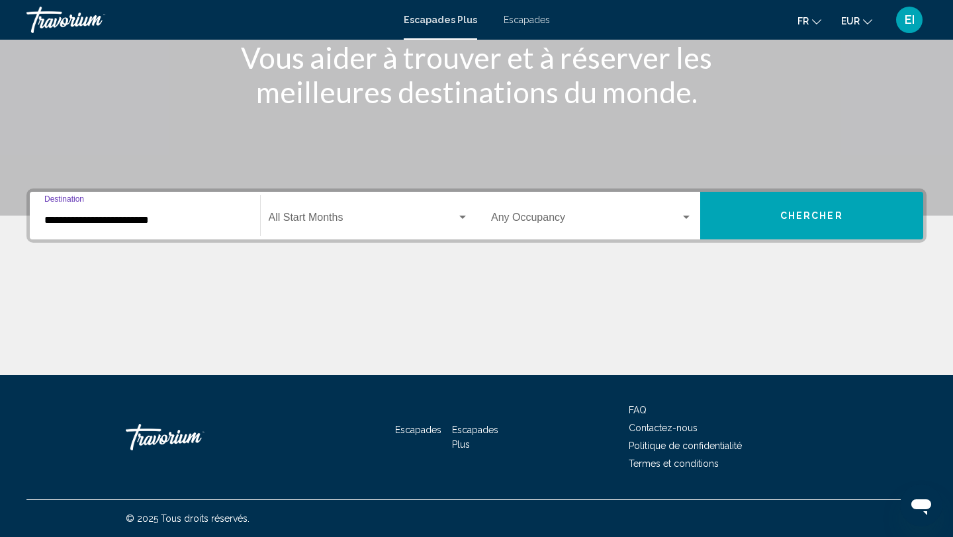
click at [426, 218] on span "Widget de recherche" at bounding box center [363, 220] width 189 height 12
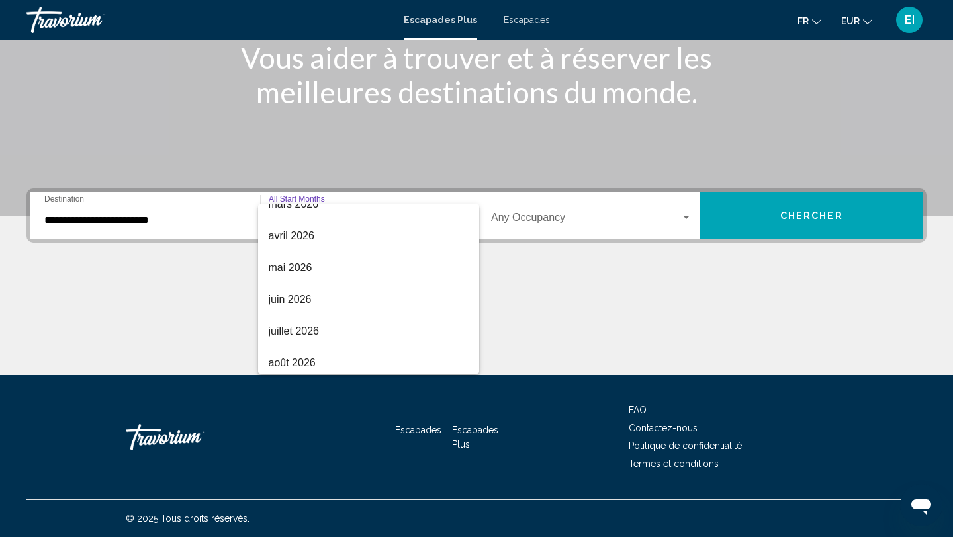
scroll to position [275, 0]
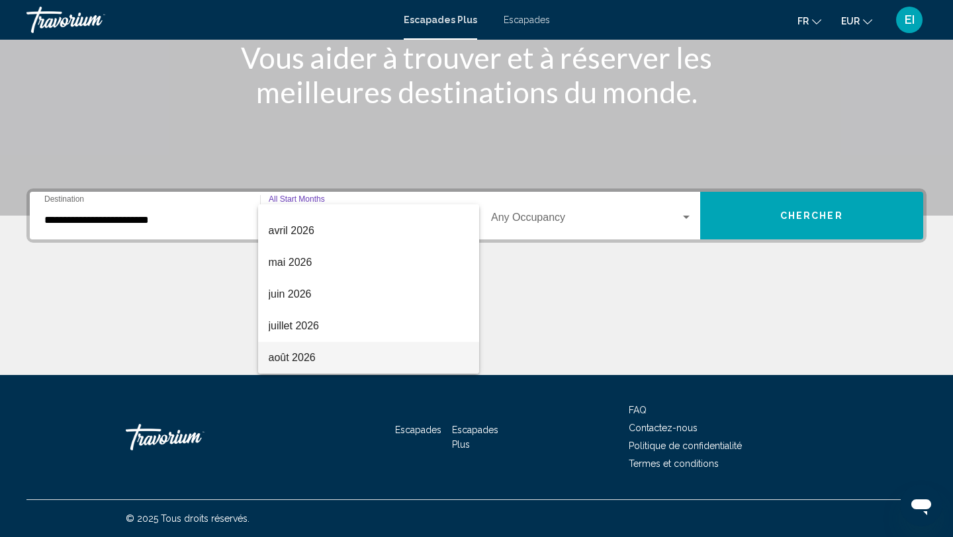
click at [394, 348] on span "août 2026" at bounding box center [369, 358] width 201 height 32
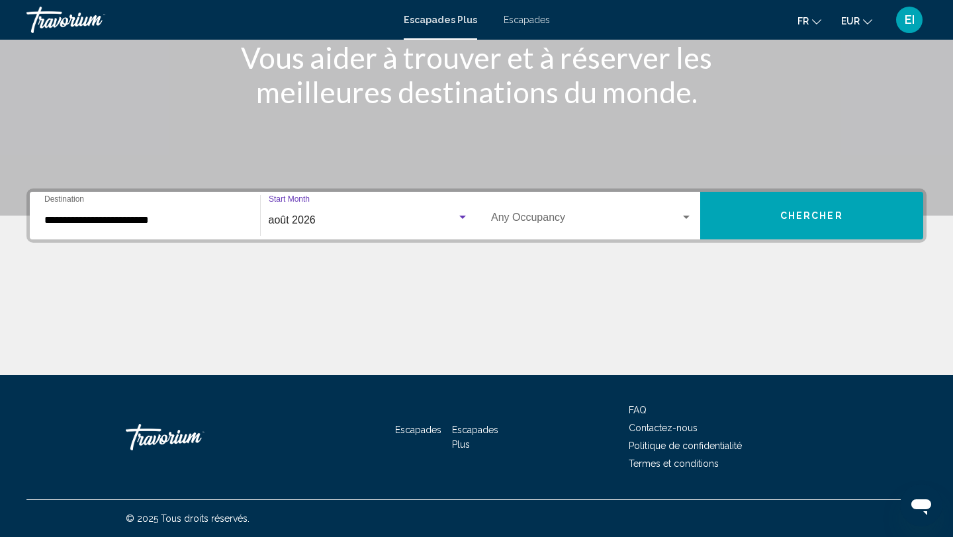
click at [756, 226] on button "Chercher" at bounding box center [812, 216] width 224 height 48
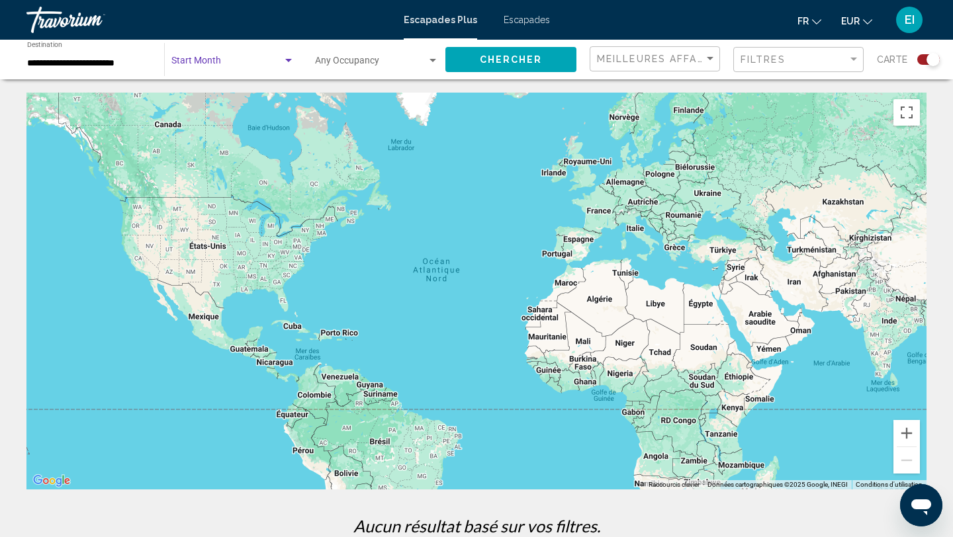
click at [206, 64] on span "Search widget" at bounding box center [226, 63] width 111 height 11
click at [120, 66] on div at bounding box center [476, 268] width 953 height 537
click at [120, 62] on input "**********" at bounding box center [89, 63] width 124 height 11
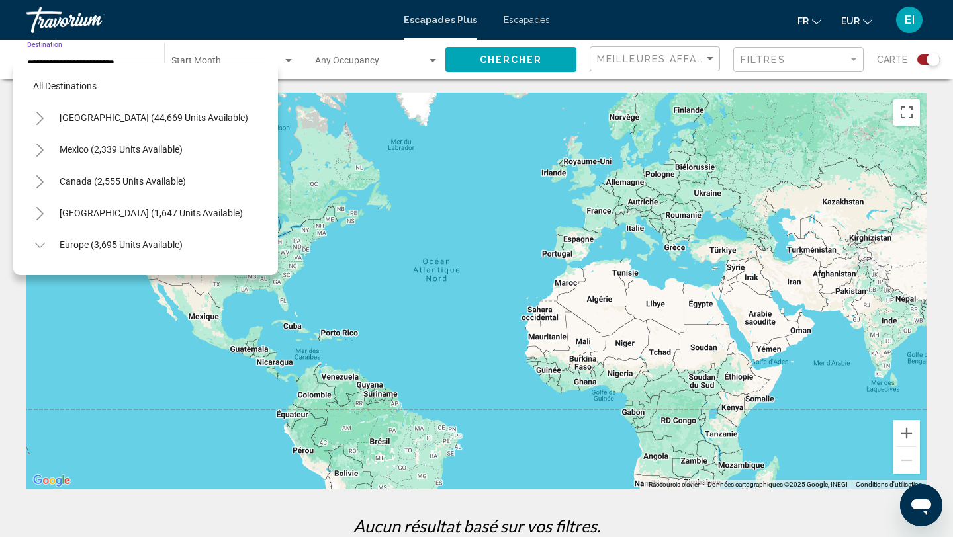
scroll to position [269, 0]
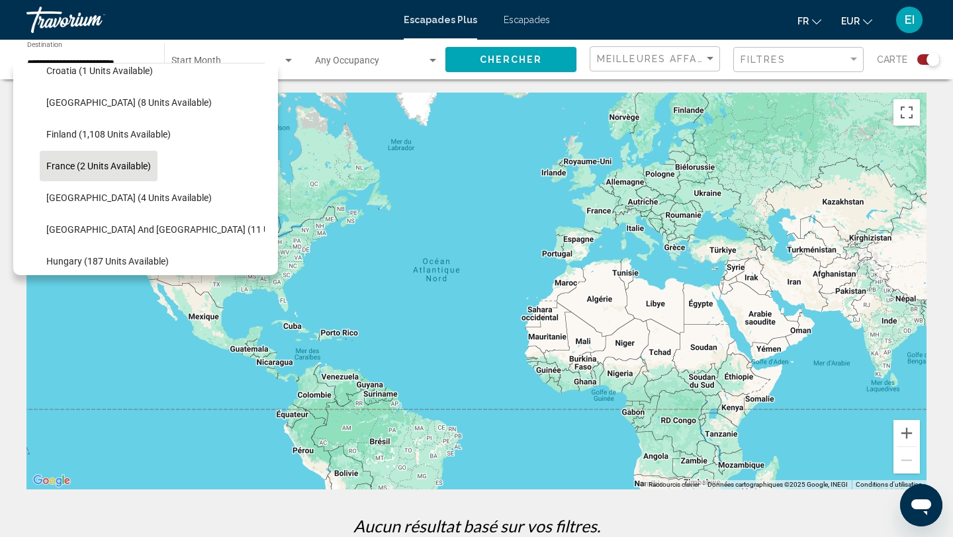
click at [505, 20] on font "Escapades" at bounding box center [527, 20] width 46 height 11
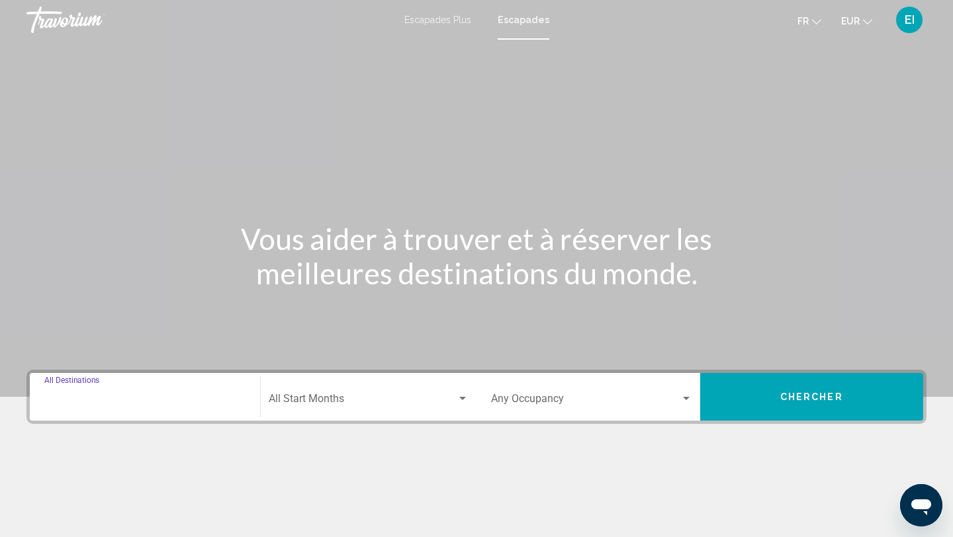
click at [125, 400] on input "Destination All Destinations" at bounding box center [144, 402] width 201 height 12
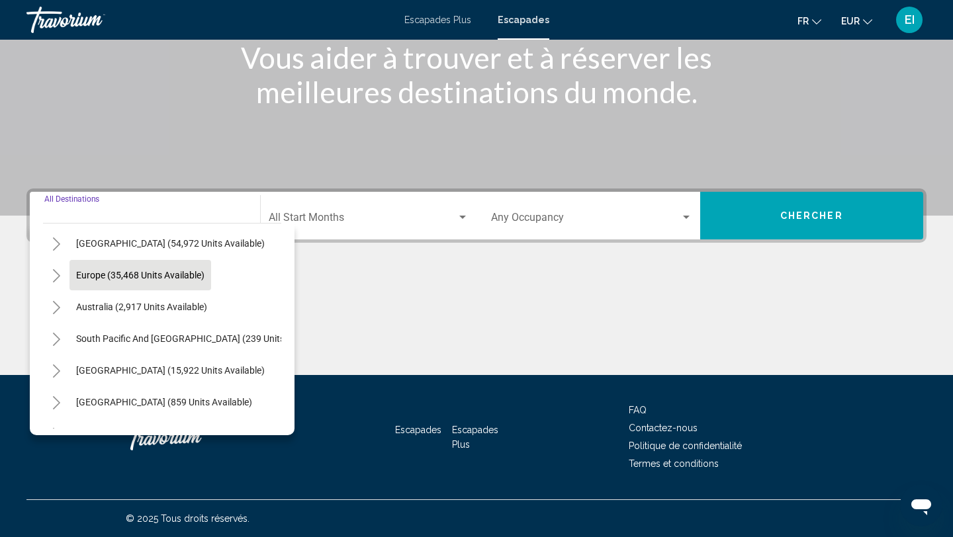
scroll to position [113, 0]
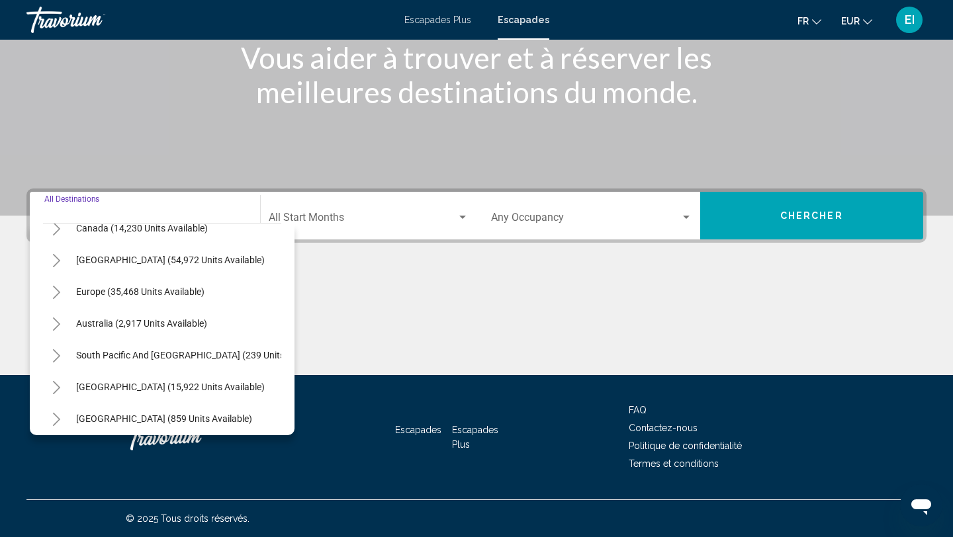
click at [50, 295] on button "Toggle Europe (35,468 units available)" at bounding box center [56, 292] width 26 height 26
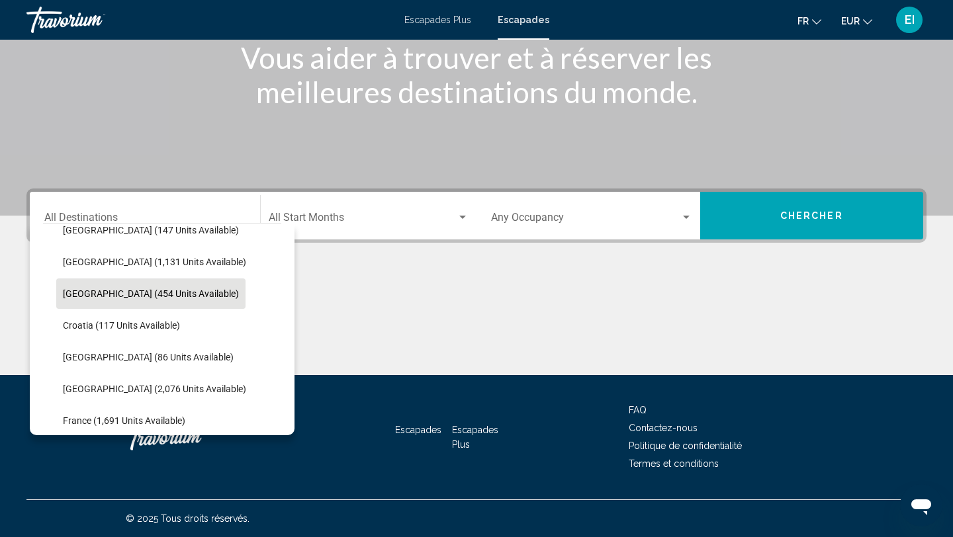
scroll to position [214, 0]
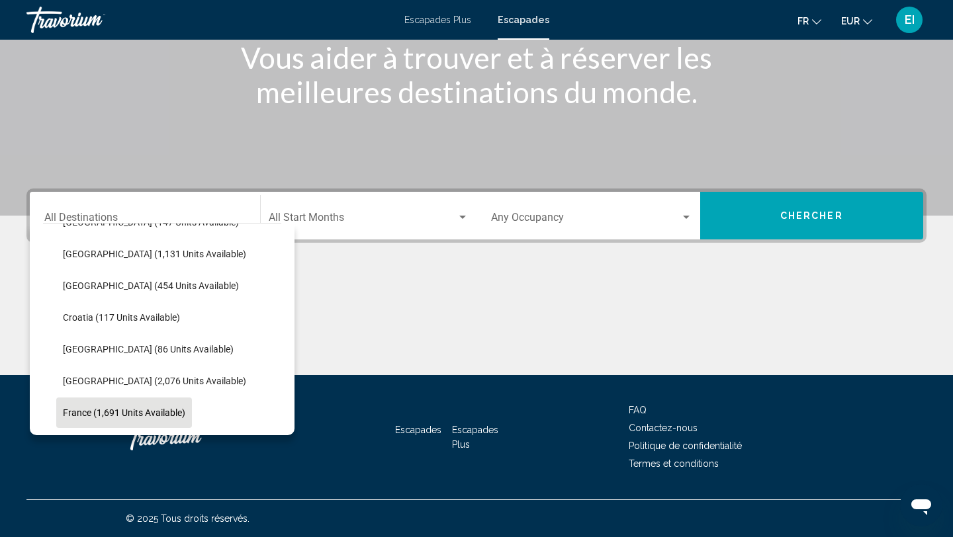
click at [105, 400] on button "France (1,691 units available)" at bounding box center [124, 413] width 136 height 30
type input "**********"
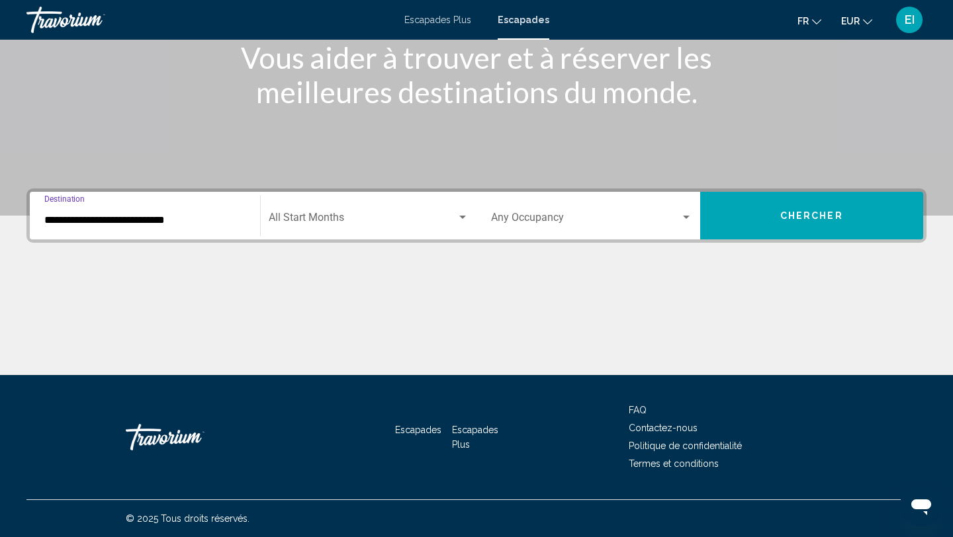
click at [353, 223] on span "Search widget" at bounding box center [363, 220] width 189 height 12
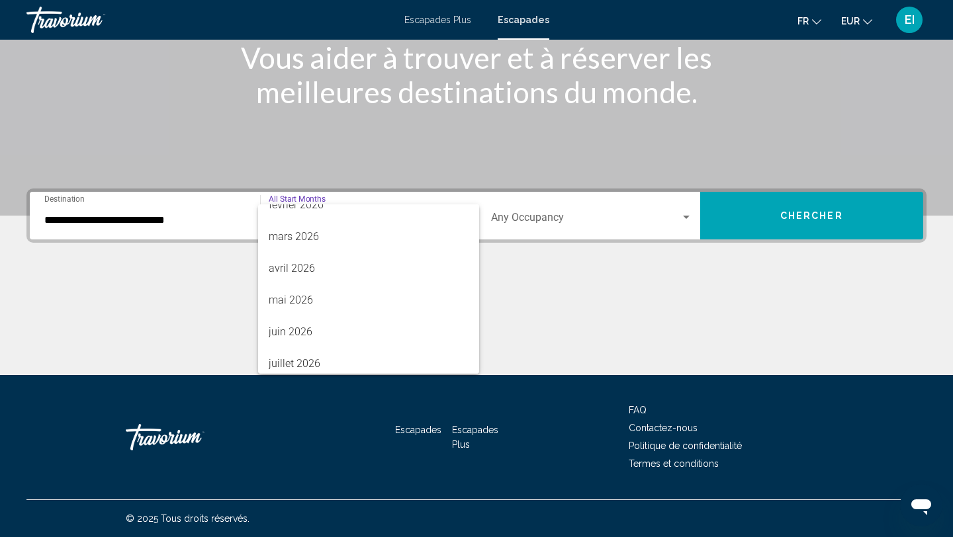
scroll to position [275, 0]
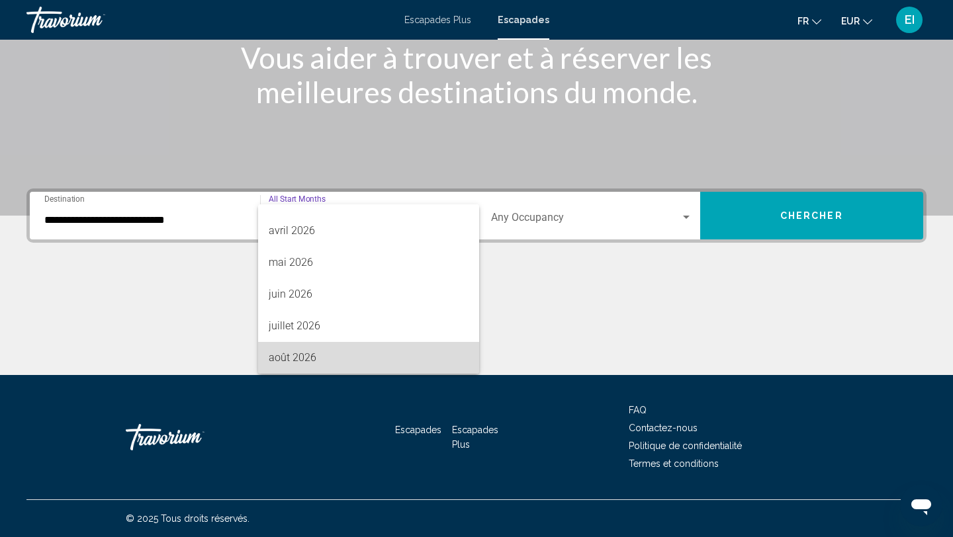
click at [330, 353] on span "août 2026" at bounding box center [369, 358] width 201 height 32
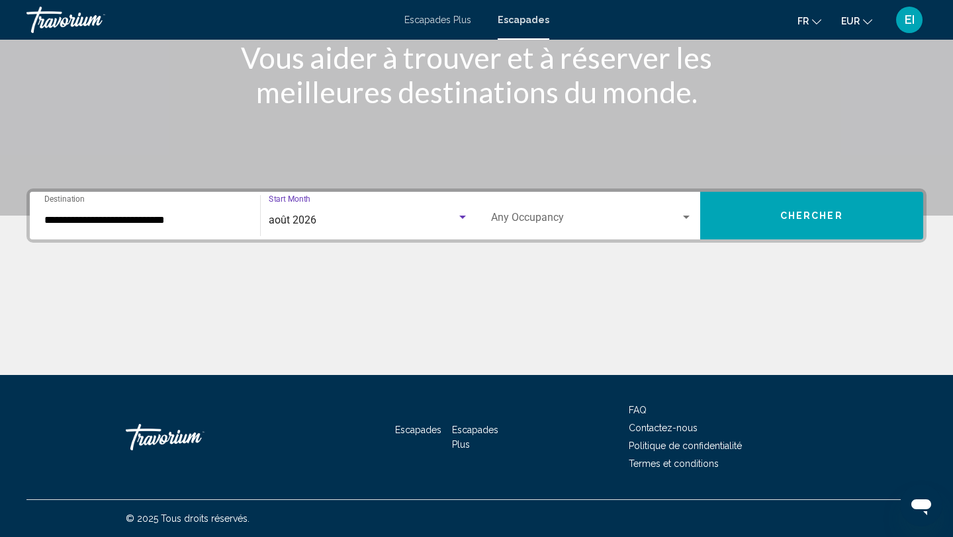
click at [571, 217] on span "Search widget" at bounding box center [585, 220] width 189 height 12
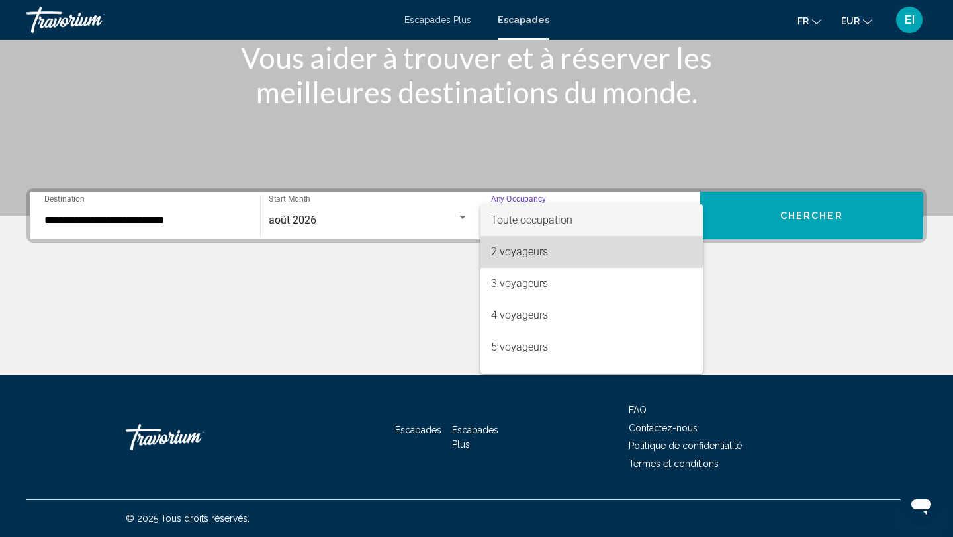
click at [557, 250] on span "2 voyageurs" at bounding box center [591, 252] width 201 height 32
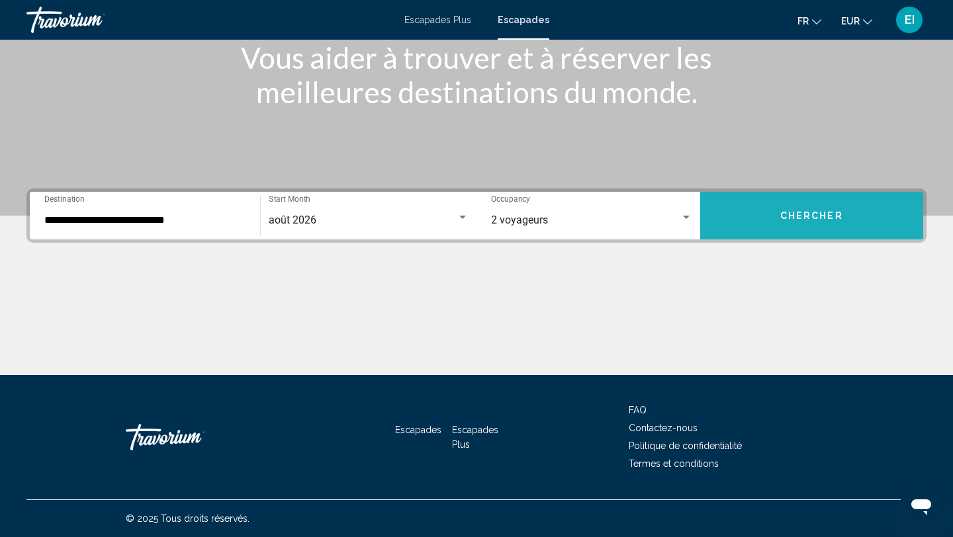
click at [769, 210] on button "Chercher" at bounding box center [812, 216] width 224 height 48
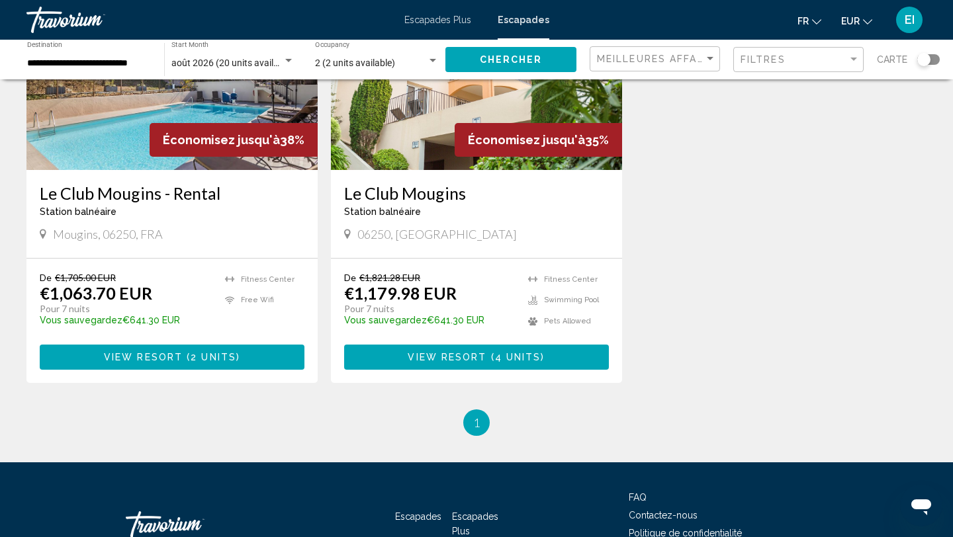
scroll to position [675, 0]
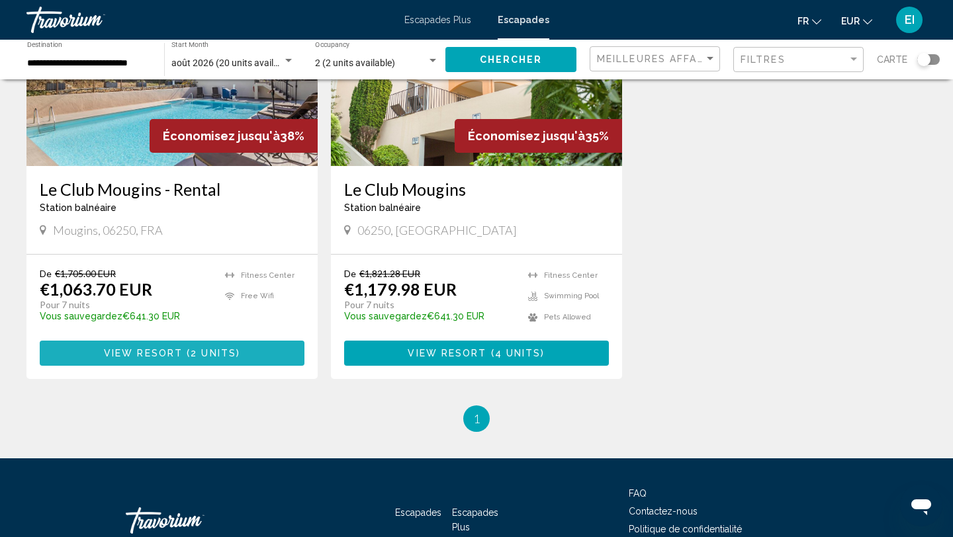
click at [264, 342] on button "View Resort ( 2 units )" at bounding box center [172, 353] width 265 height 24
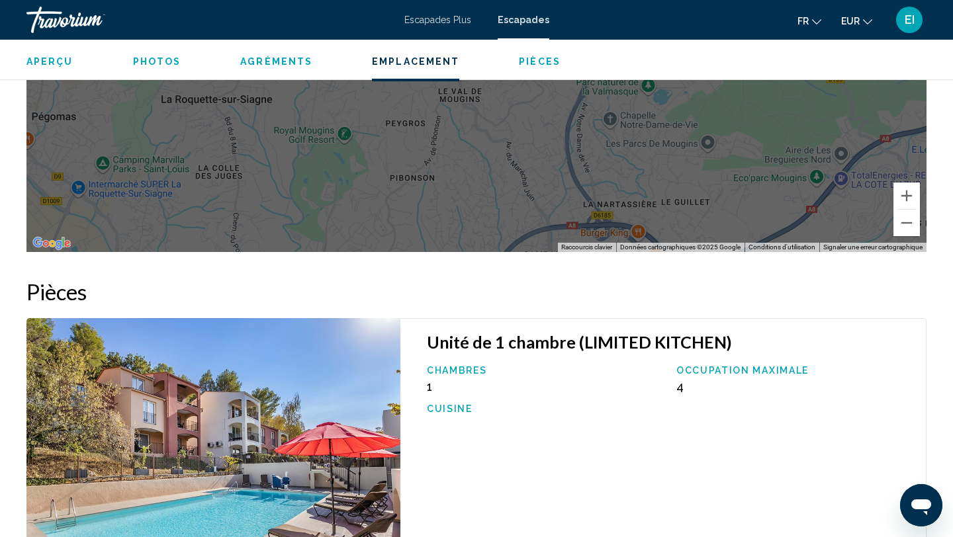
scroll to position [2040, 0]
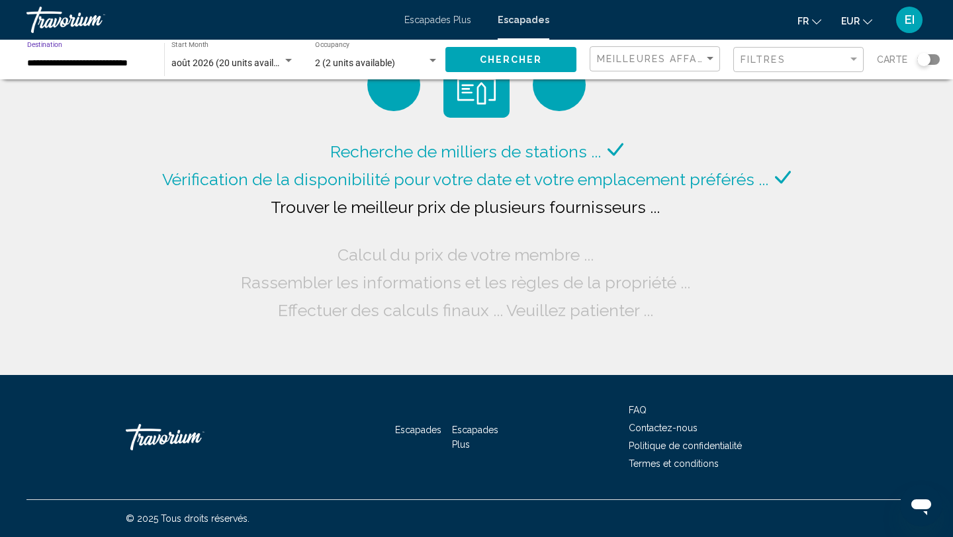
click at [86, 62] on input "**********" at bounding box center [89, 63] width 124 height 11
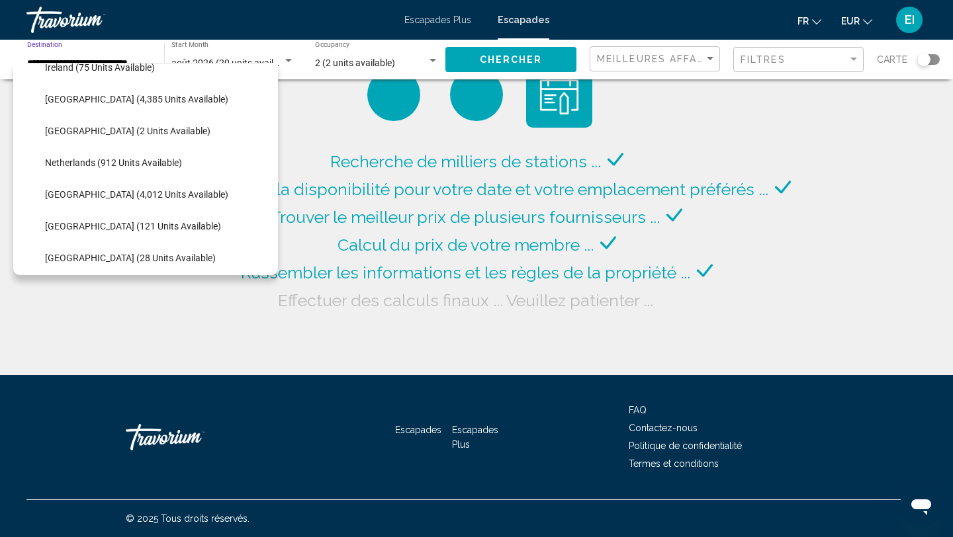
scroll to position [528, 1]
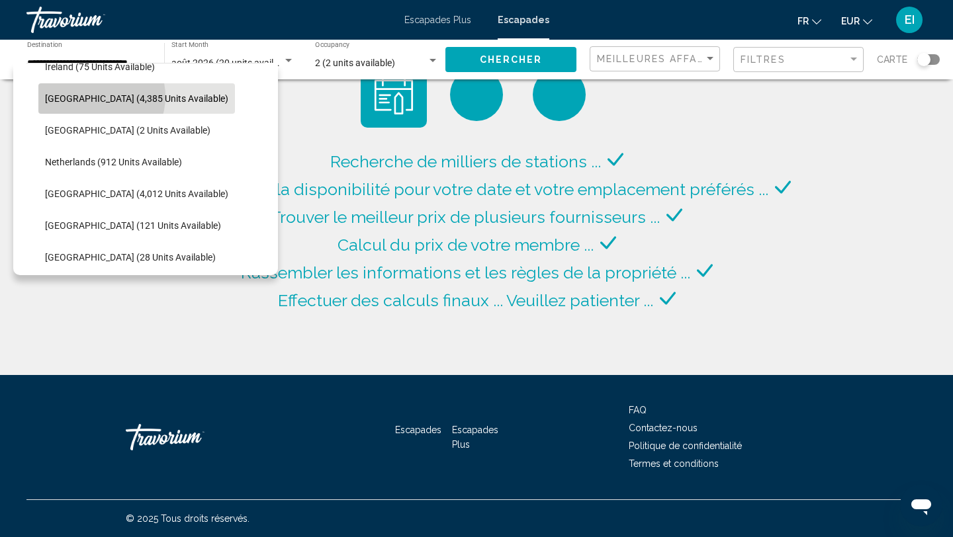
click at [97, 97] on span "[GEOGRAPHIC_DATA] (4,385 units available)" at bounding box center [136, 98] width 183 height 11
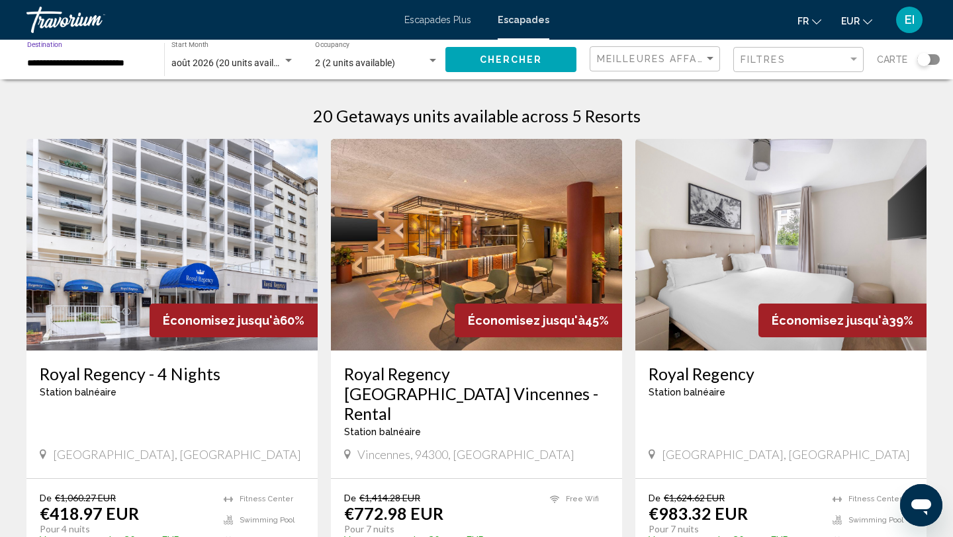
click at [499, 56] on span "Chercher" at bounding box center [511, 60] width 63 height 11
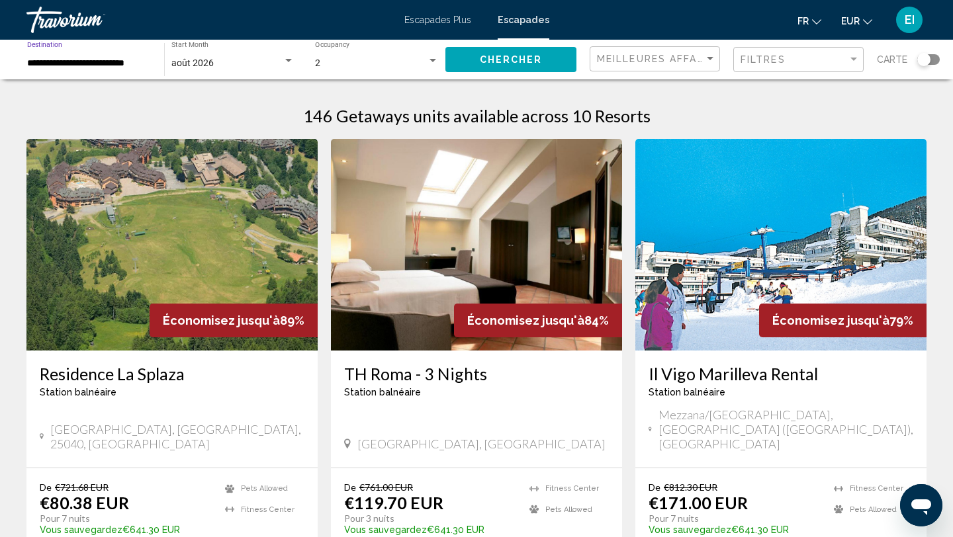
click at [101, 61] on input "**********" at bounding box center [89, 63] width 124 height 11
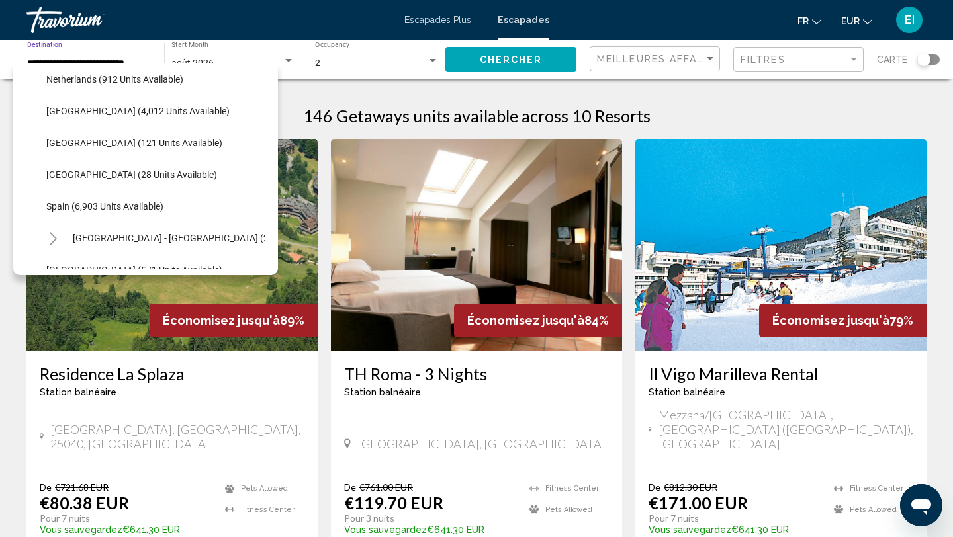
scroll to position [643, 0]
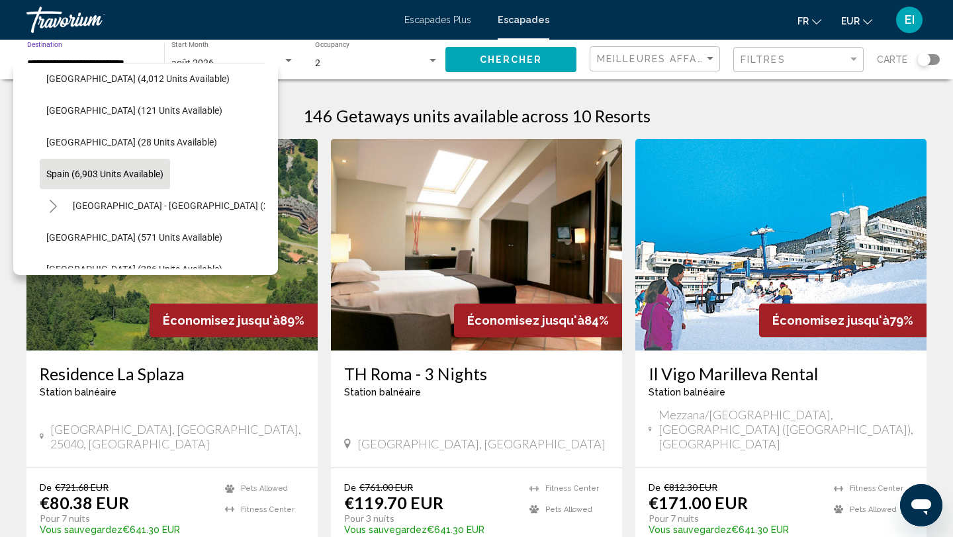
click at [64, 177] on span "Spain (6,903 units available)" at bounding box center [104, 174] width 117 height 11
type input "**********"
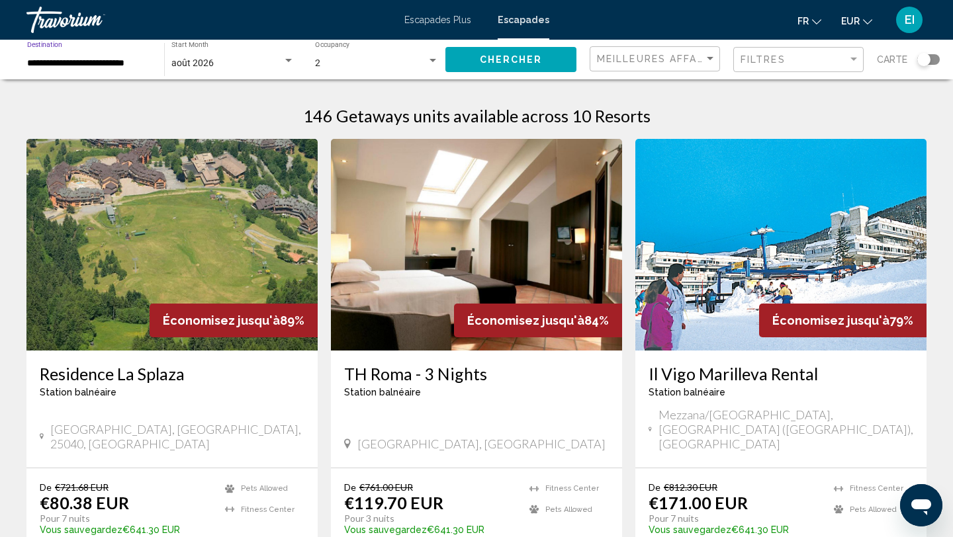
click at [475, 62] on button "Chercher" at bounding box center [510, 59] width 131 height 24
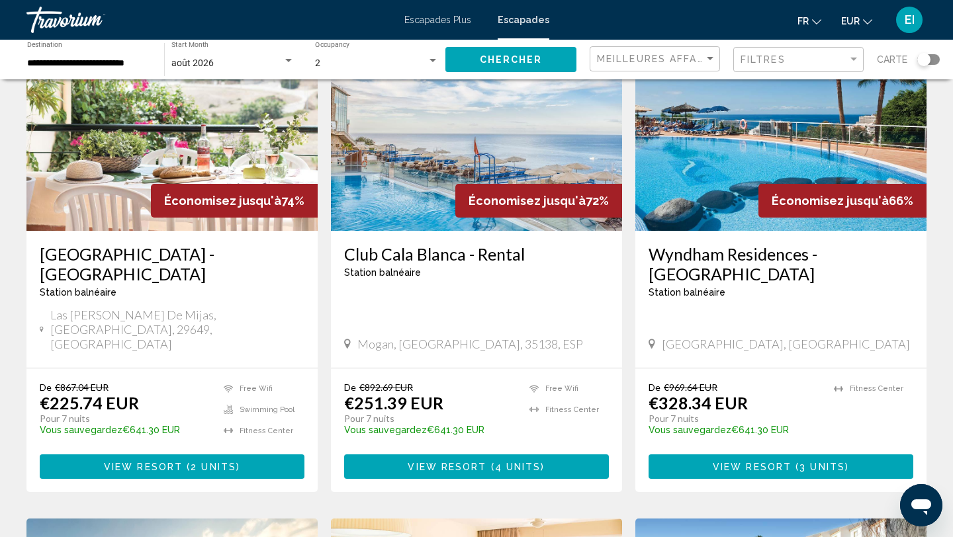
scroll to position [124, 0]
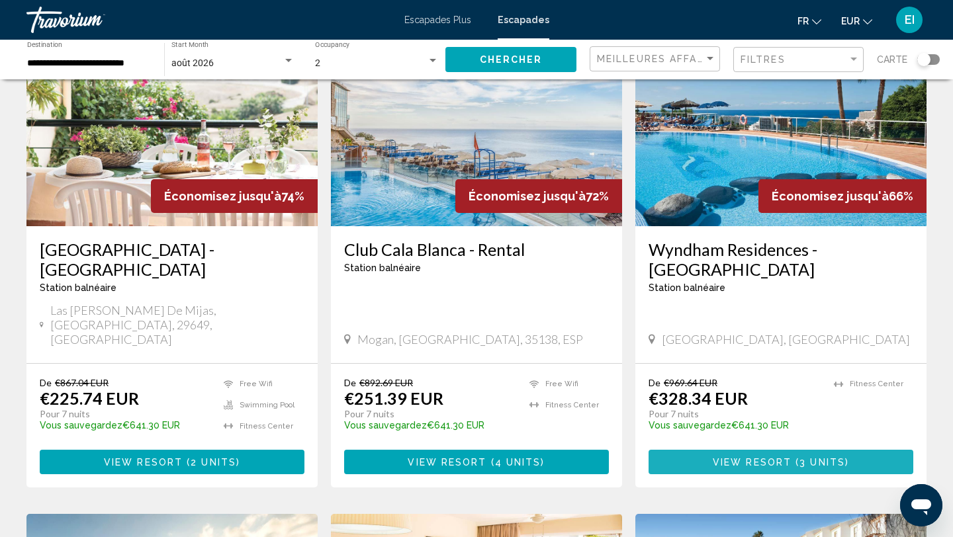
click at [753, 450] on button "View Resort ( 3 units )" at bounding box center [781, 462] width 265 height 24
